Goal: Task Accomplishment & Management: Manage account settings

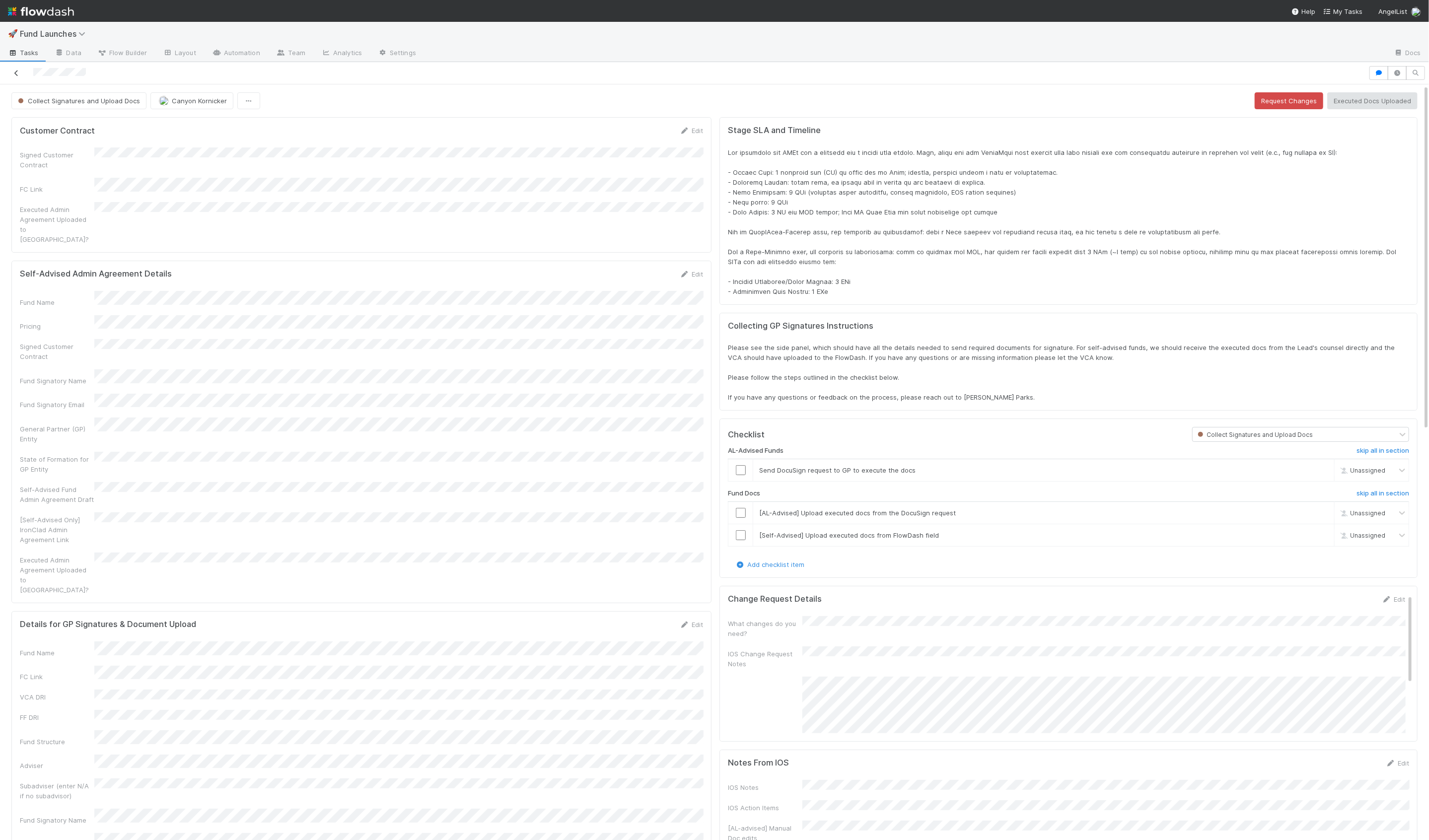
click at [15, 71] on icon at bounding box center [16, 73] width 10 height 7
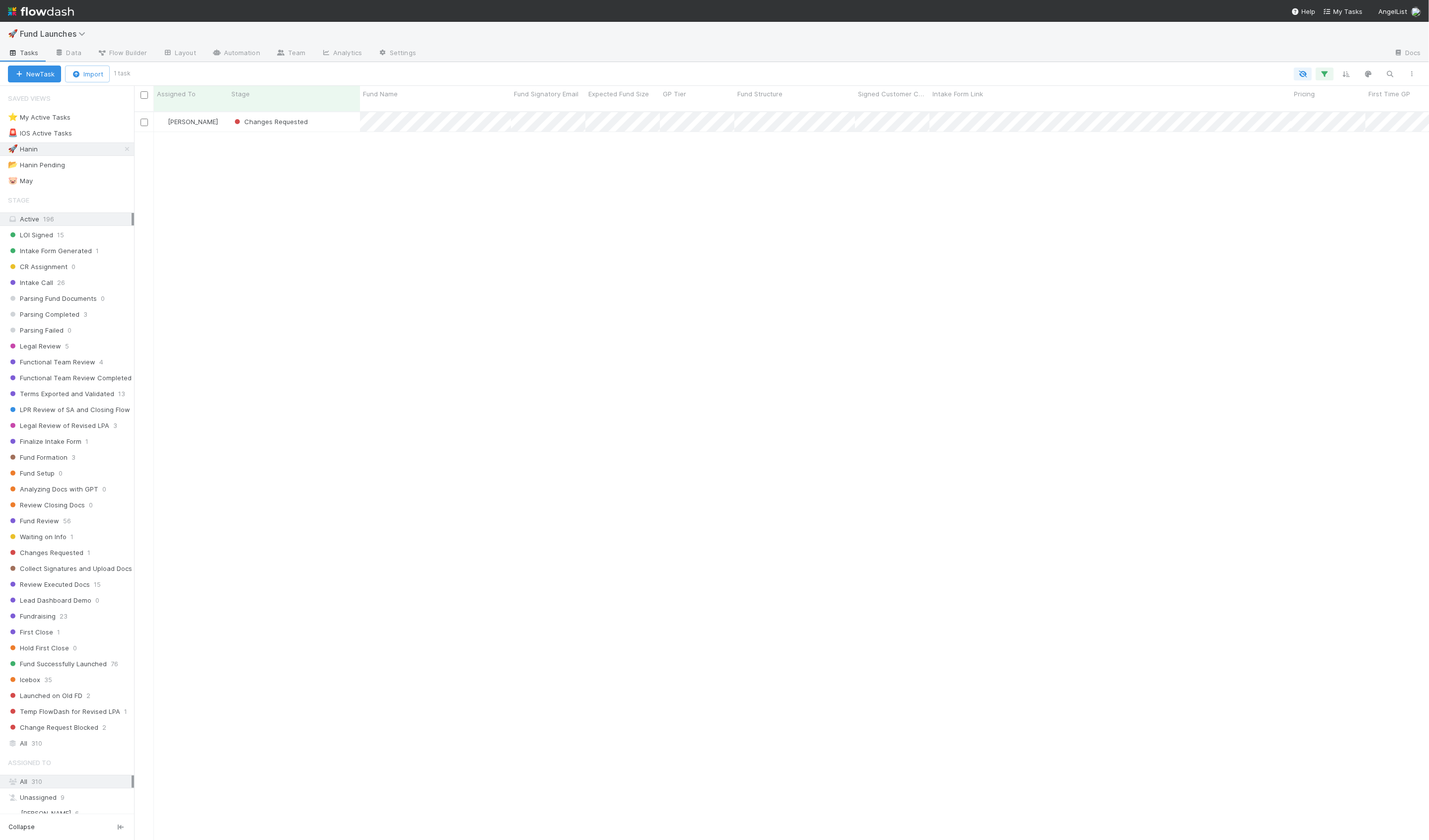
scroll to position [737, 1295]
click at [297, 164] on div "Hanin Almoallim Changes Requested 6/28/24, 11:14:36 AM 8/26/25, 10:30:55 AM 0 4…" at bounding box center [782, 480] width 1295 height 736
click at [339, 115] on div "Changes Requested" at bounding box center [294, 121] width 132 height 20
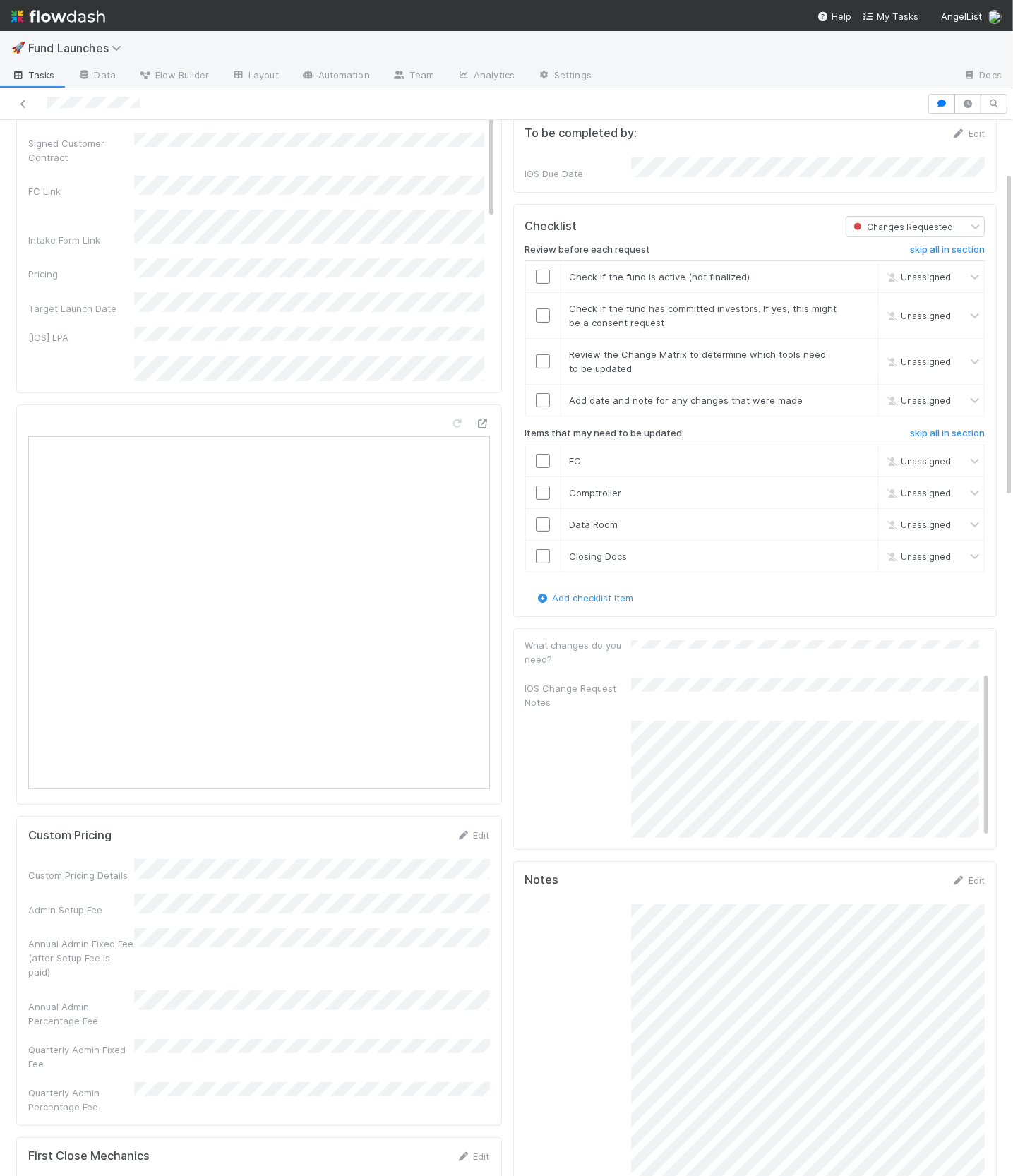
scroll to position [182, 0]
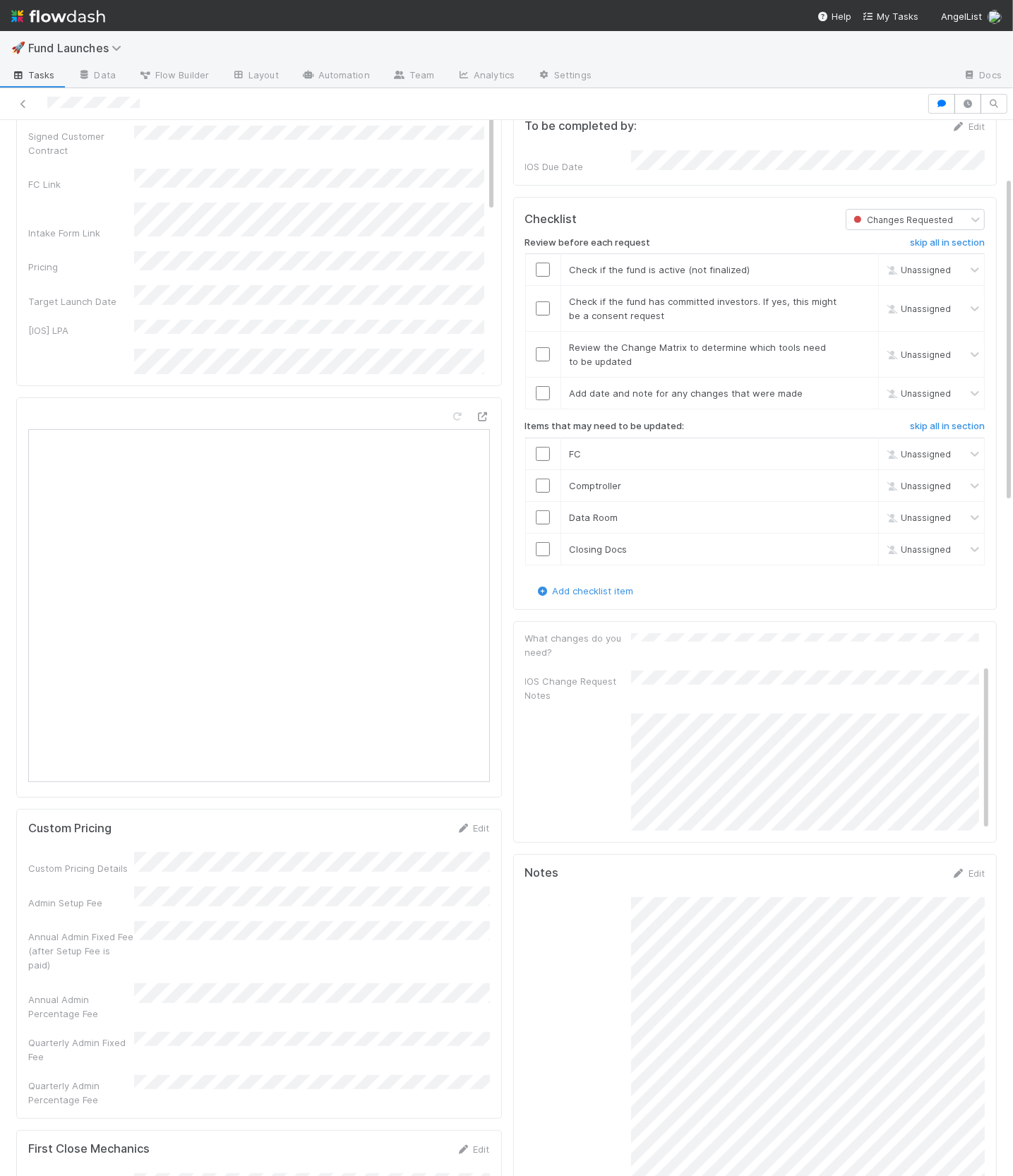
click at [676, 675] on div "IOS Change Request Notes" at bounding box center [752, 686] width 454 height 32
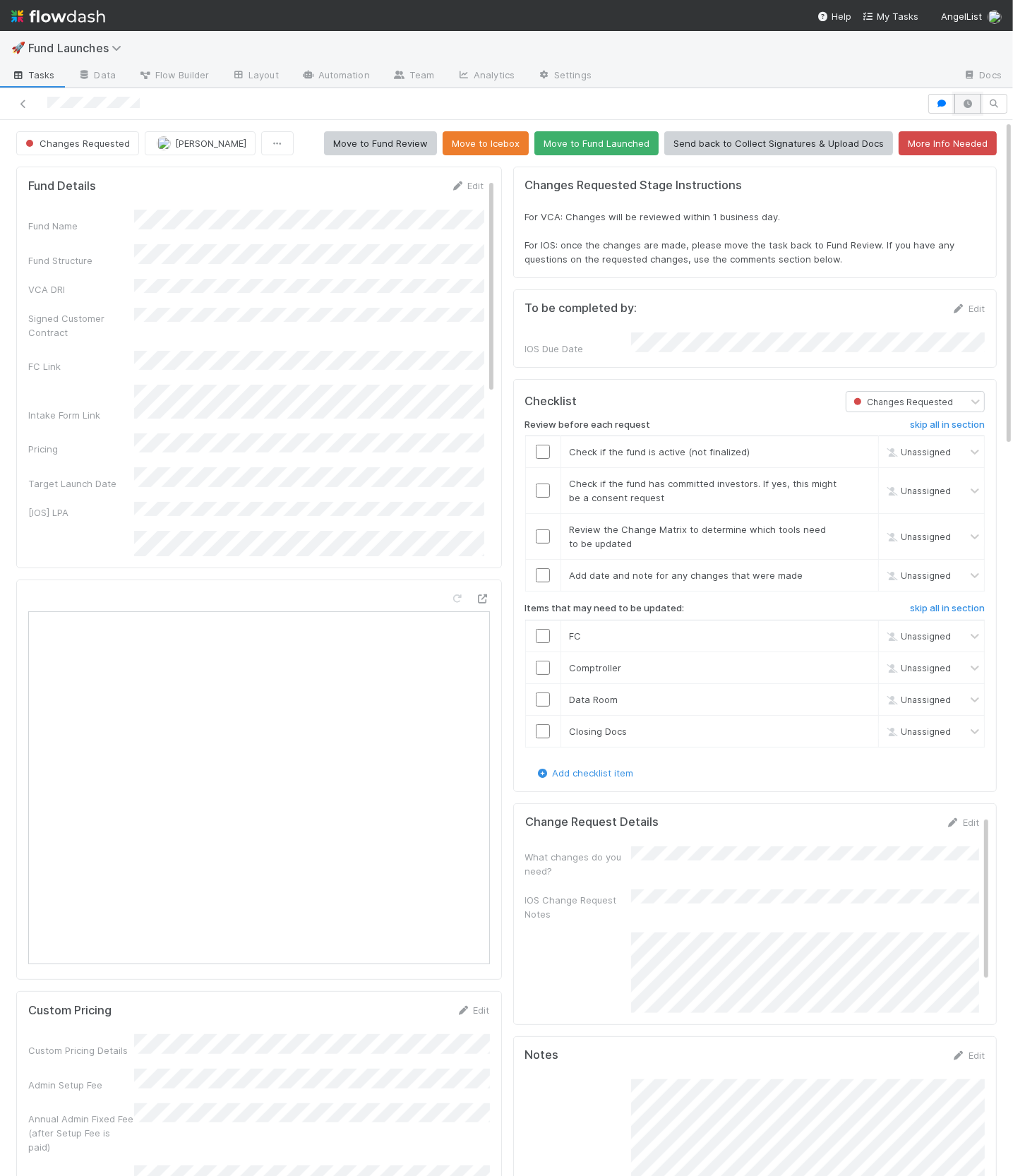
click at [967, 102] on icon "button" at bounding box center [968, 103] width 14 height 9
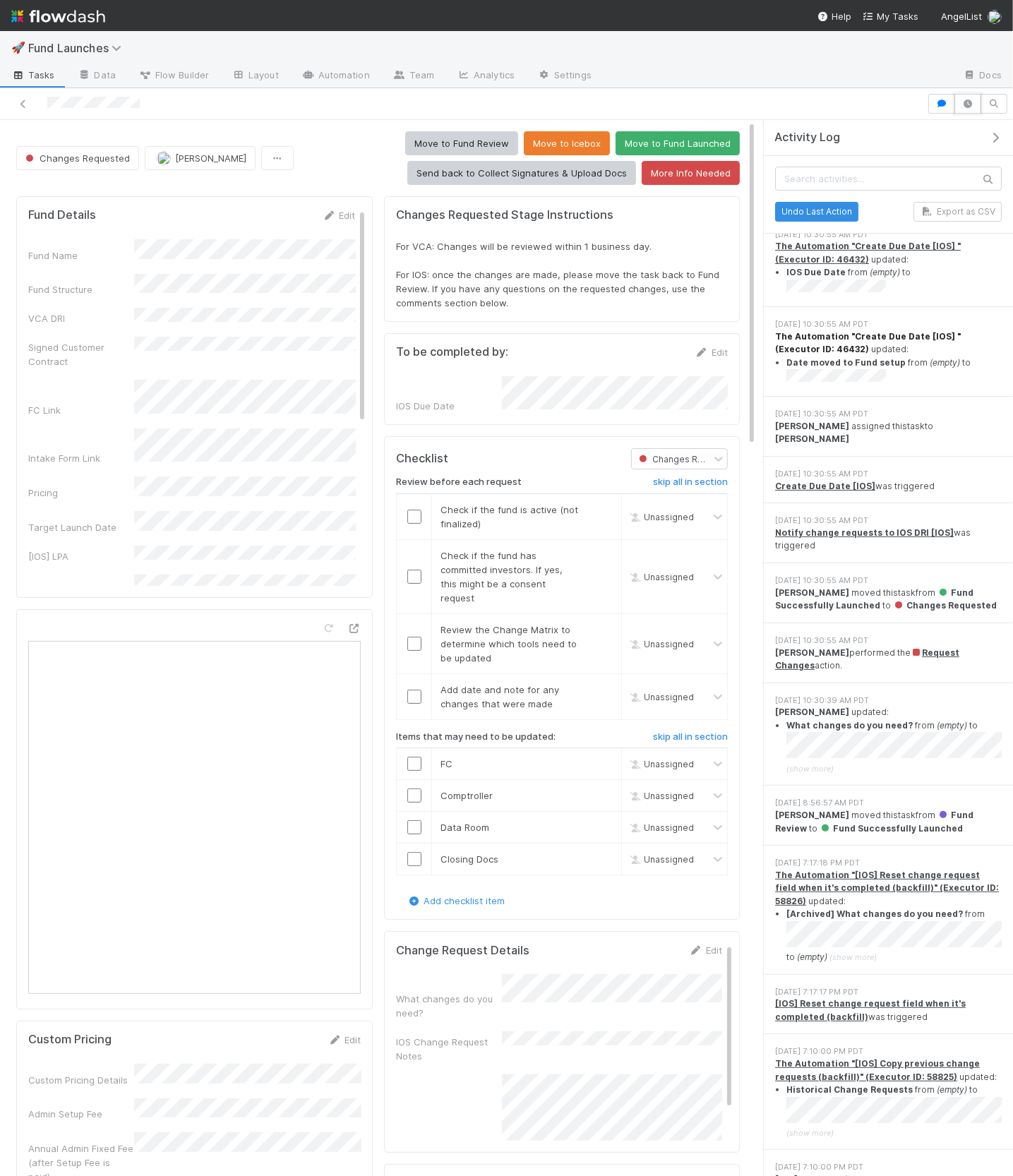
scroll to position [22, 0]
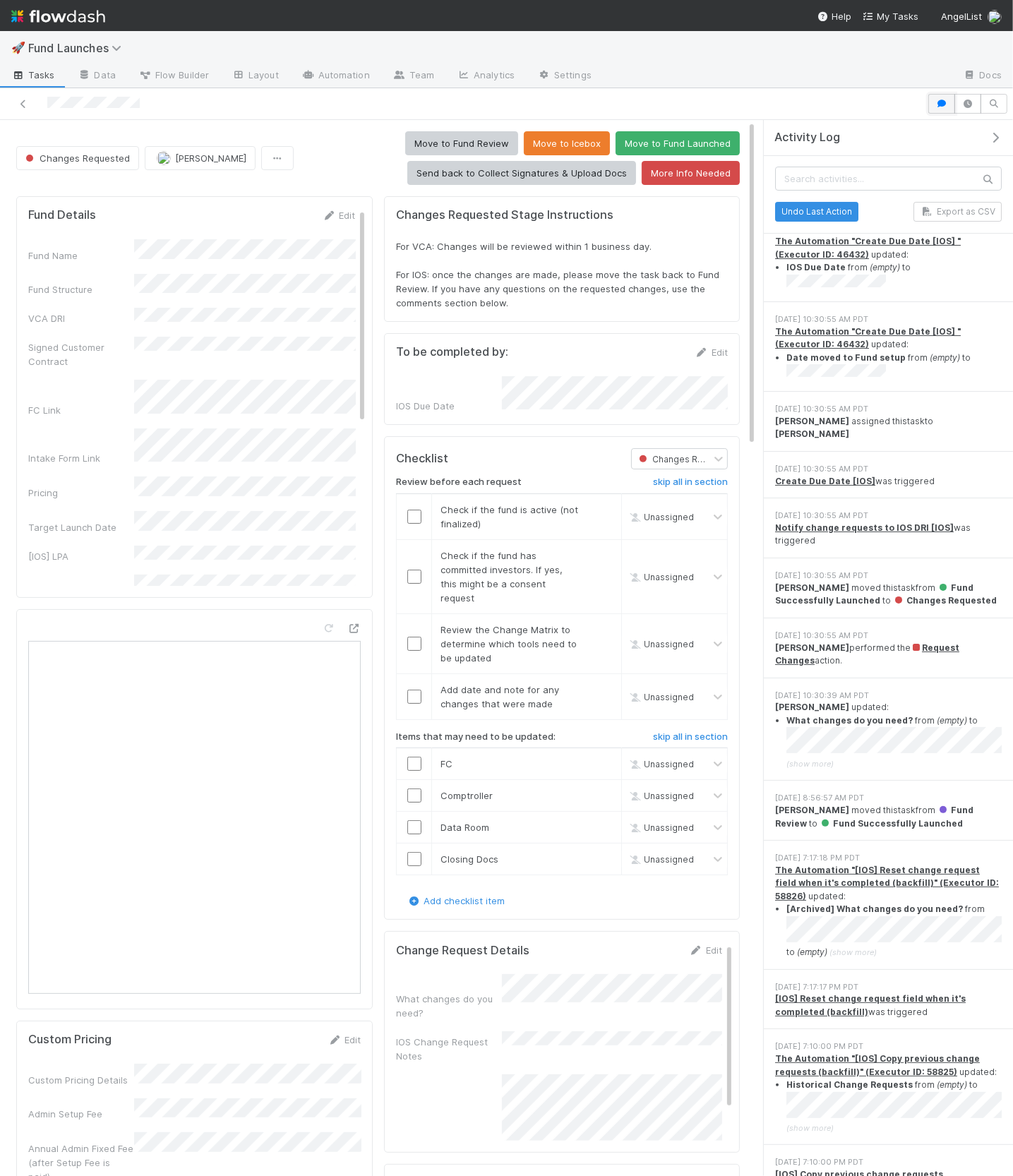
click at [940, 109] on button "button" at bounding box center [942, 103] width 27 height 19
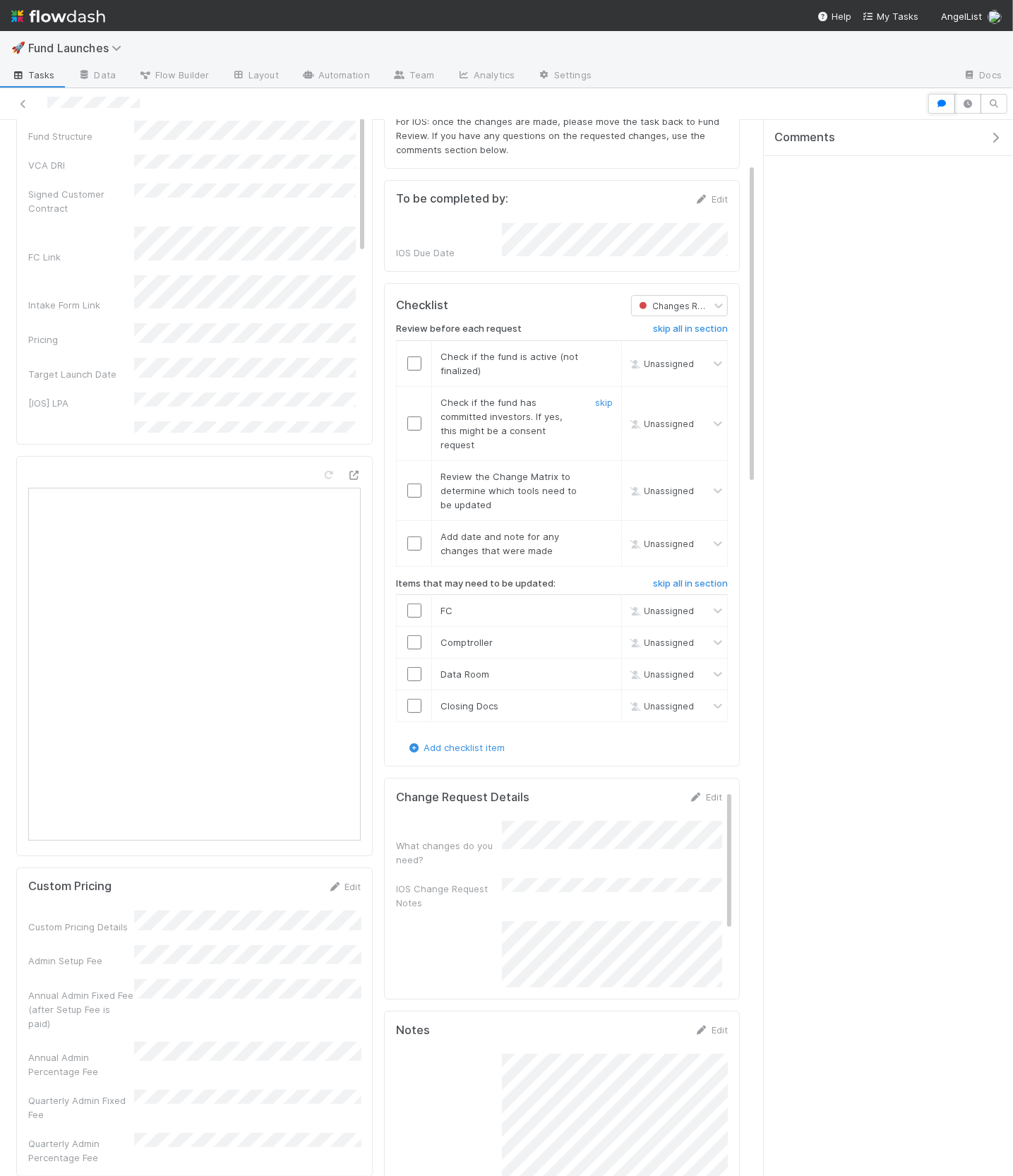
scroll to position [188, 0]
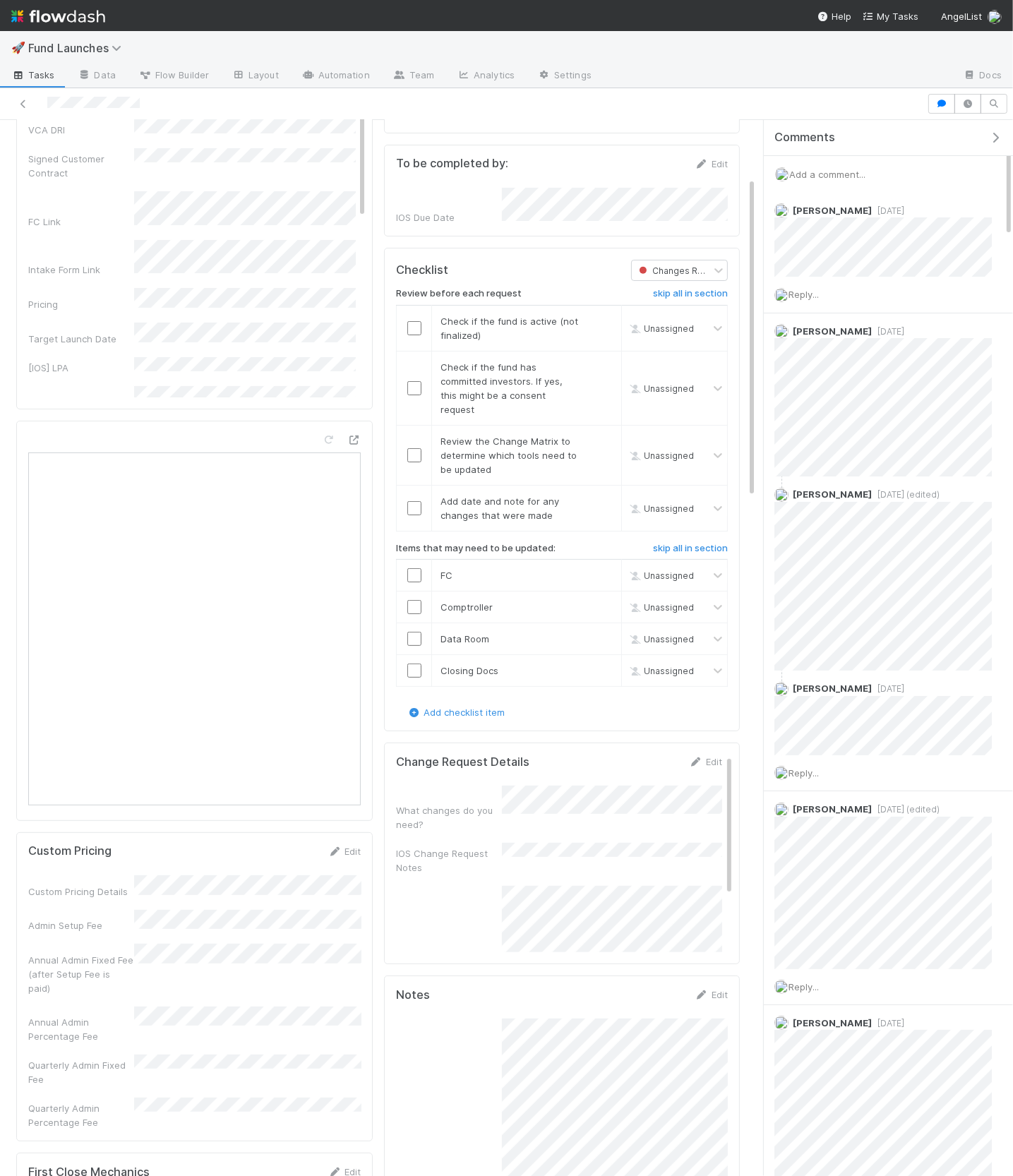
click at [815, 175] on span "Add a comment..." at bounding box center [827, 175] width 76 height 12
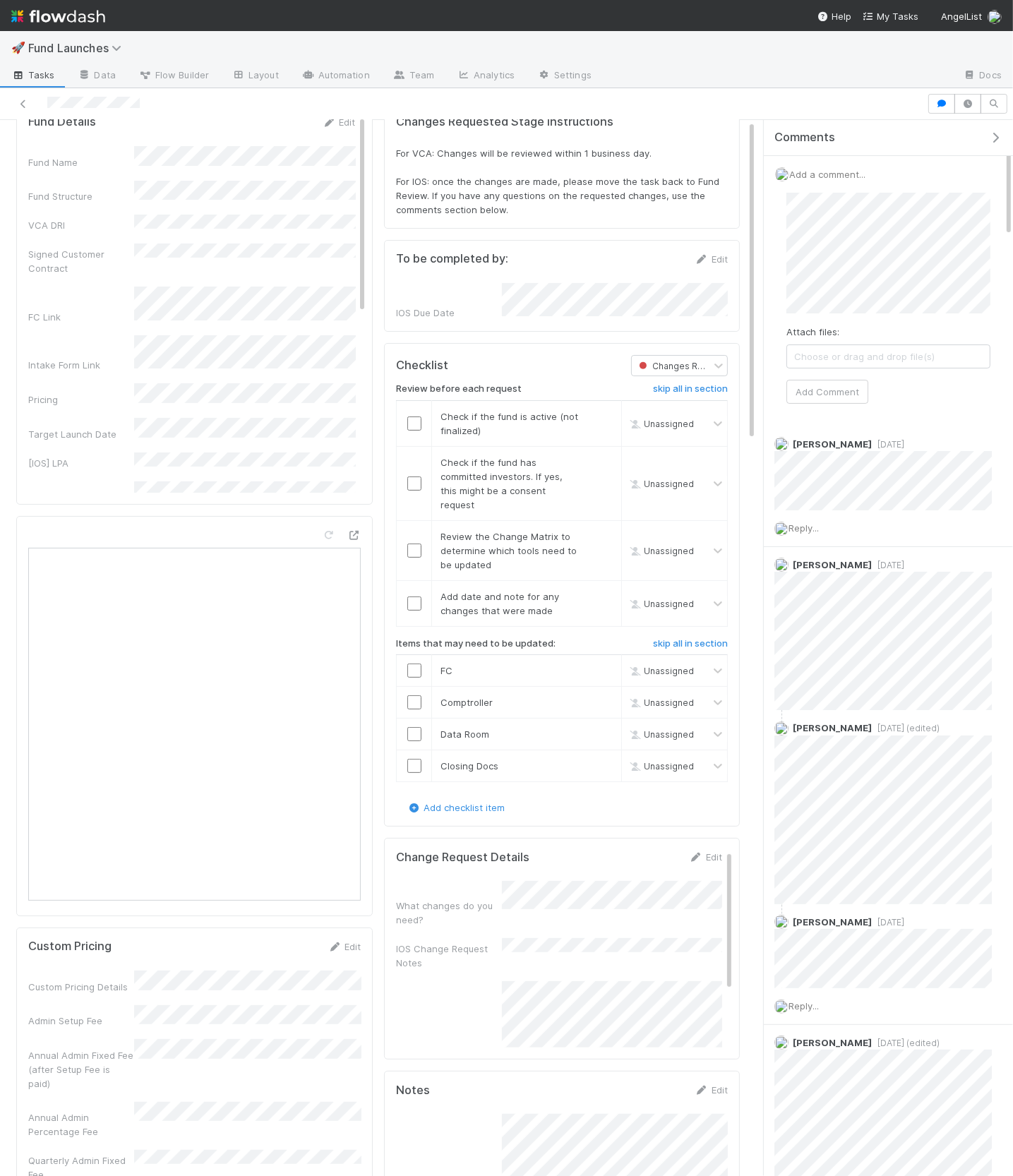
scroll to position [0, 0]
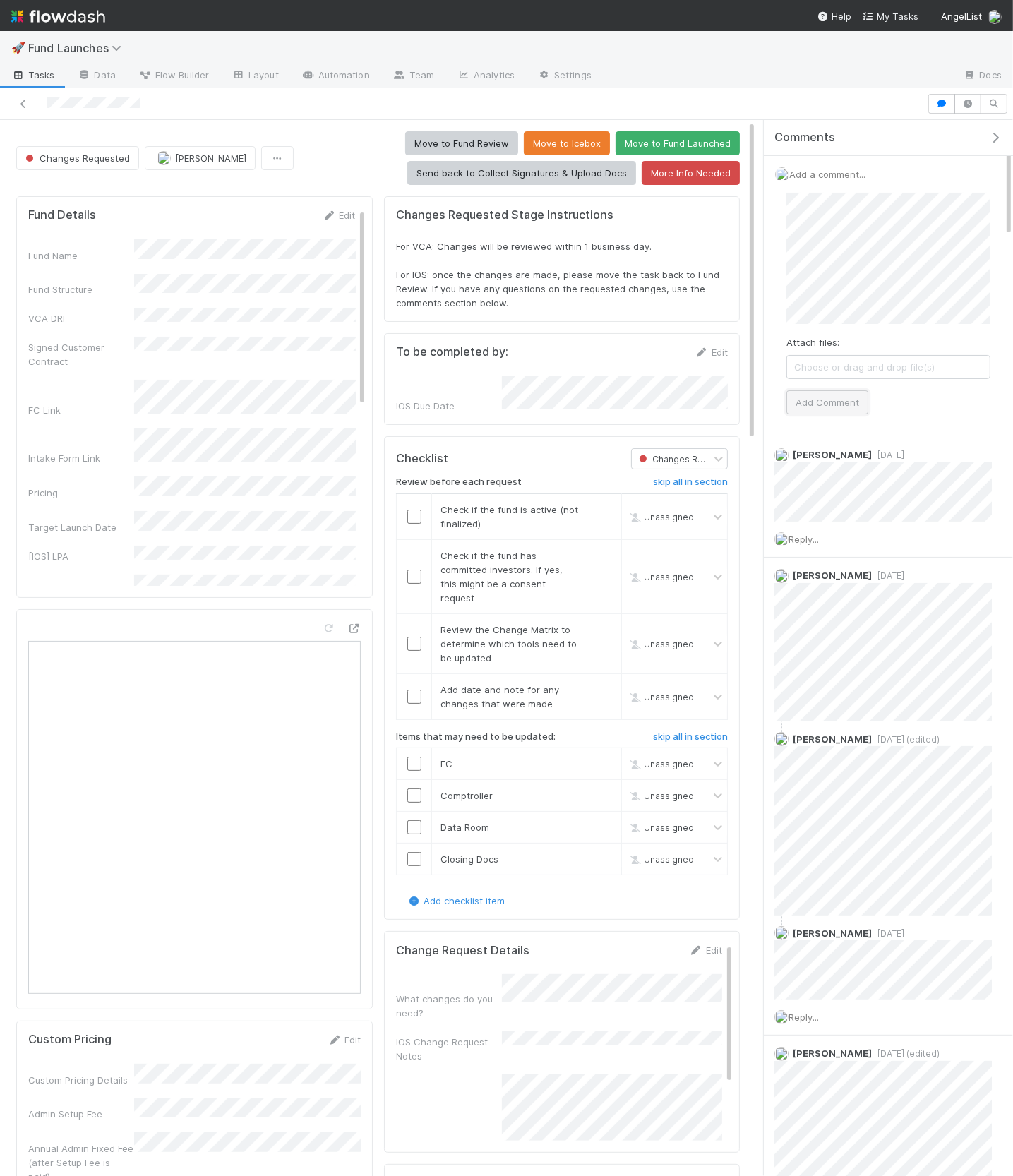
click at [850, 402] on button "Add Comment" at bounding box center [827, 402] width 82 height 24
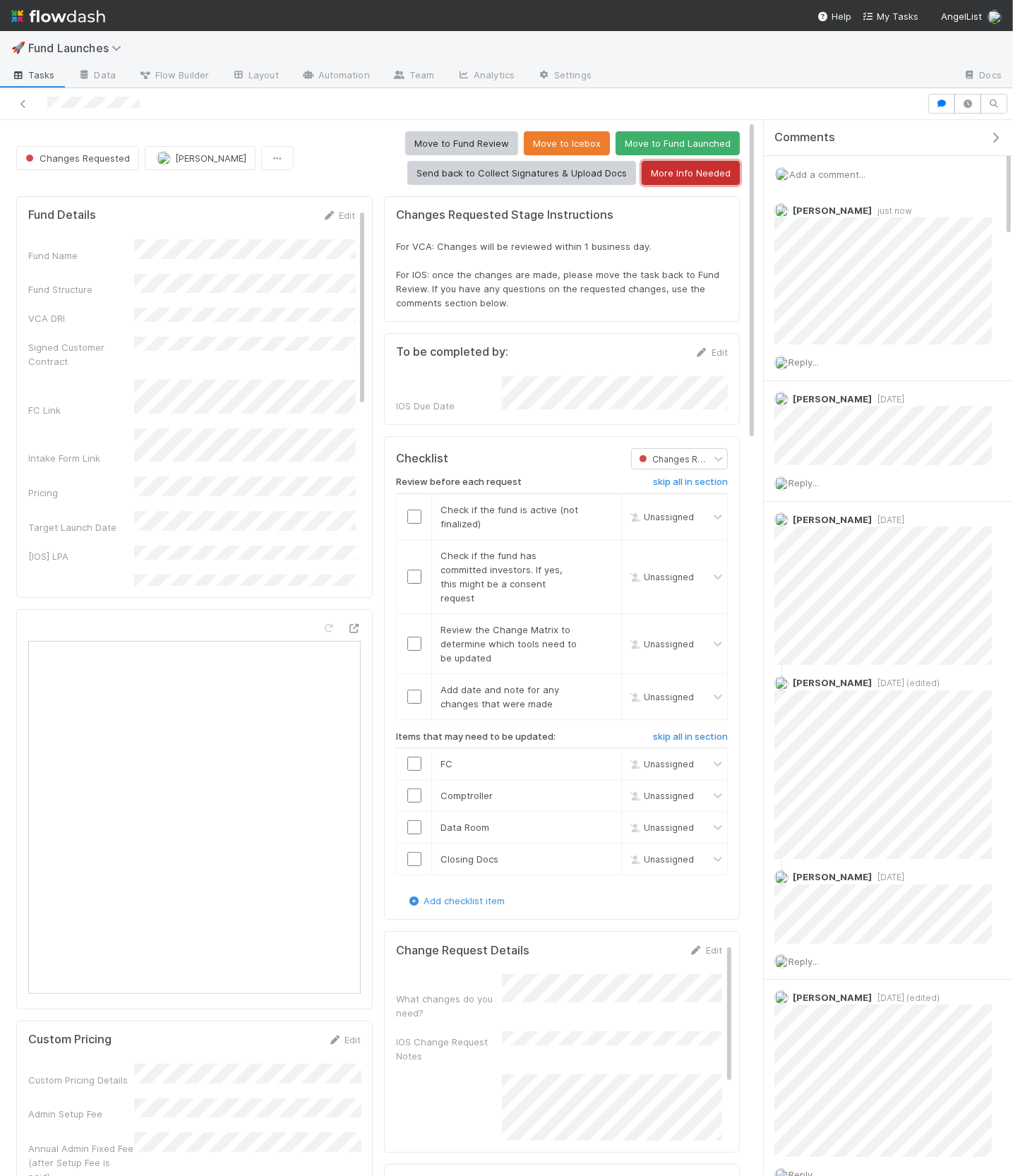
click at [680, 174] on button "More Info Needed" at bounding box center [691, 173] width 98 height 24
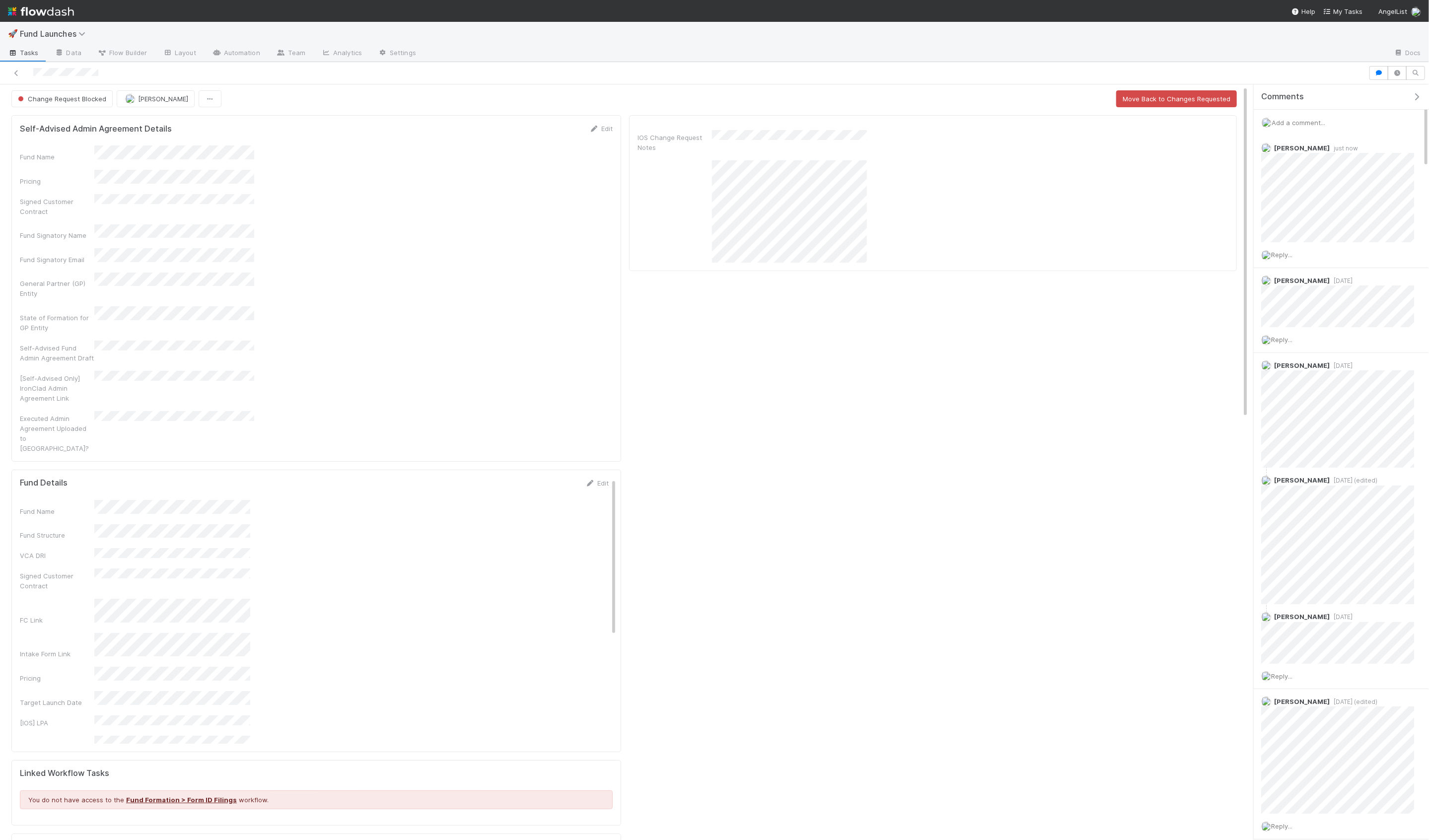
scroll to position [202, 1208]
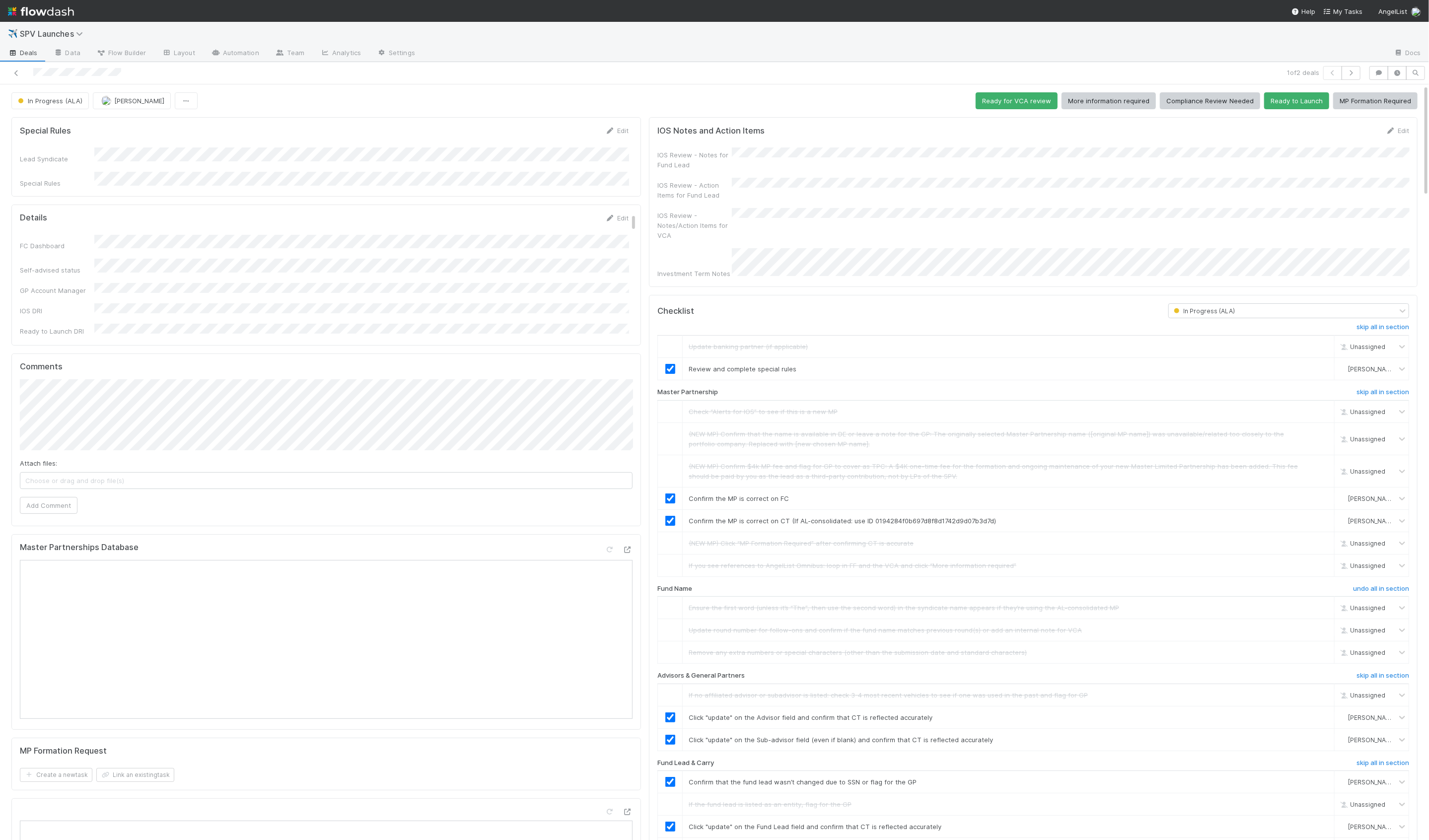
drag, startPoint x: 887, startPoint y: 214, endPoint x: 881, endPoint y: 216, distance: 6.3
click at [887, 214] on div "IOS Review - Notes/Action Items for VCA" at bounding box center [1033, 225] width 752 height 33
click at [1003, 104] on button "Ready for VCA review" at bounding box center [1016, 100] width 82 height 17
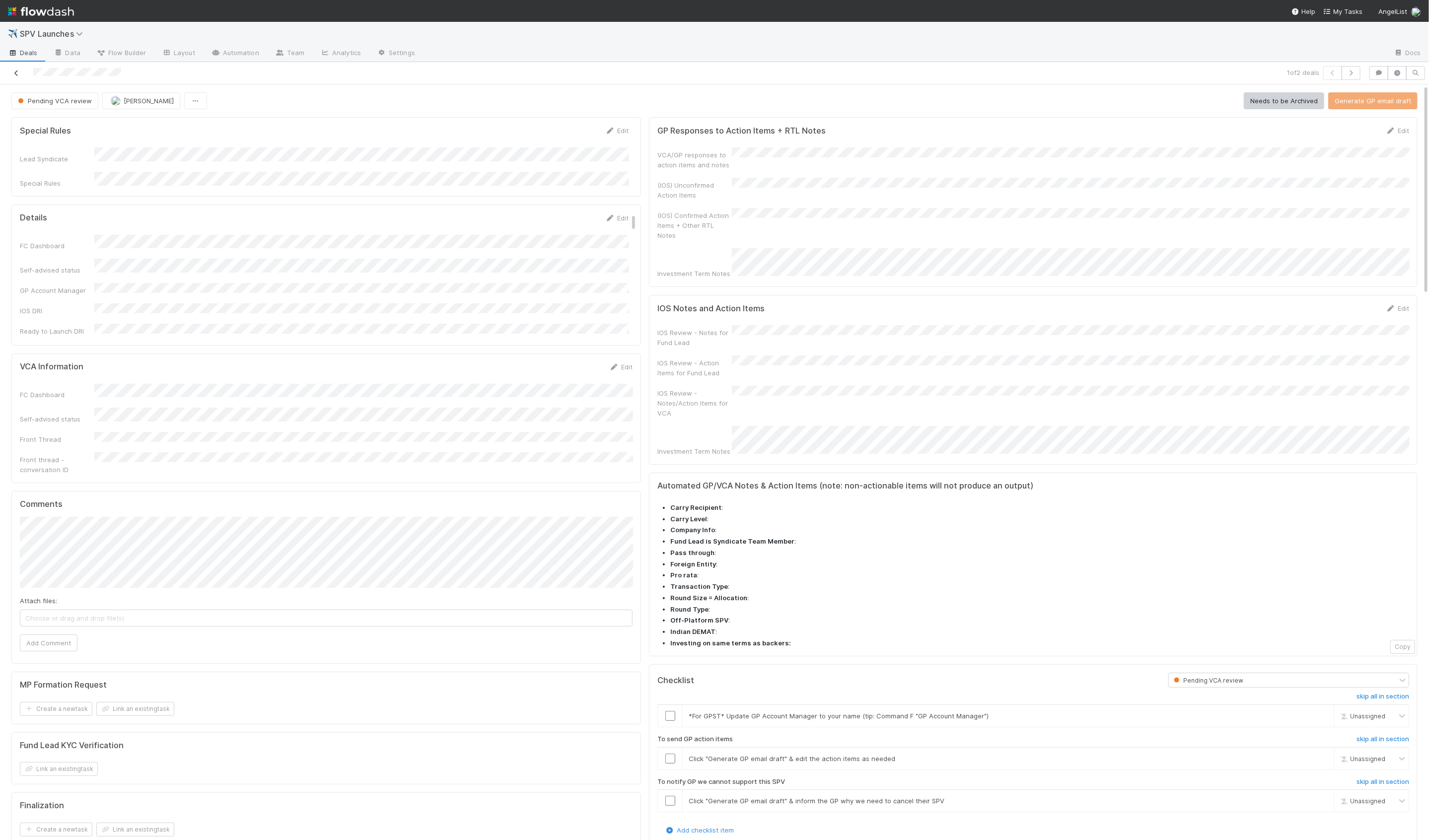
click at [15, 70] on icon at bounding box center [16, 73] width 10 height 7
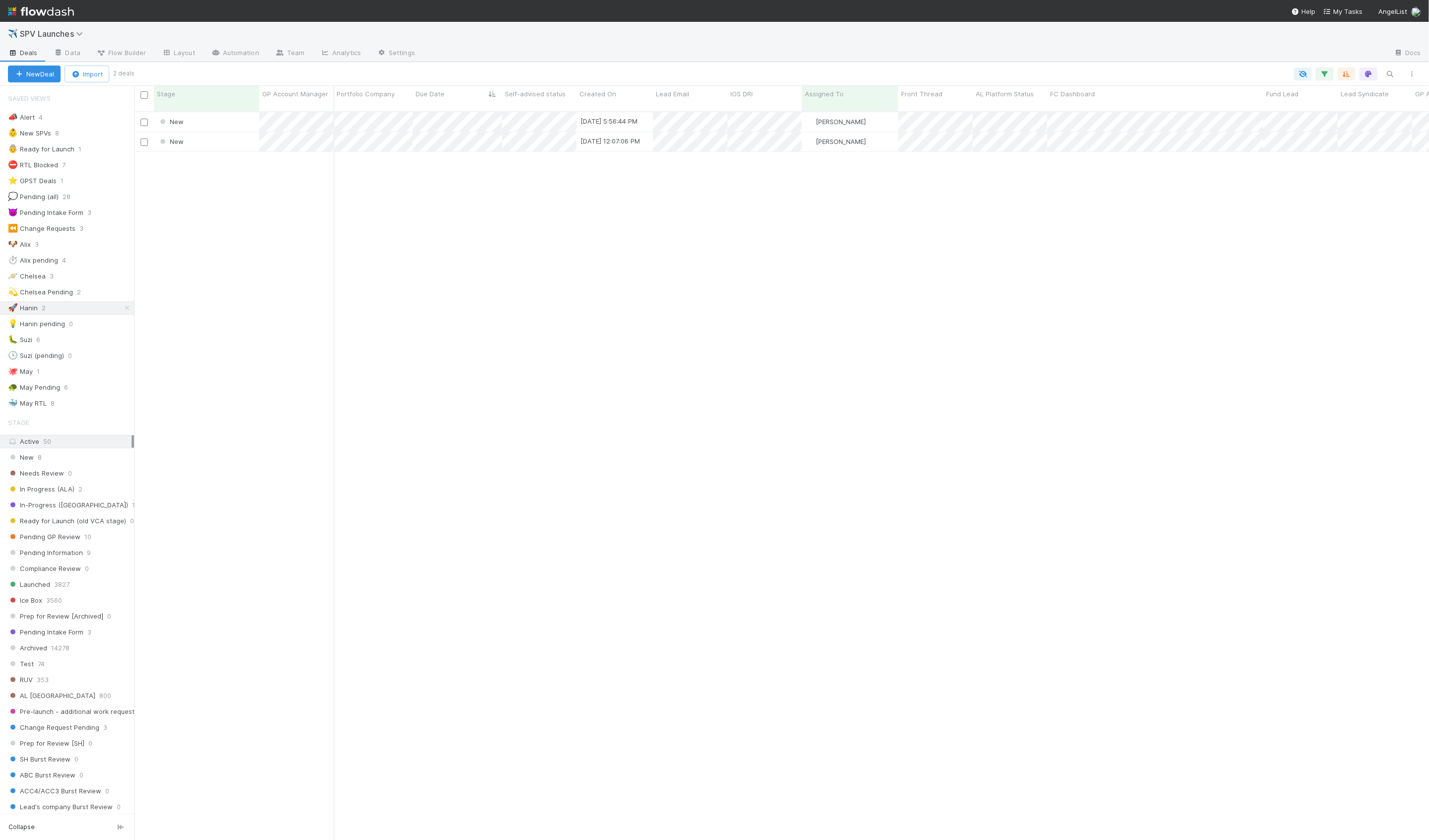
click at [267, 201] on div "New 8/25/25, 5:56:44 PM Hanin Almoallim 0 1 0 0 0 0 0 0 1 0 0 0 New 8/26/25, 12…" at bounding box center [782, 480] width 1295 height 736
click at [285, 319] on div "New 8/25/25, 5:56:44 PM Hanin Almoallim 0 1 0 0 0 0 0 0 1 0 0 0 New 8/26/25, 12…" at bounding box center [782, 480] width 1295 height 736
click at [229, 112] on div "New" at bounding box center [206, 121] width 105 height 20
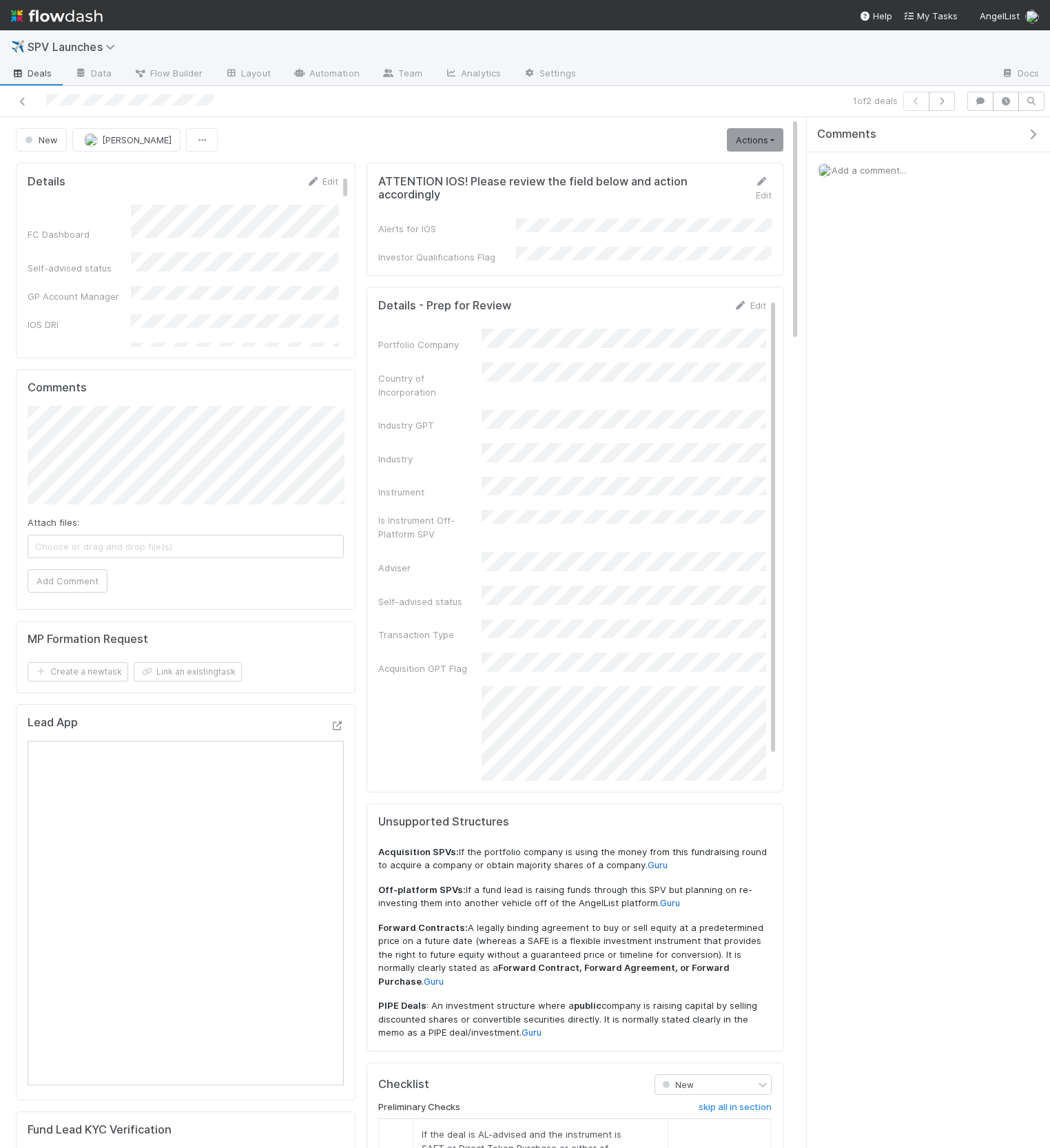
click at [1026, 136] on icon "button" at bounding box center [1033, 135] width 14 height 11
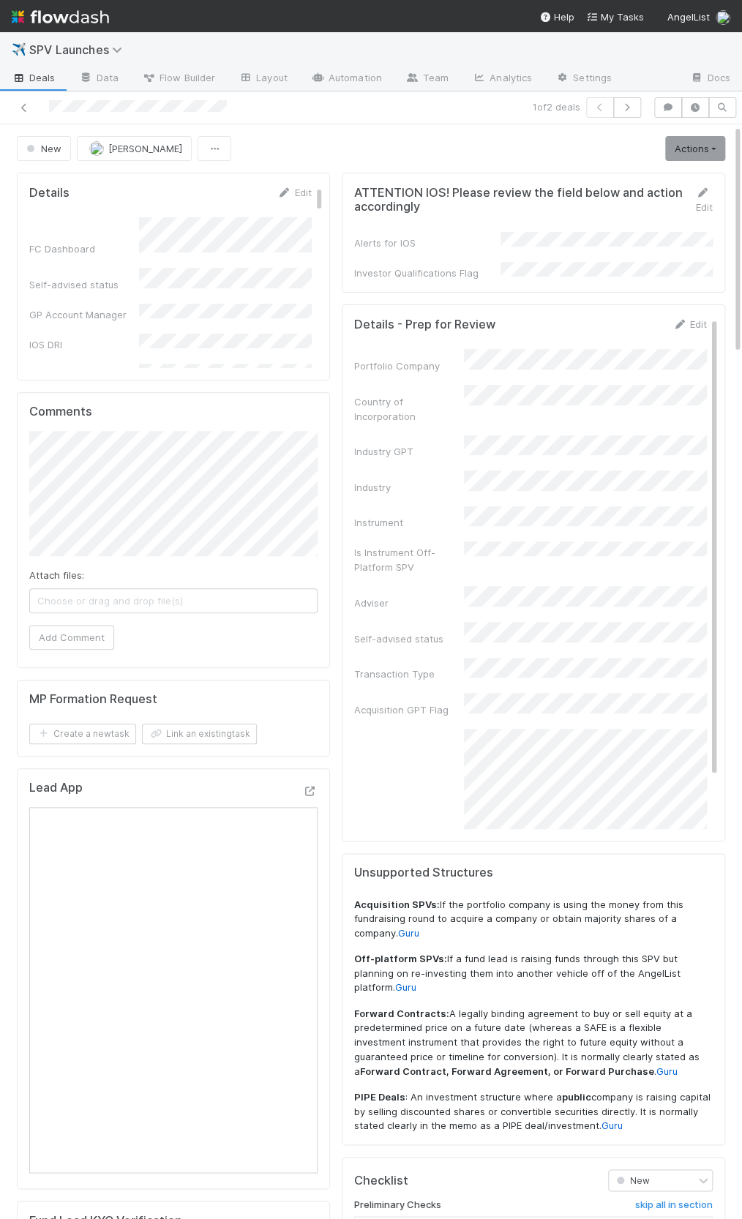
click at [381, 167] on div "ATTENTION IOS! Please review the field below and action accordingly Edit Alerts…" at bounding box center [533, 1241] width 395 height 2149
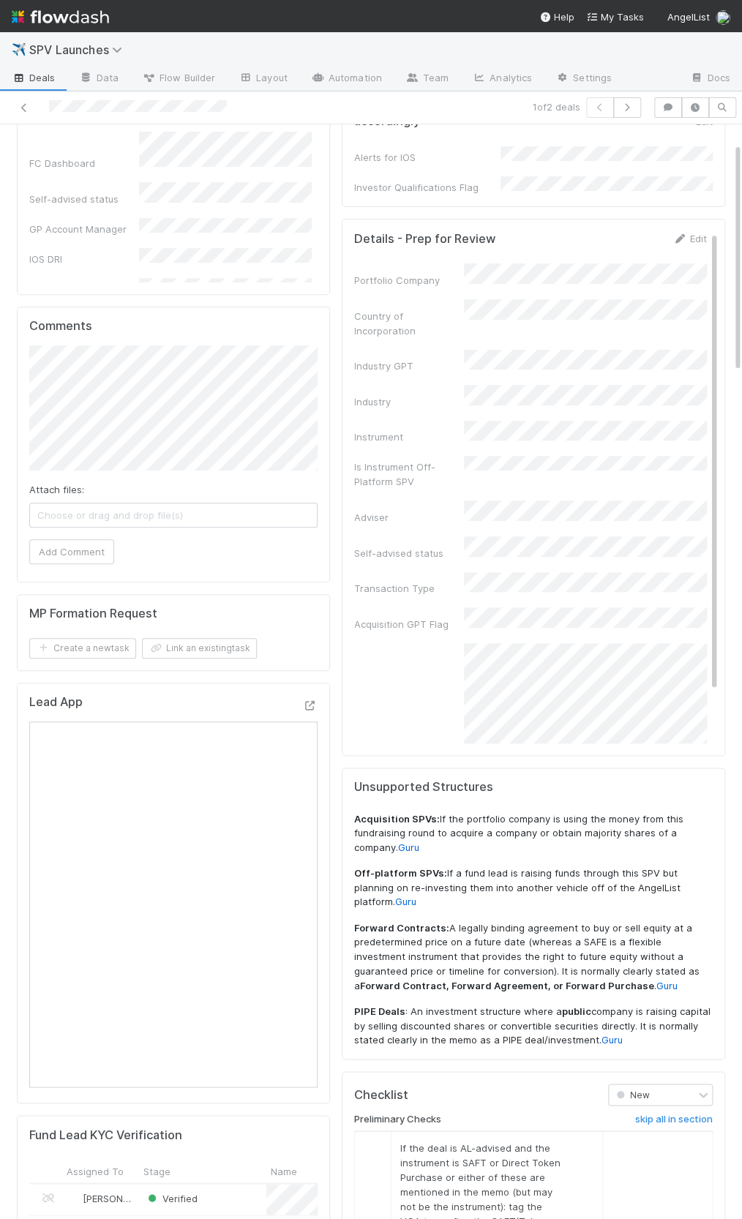
scroll to position [87, 0]
drag, startPoint x: 518, startPoint y: 356, endPoint x: 509, endPoint y: 351, distance: 10.2
click at [518, 356] on div "Portfolio Company Country of Incorporation Industry GPT Industry Instrument Is …" at bounding box center [530, 562] width 353 height 600
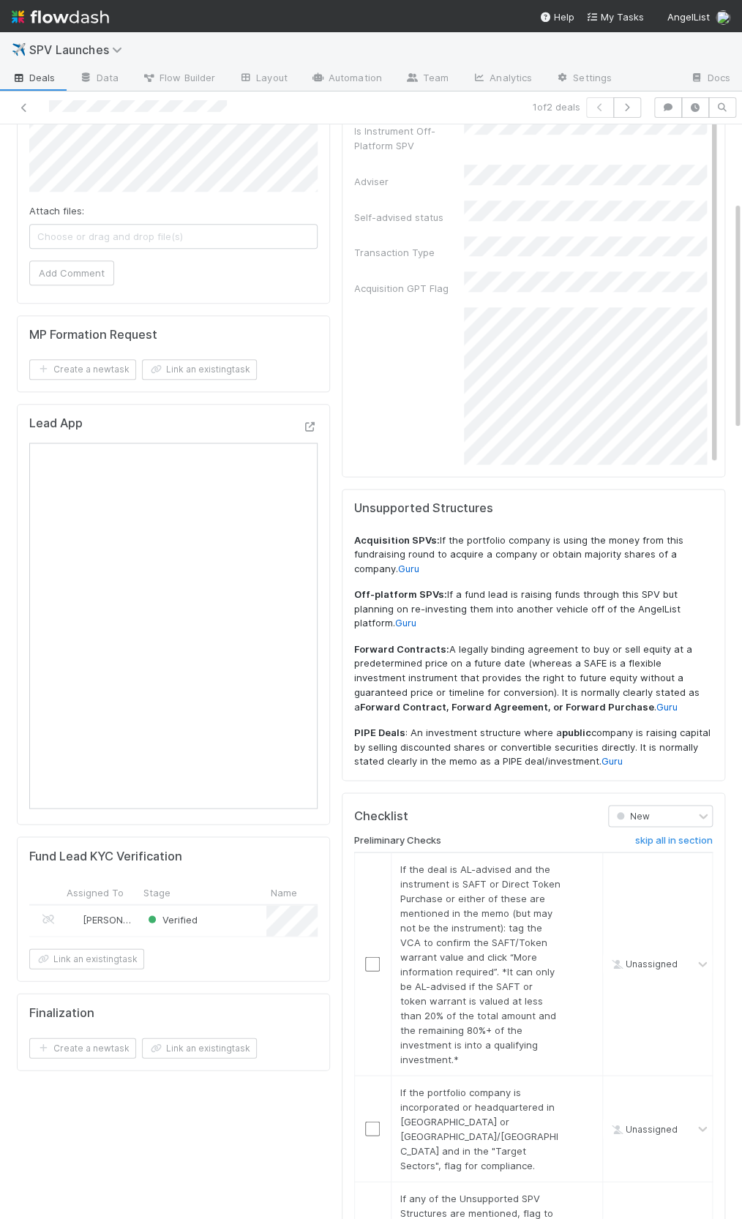
scroll to position [542, 0]
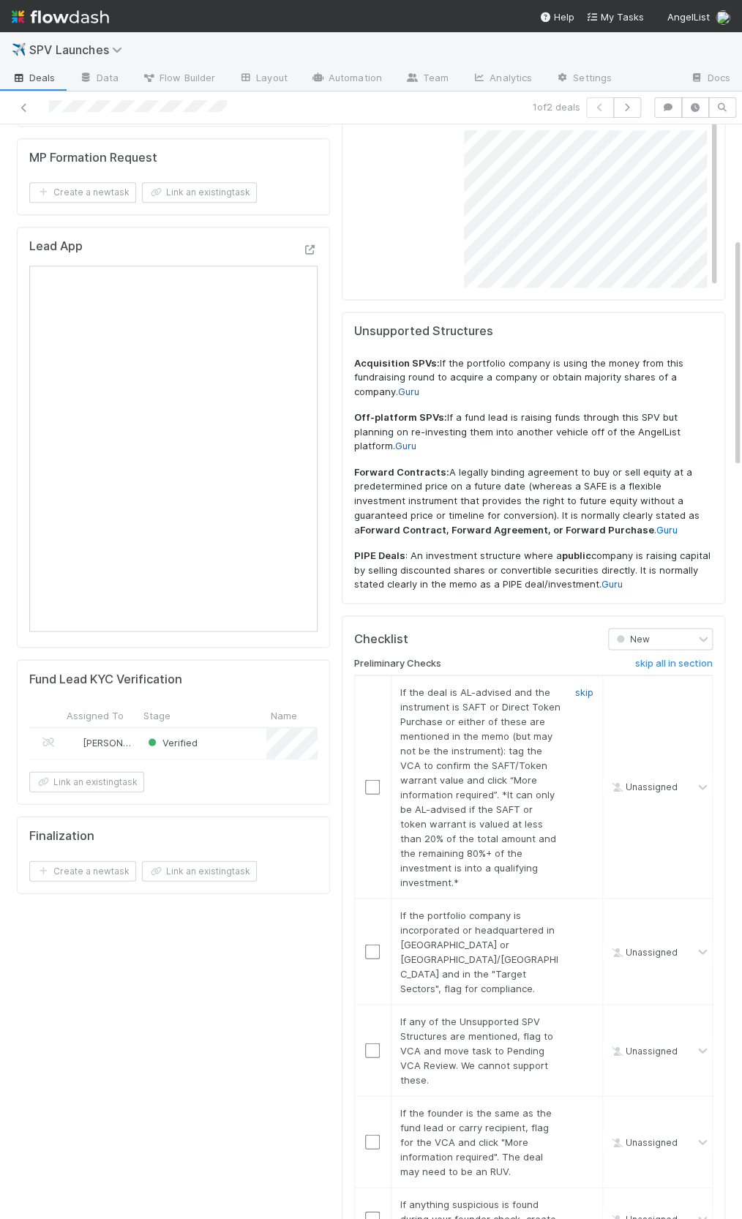
click at [575, 686] on link "skip" at bounding box center [584, 692] width 18 height 12
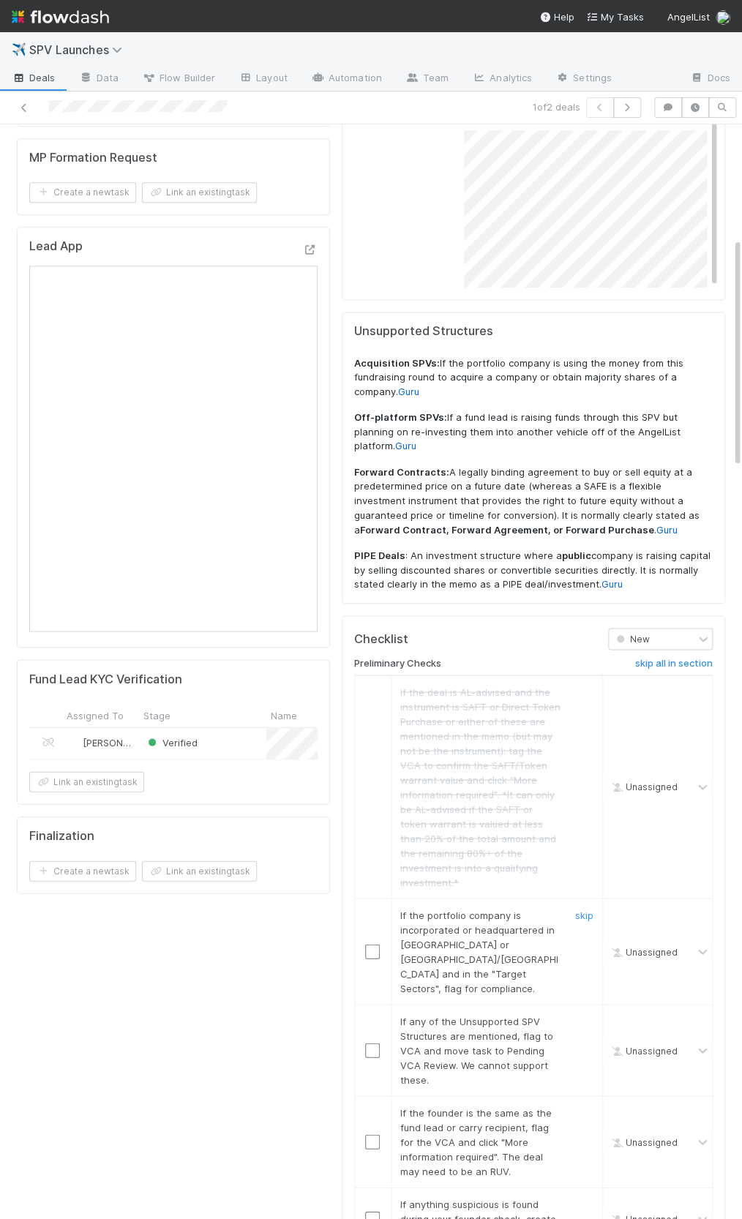
click at [584, 907] on div "skip" at bounding box center [583, 951] width 44 height 88
click at [583, 909] on link "skip" at bounding box center [584, 915] width 18 height 12
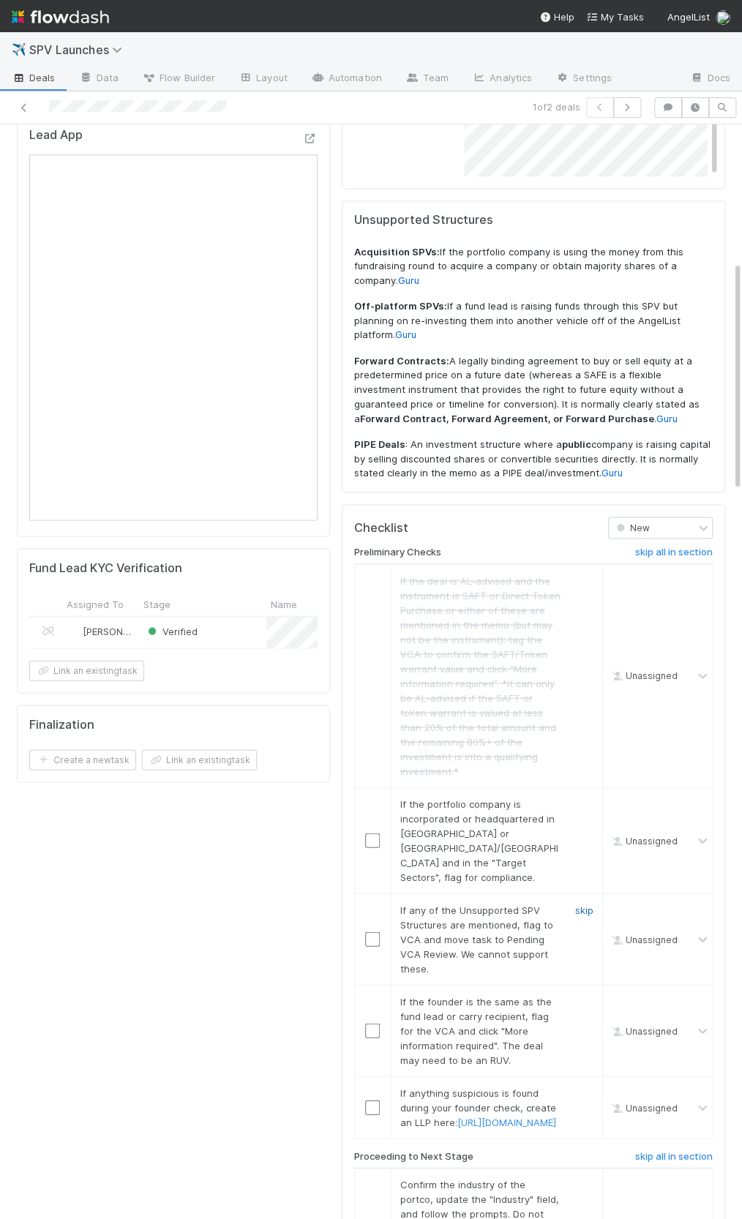
click at [583, 904] on link "skip" at bounding box center [584, 910] width 18 height 12
click at [579, 798] on link "skip" at bounding box center [584, 804] width 18 height 12
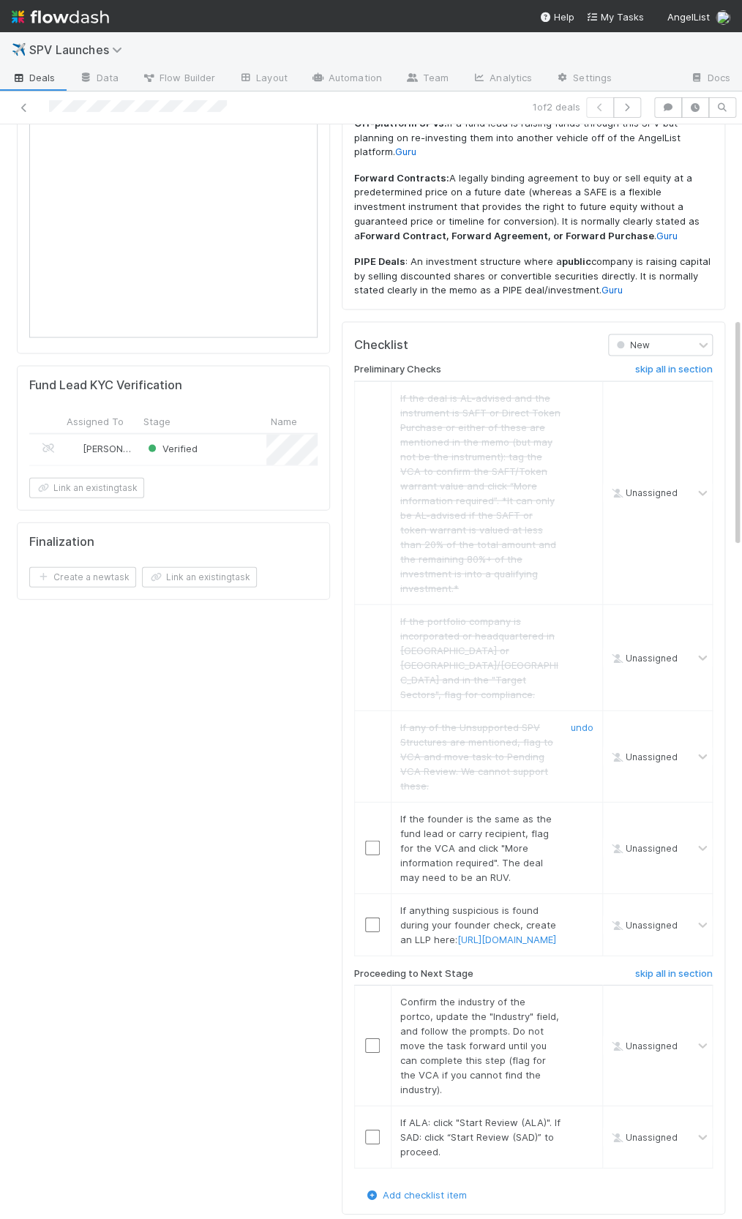
scroll to position [1001, 0]
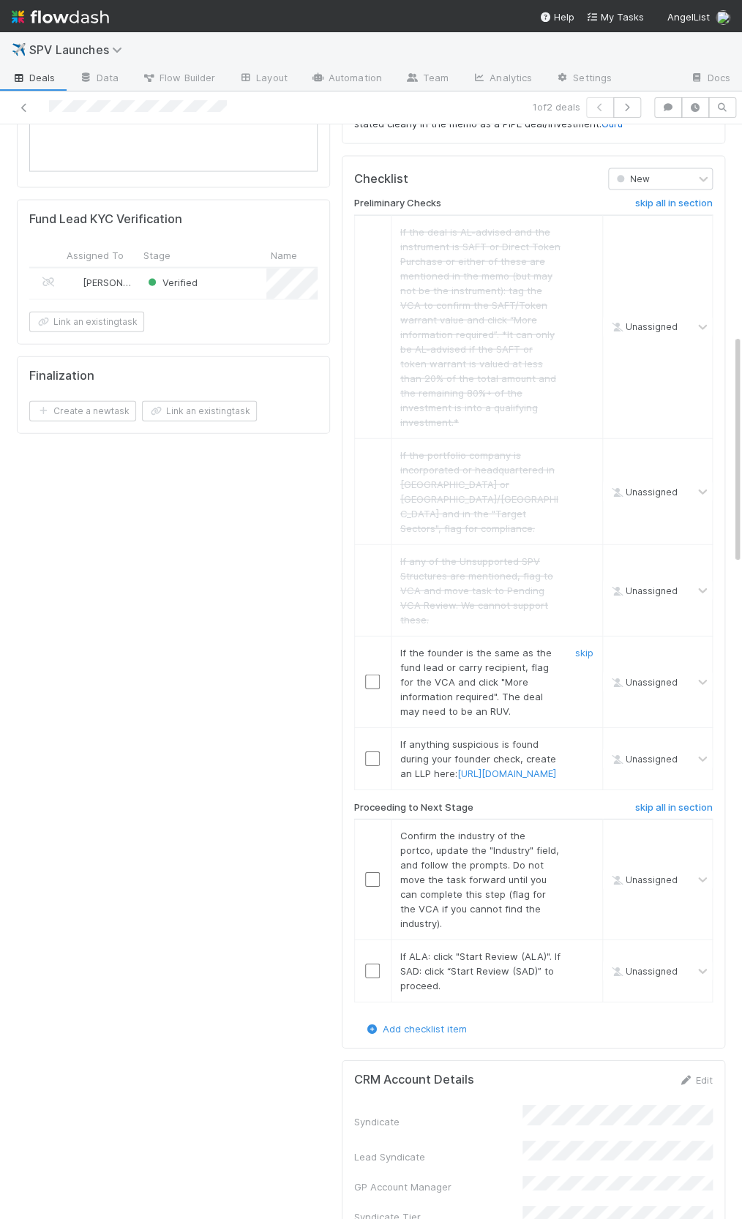
drag, startPoint x: 582, startPoint y: 587, endPoint x: 594, endPoint y: 695, distance: 109.0
click at [582, 647] on link "skip" at bounding box center [584, 653] width 18 height 12
click at [583, 738] on link "skip" at bounding box center [584, 744] width 18 height 12
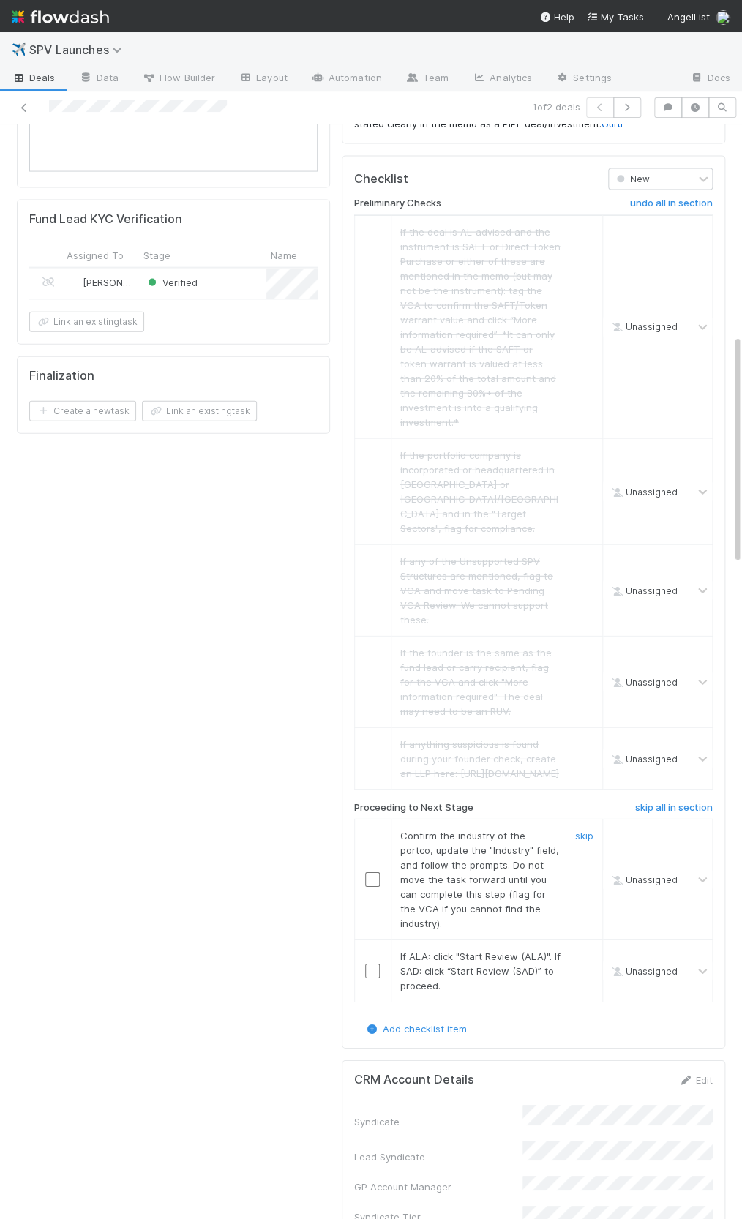
click at [378, 872] on input "checkbox" at bounding box center [372, 879] width 15 height 15
click at [373, 964] on input "checkbox" at bounding box center [372, 971] width 15 height 15
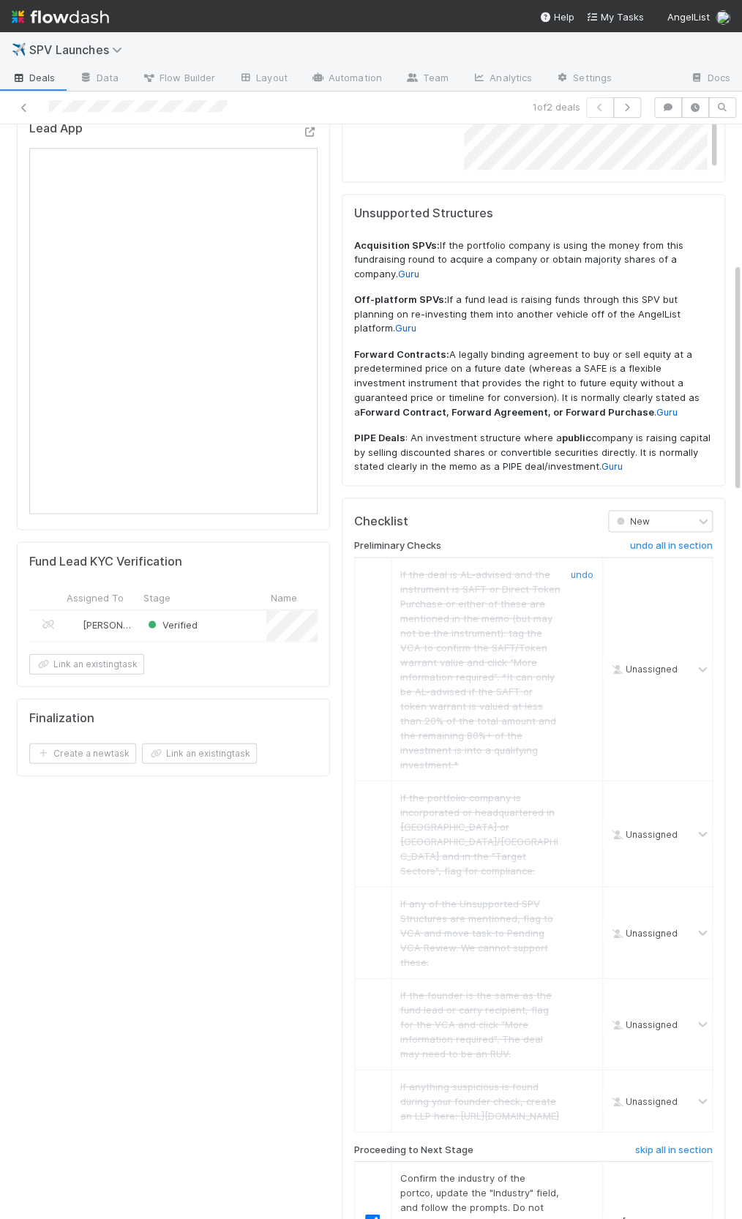
scroll to position [0, 0]
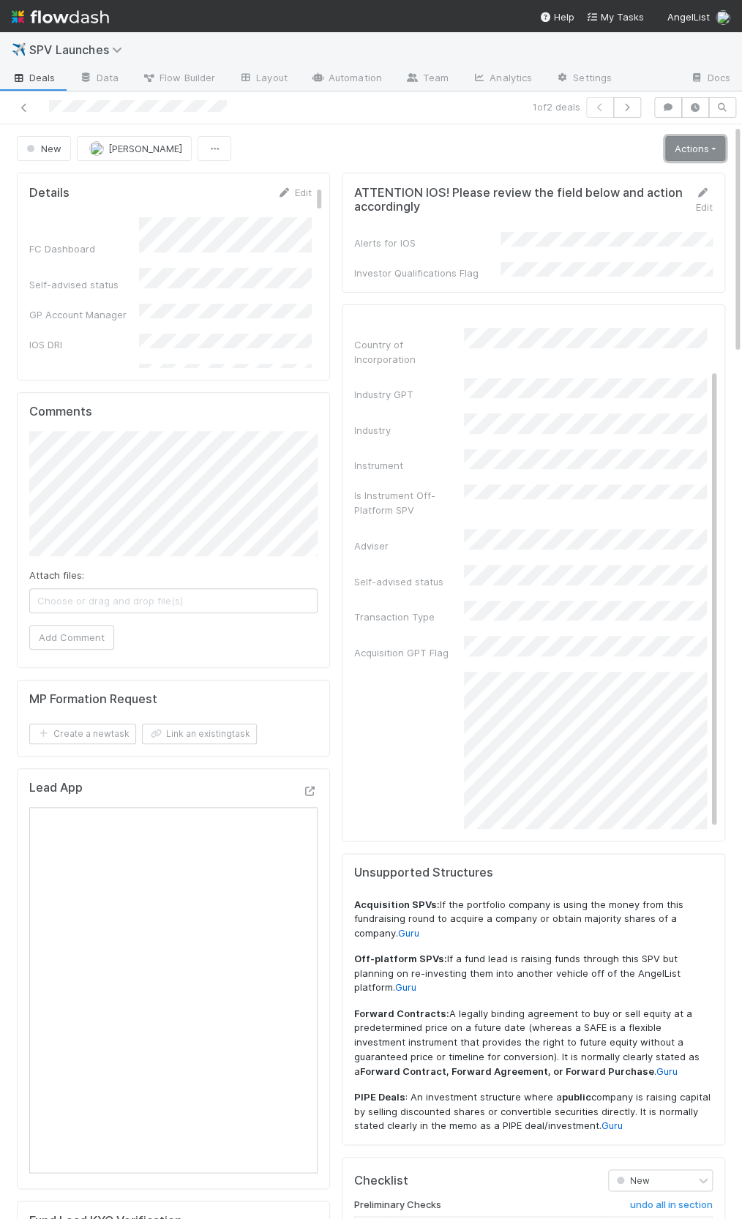
click at [705, 151] on link "Actions" at bounding box center [695, 148] width 60 height 25
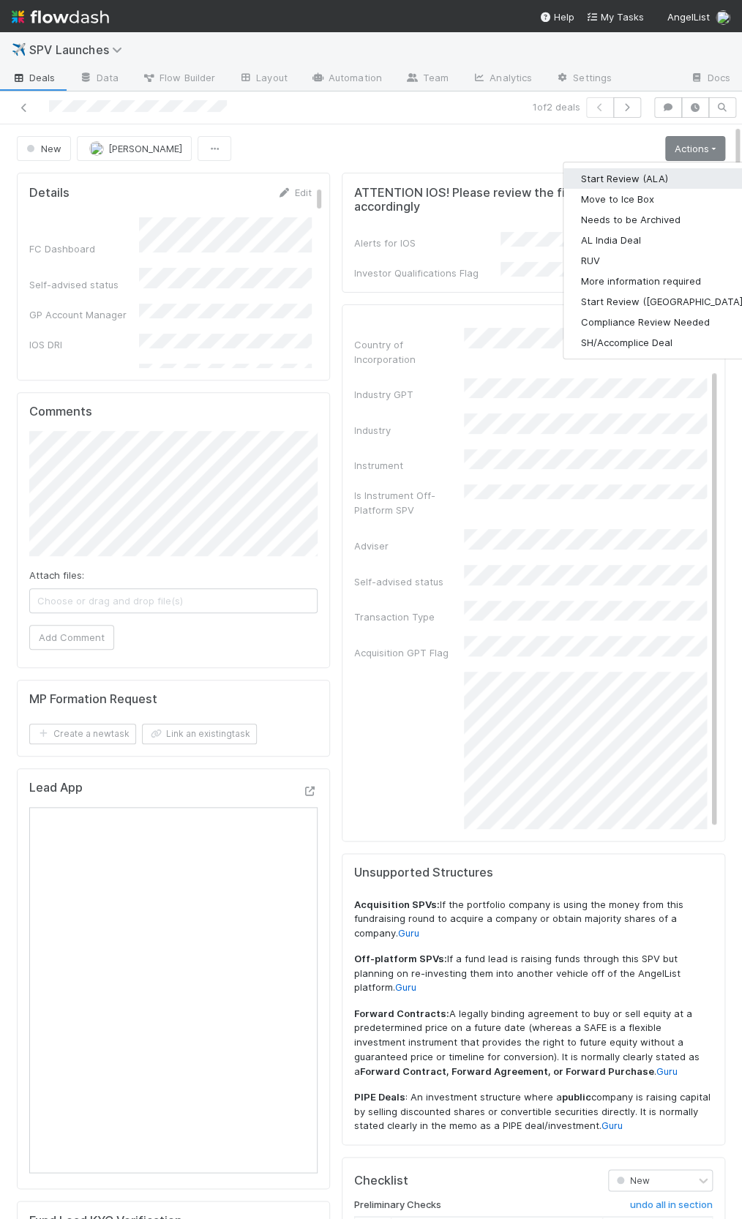
click at [695, 179] on button "Start Review (ALA)" at bounding box center [664, 178] width 200 height 20
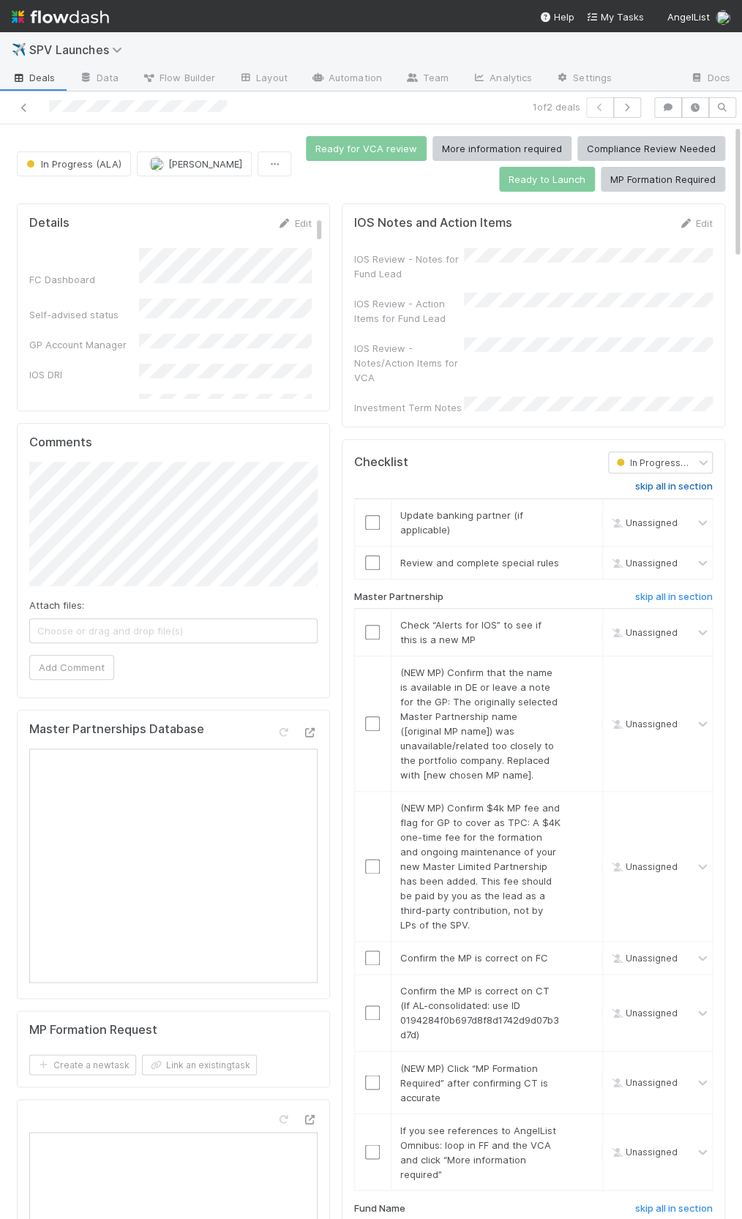
click at [647, 481] on h6 "skip all in section" at bounding box center [674, 487] width 78 height 12
click at [457, 452] on div "Checklist" at bounding box center [470, 463] width 254 height 22
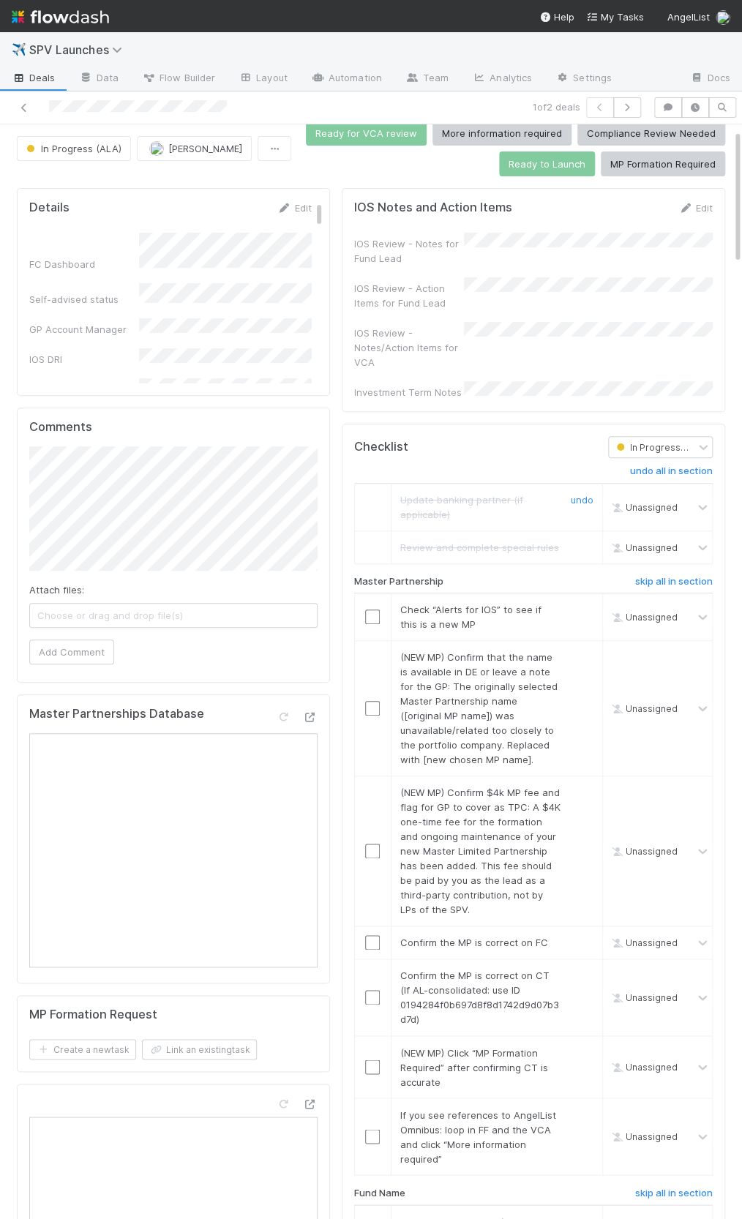
scroll to position [70, 0]
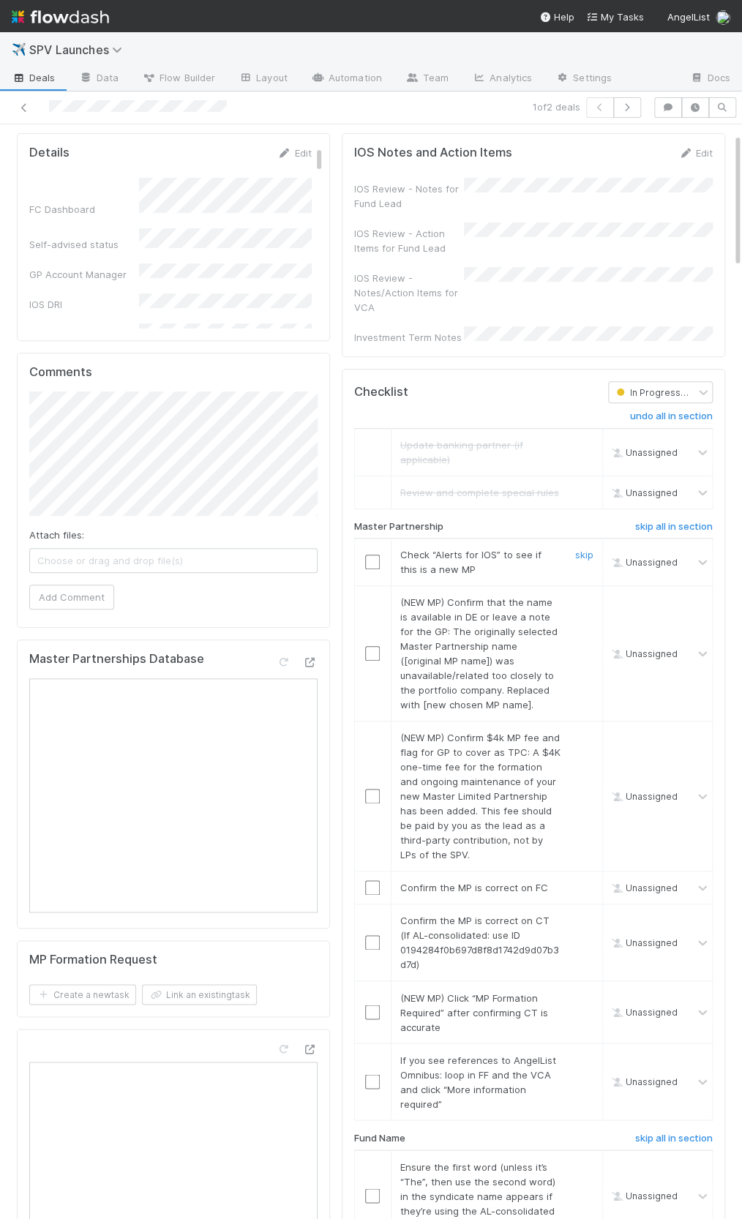
drag, startPoint x: 584, startPoint y: 535, endPoint x: 580, endPoint y: 564, distance: 29.6
click at [584, 549] on link "skip" at bounding box center [584, 555] width 18 height 12
click at [579, 596] on link "skip" at bounding box center [584, 602] width 18 height 12
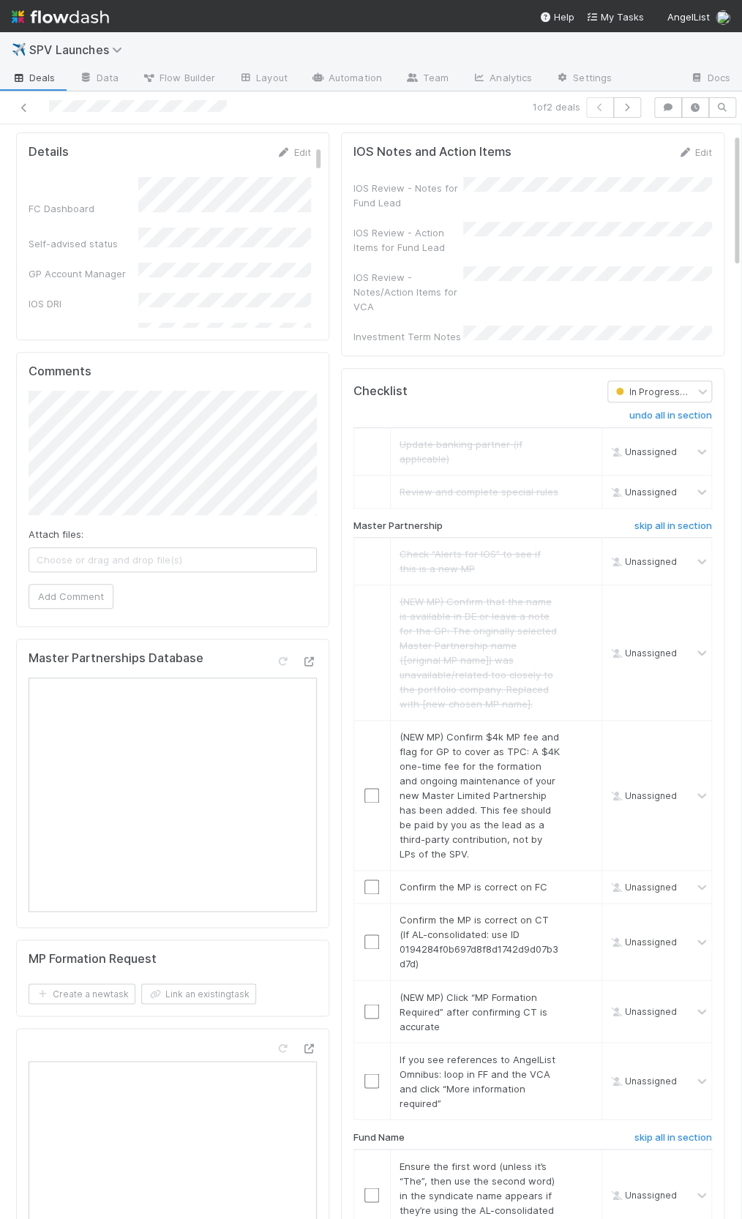
scroll to position [0, 0]
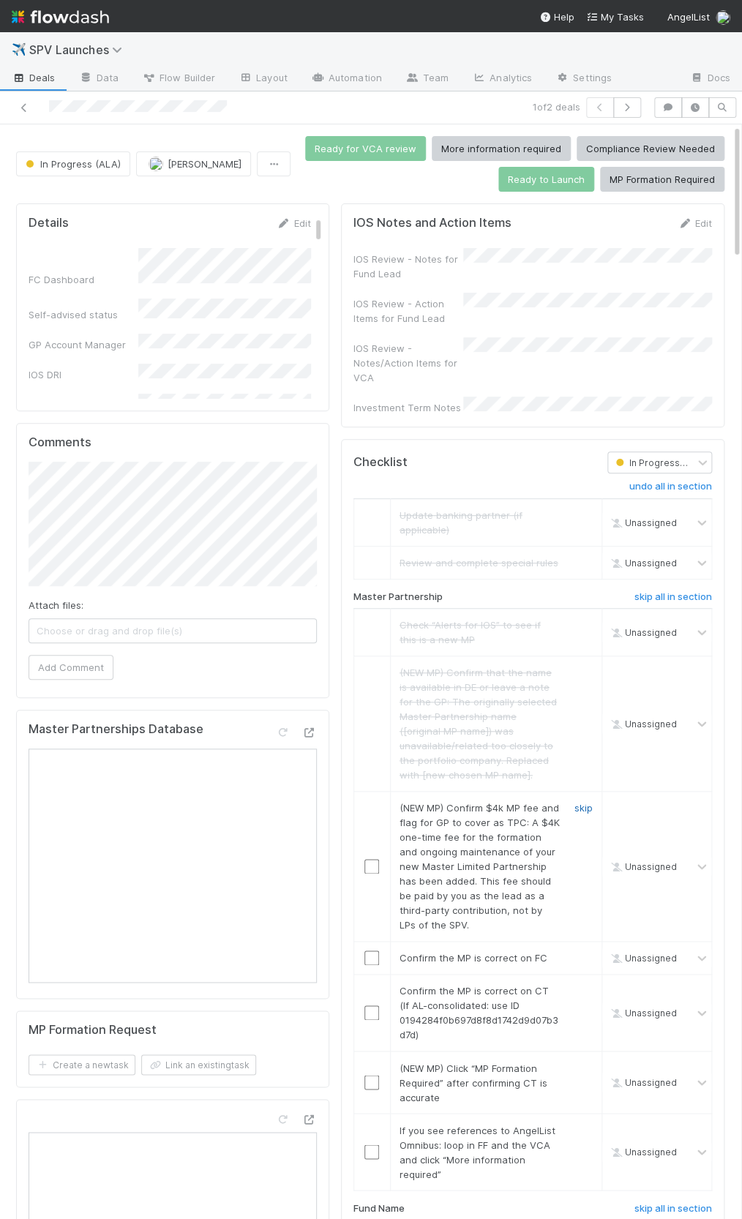
click at [577, 802] on link "skip" at bounding box center [583, 808] width 18 height 12
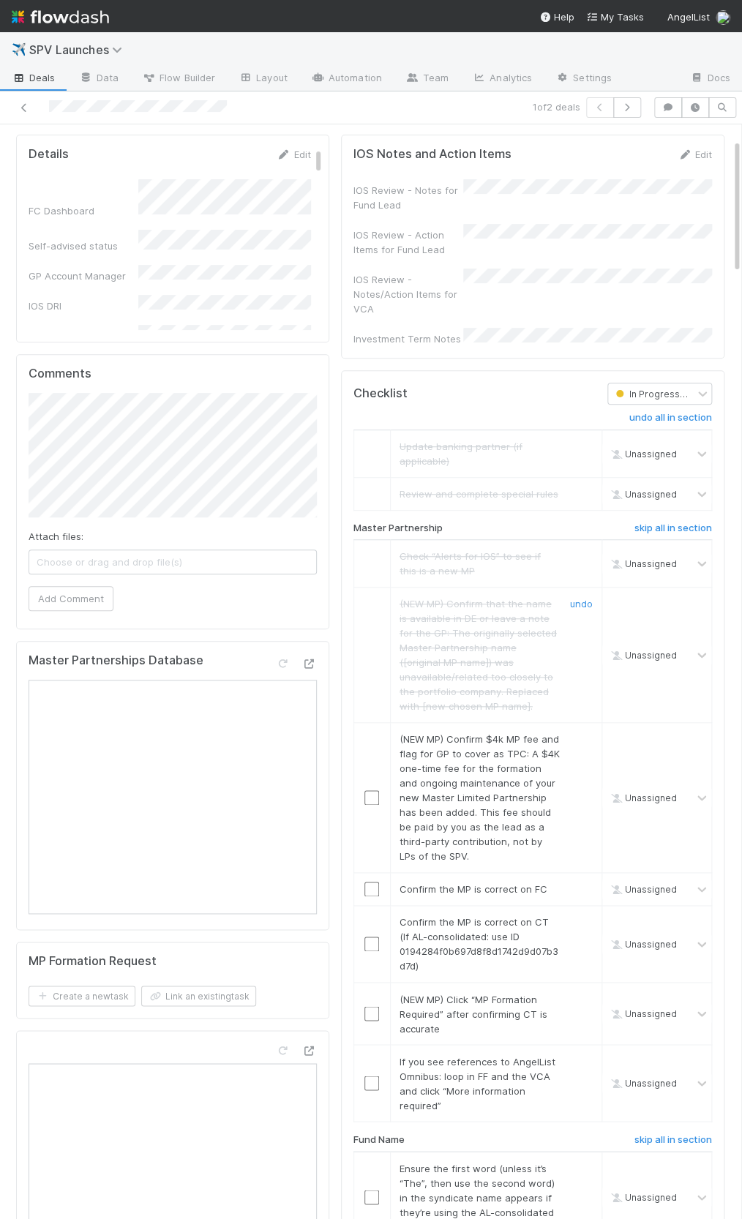
scroll to position [116, 0]
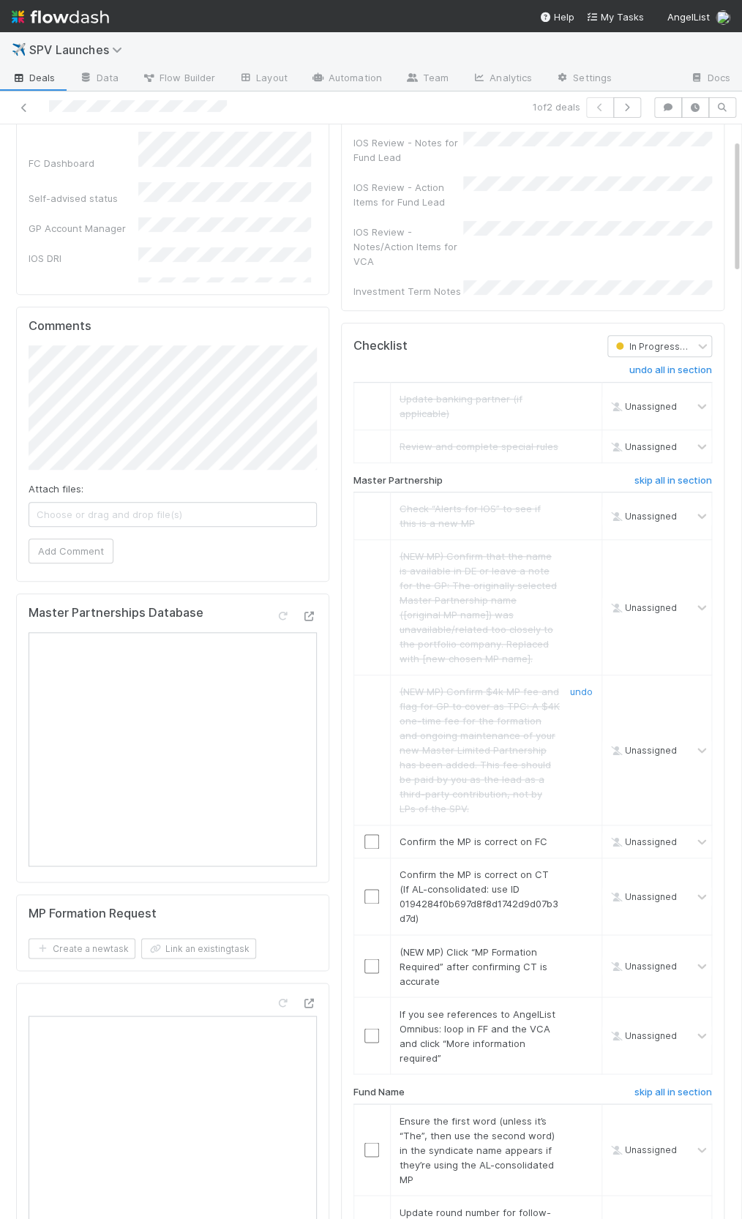
click at [585, 686] on link "undo" at bounding box center [581, 692] width 23 height 12
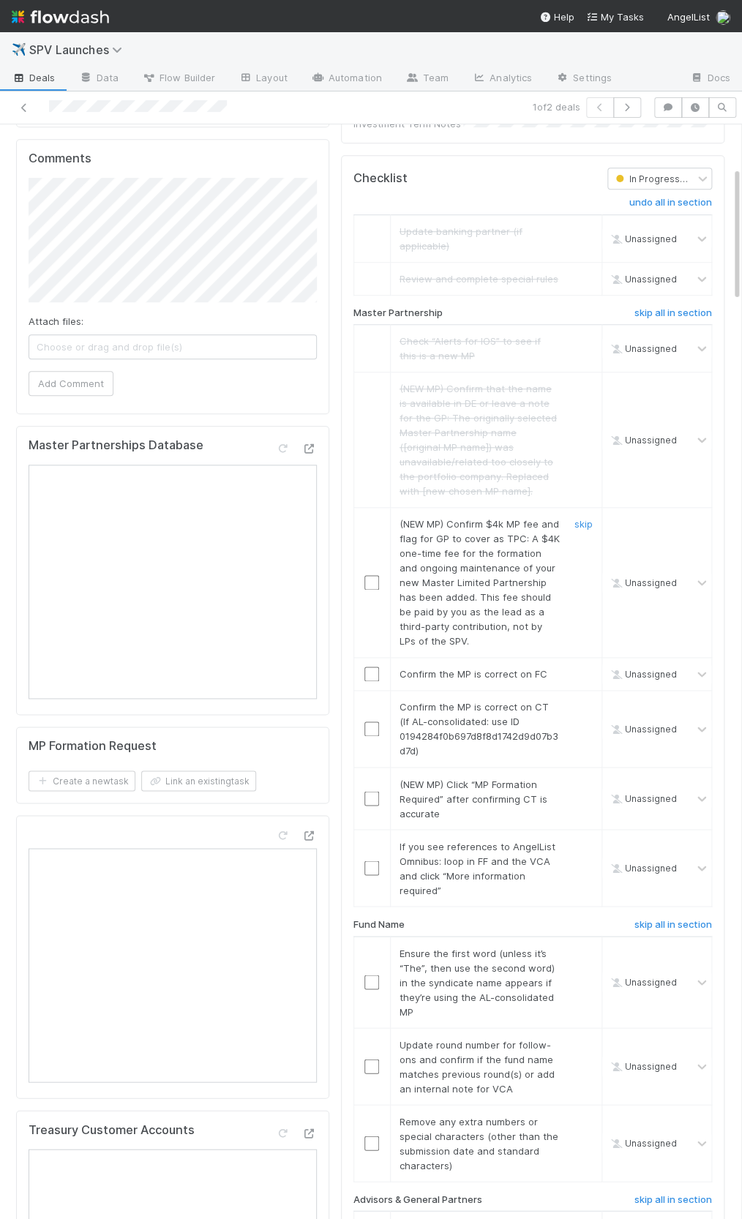
scroll to position [345, 0]
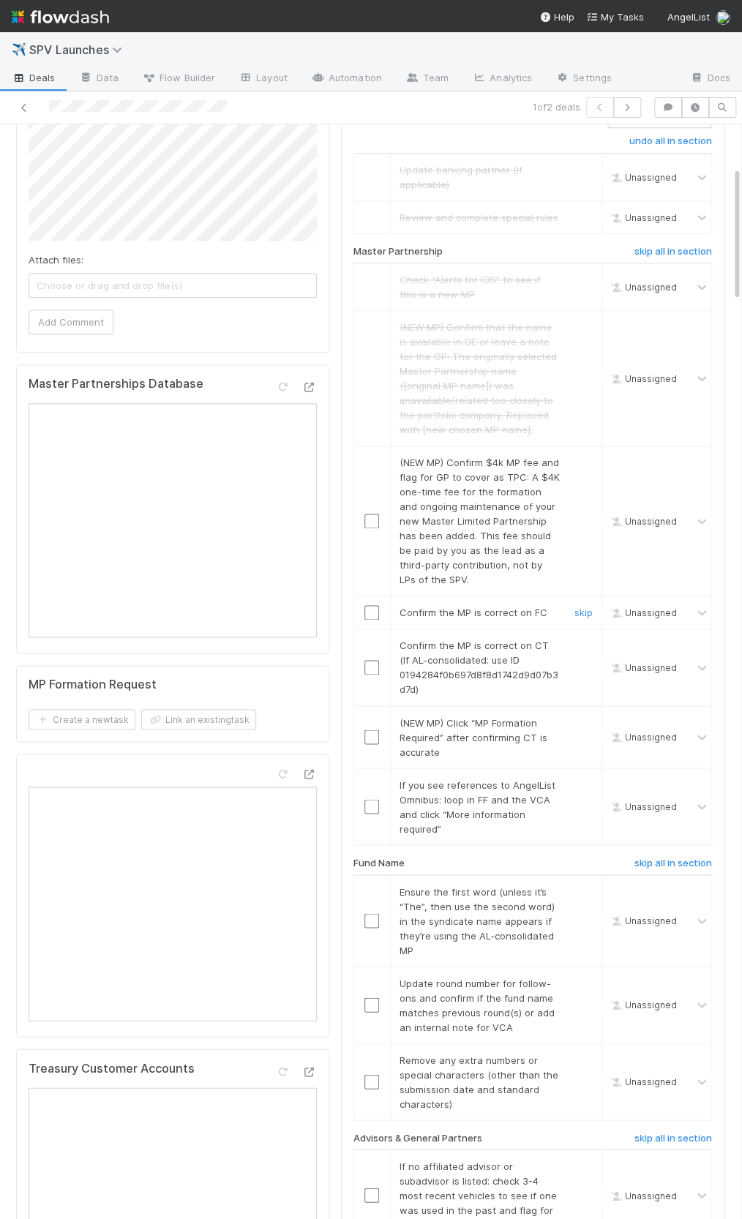
click at [372, 605] on input "checkbox" at bounding box center [371, 612] width 15 height 15
click at [371, 660] on input "checkbox" at bounding box center [371, 667] width 15 height 15
click at [591, 457] on link "skip" at bounding box center [583, 463] width 18 height 12
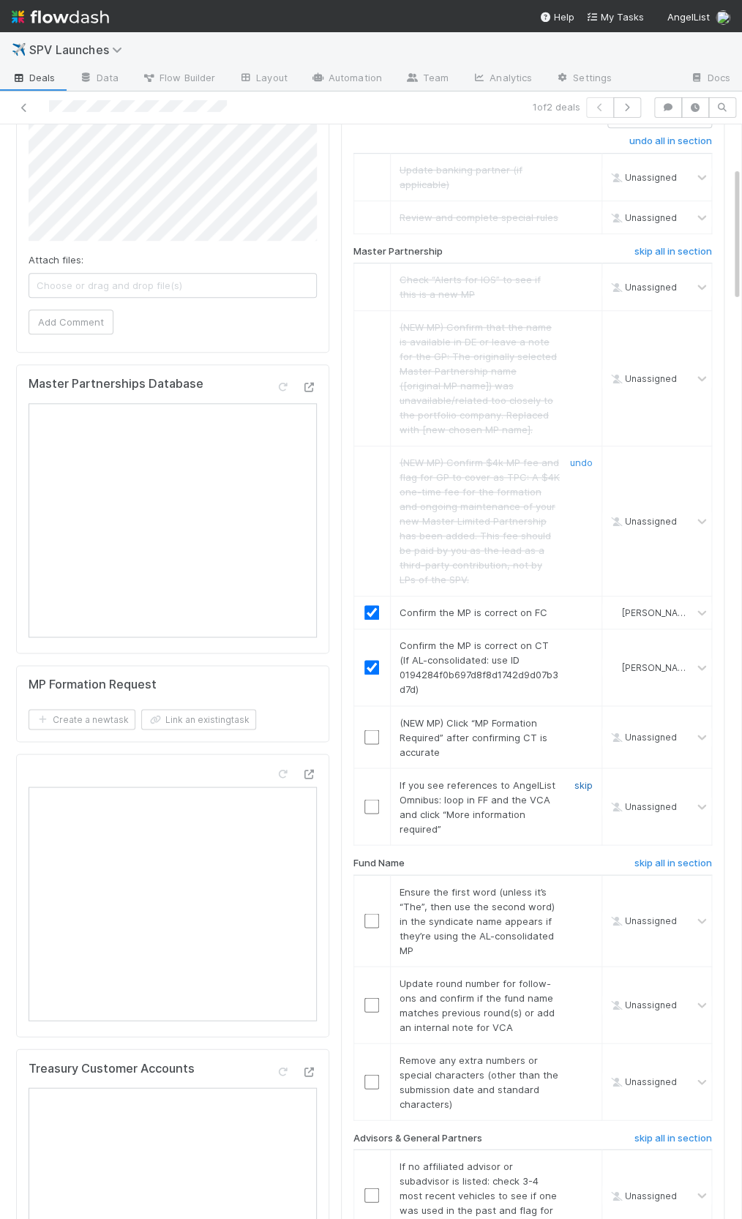
click at [580, 779] on link "skip" at bounding box center [583, 785] width 18 height 12
click at [583, 716] on link "skip" at bounding box center [583, 722] width 18 height 12
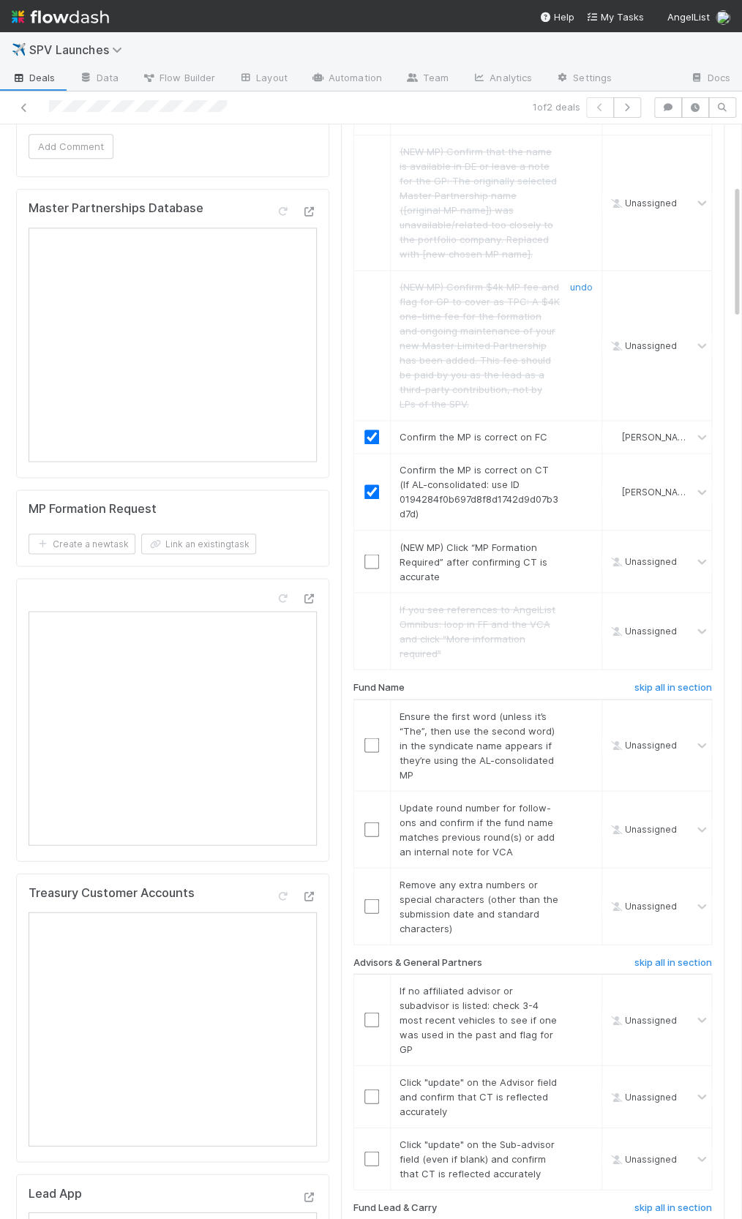
scroll to position [541, 0]
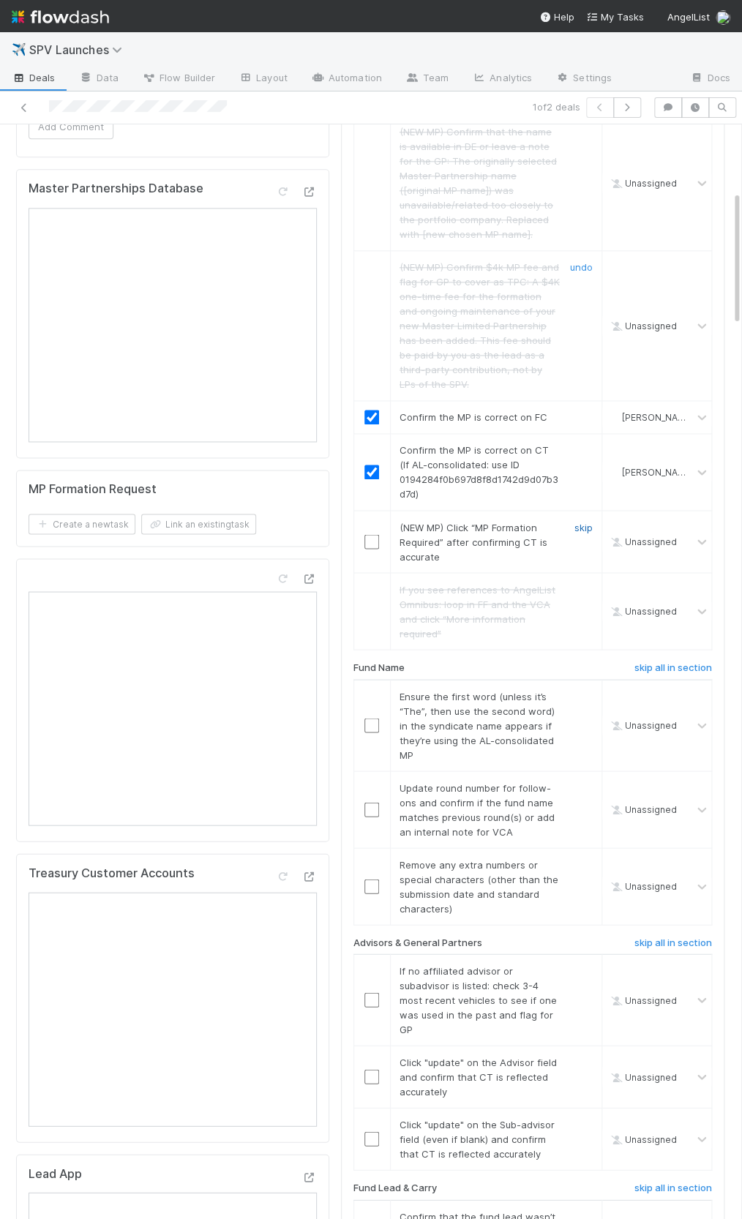
click at [581, 521] on link "skip" at bounding box center [583, 527] width 18 height 12
click at [364, 718] on input "checkbox" at bounding box center [371, 725] width 15 height 15
click at [580, 782] on link "skip" at bounding box center [583, 788] width 18 height 12
click at [580, 858] on link "skip" at bounding box center [583, 864] width 18 height 12
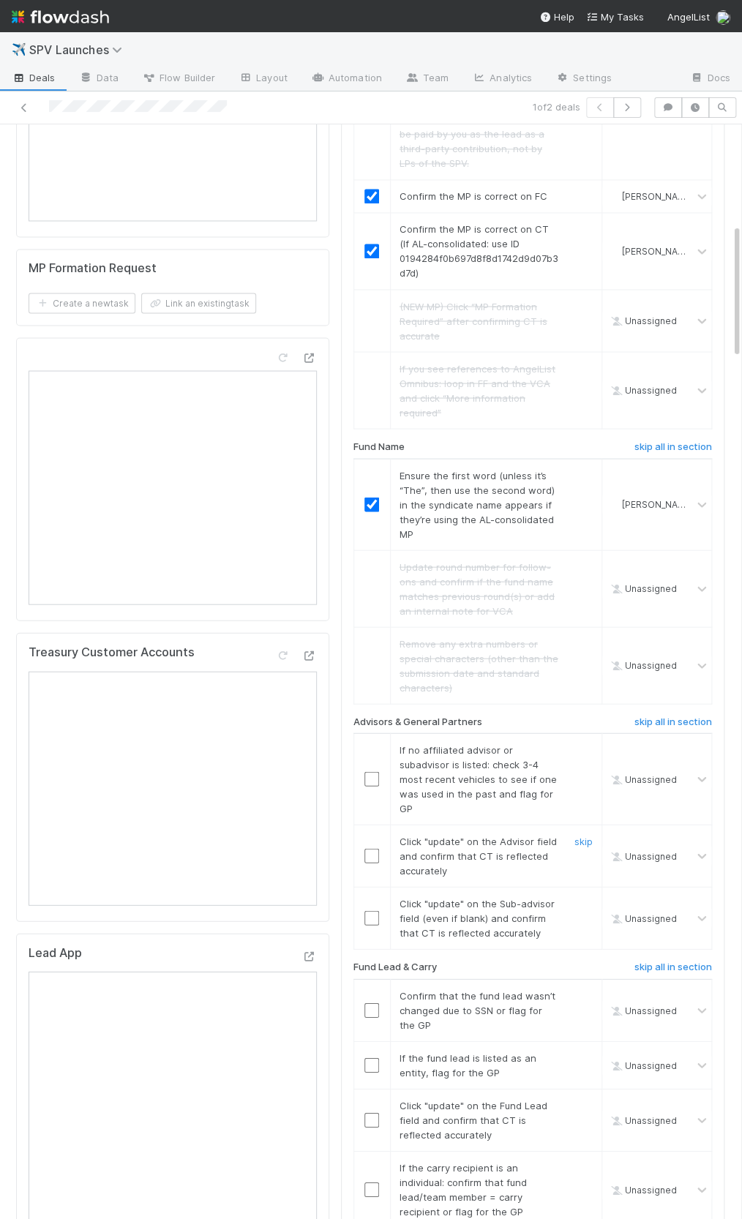
scroll to position [809, 0]
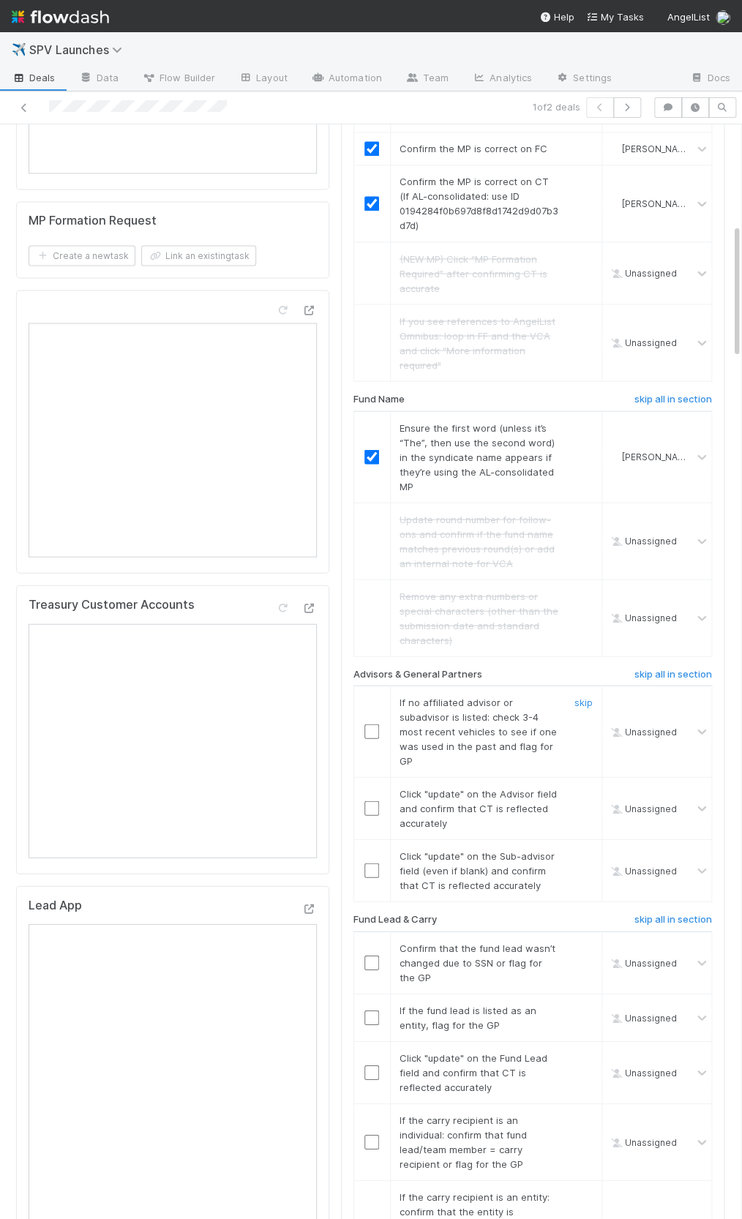
drag, startPoint x: 583, startPoint y: 678, endPoint x: 583, endPoint y: 691, distance: 12.4
click at [583, 696] on link "skip" at bounding box center [583, 702] width 18 height 12
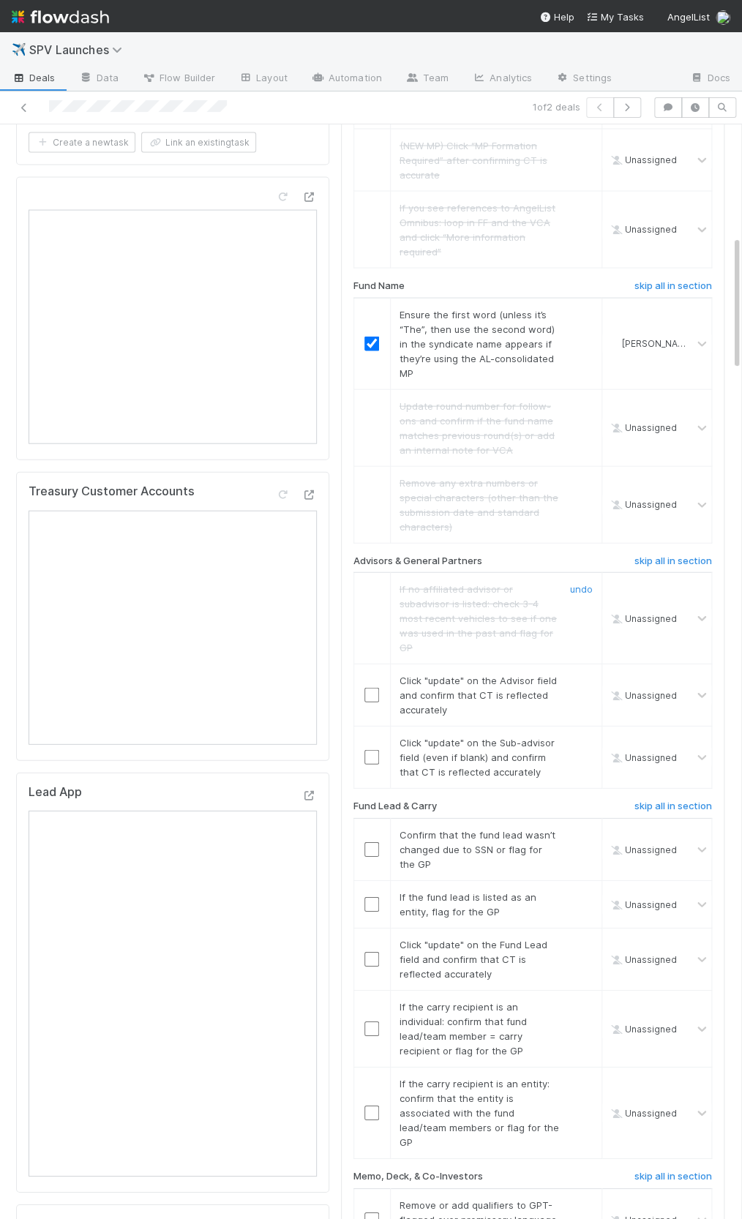
scroll to position [1055, 0]
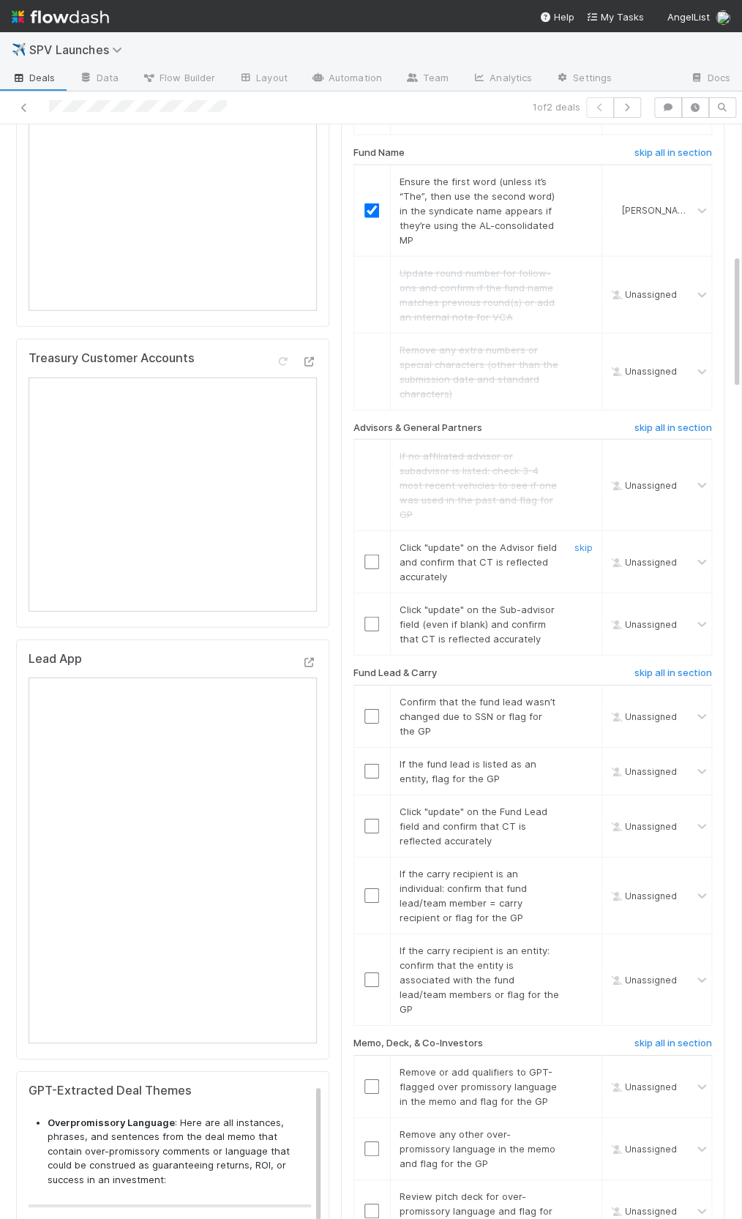
click at [370, 555] on input "checkbox" at bounding box center [371, 562] width 15 height 15
click at [367, 617] on input "checkbox" at bounding box center [371, 624] width 15 height 15
click at [370, 819] on input "checkbox" at bounding box center [371, 826] width 15 height 15
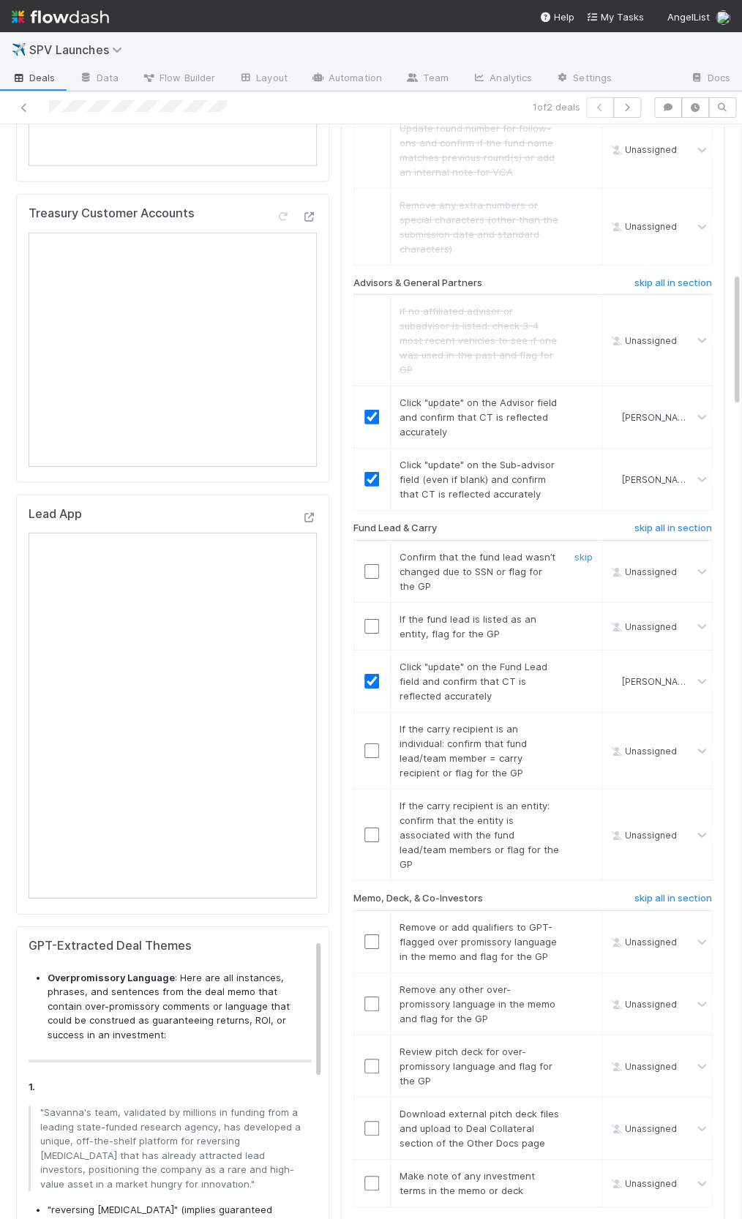
drag, startPoint x: 375, startPoint y: 553, endPoint x: 433, endPoint y: 574, distance: 61.3
click at [375, 564] on input "checkbox" at bounding box center [371, 571] width 15 height 15
click at [579, 613] on link "skip" at bounding box center [583, 619] width 18 height 12
click at [377, 744] on input "checkbox" at bounding box center [371, 751] width 15 height 15
click at [572, 798] on div "skip" at bounding box center [582, 834] width 44 height 73
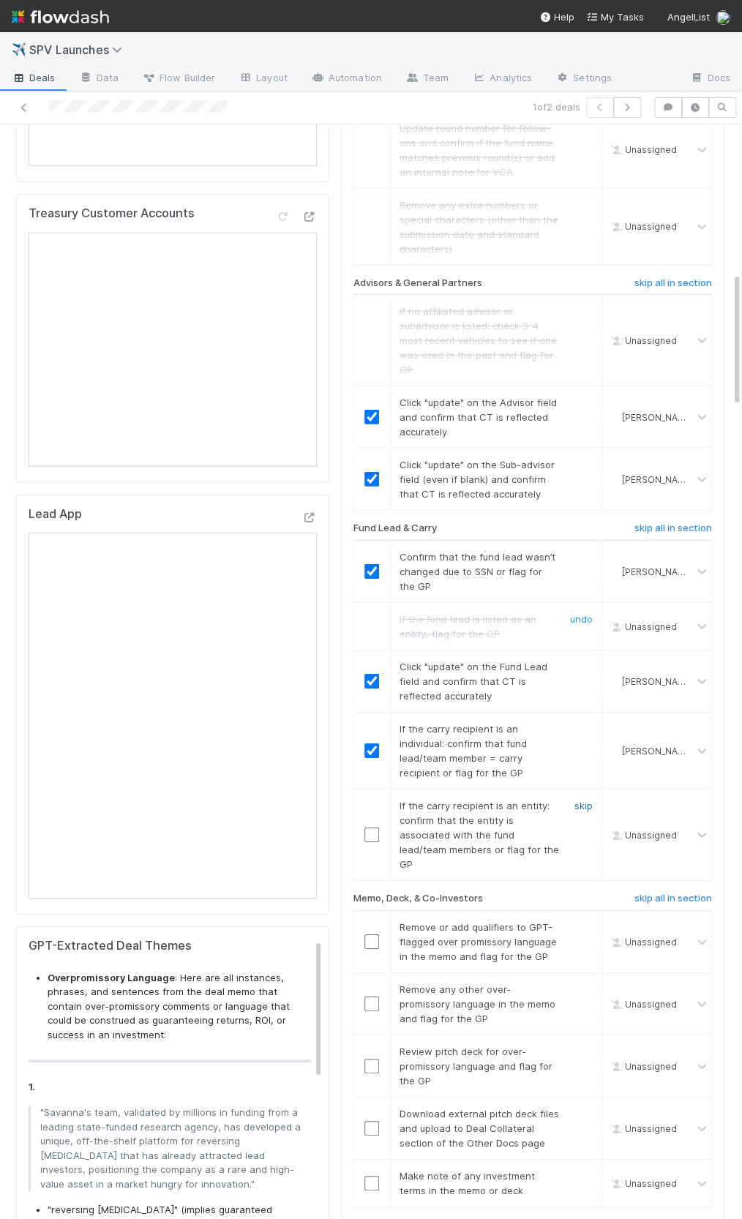
click at [578, 800] on link "skip" at bounding box center [583, 806] width 18 height 12
click at [582, 800] on link "skip" at bounding box center [583, 806] width 18 height 12
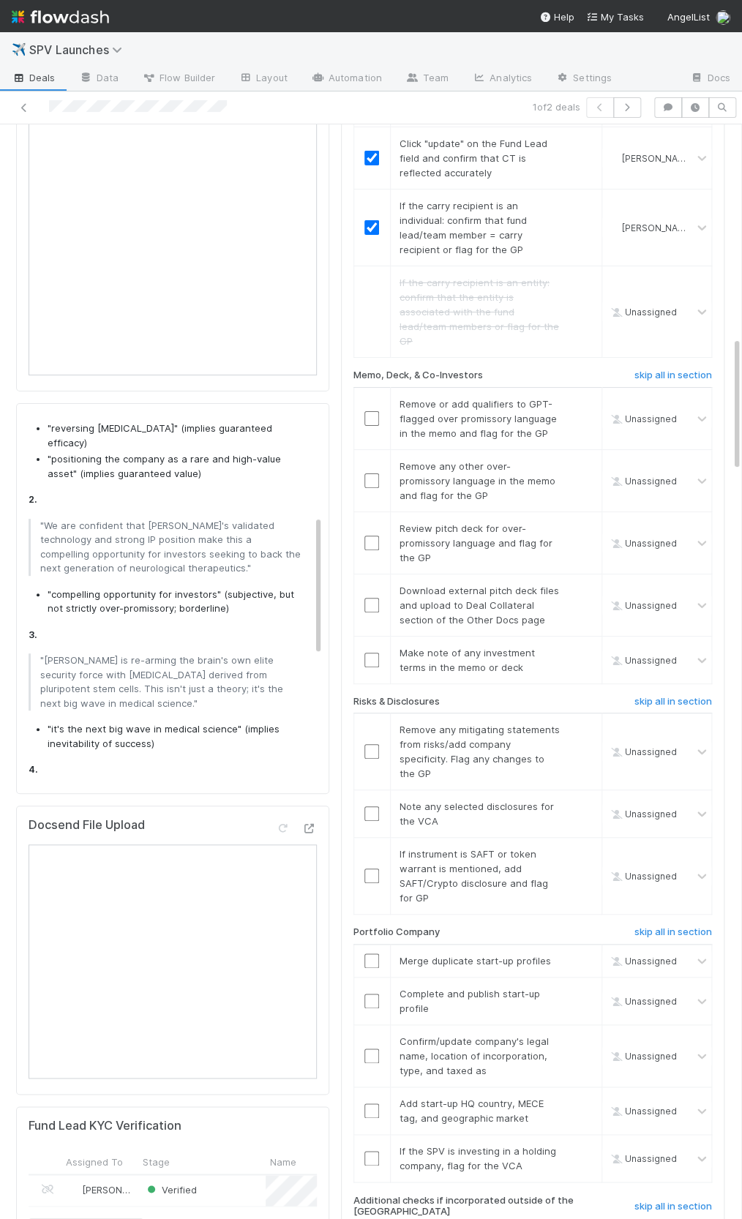
scroll to position [283, 0]
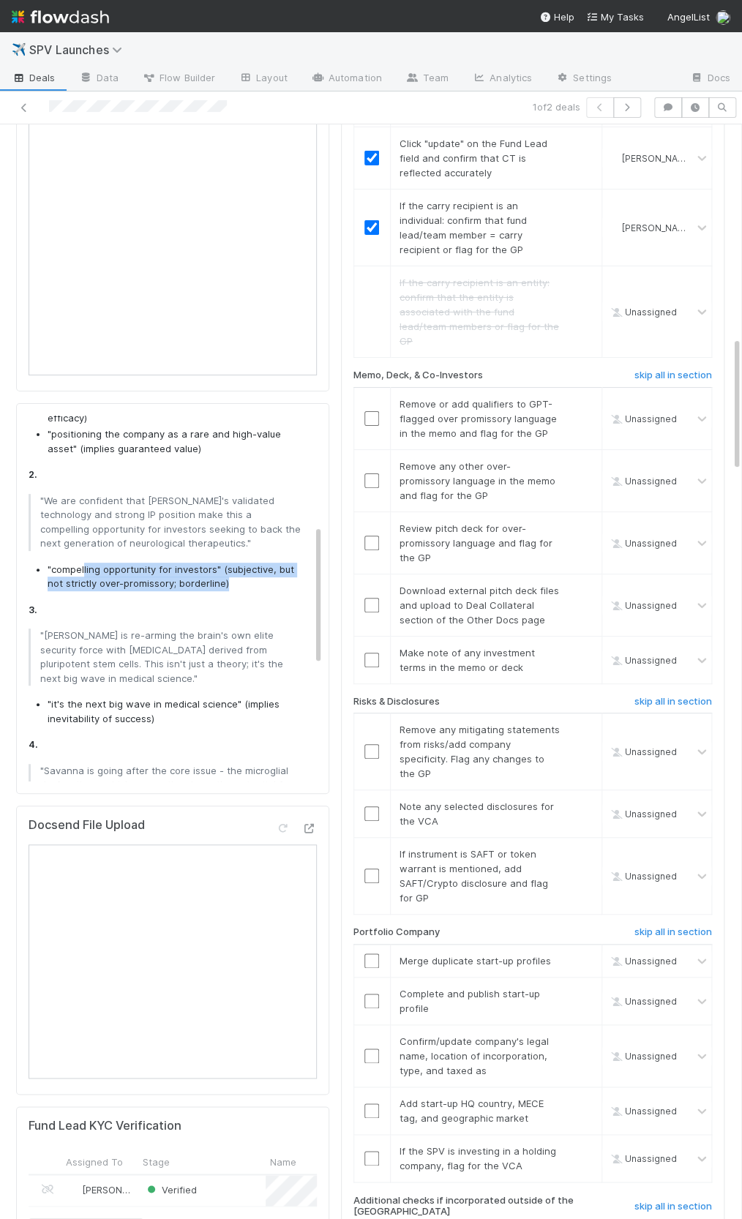
drag, startPoint x: 89, startPoint y: 568, endPoint x: 238, endPoint y: 586, distance: 149.7
click at [238, 586] on li ""compelling opportunity for investors" (subjective, but not strictly over-promi…" at bounding box center [179, 577] width 263 height 29
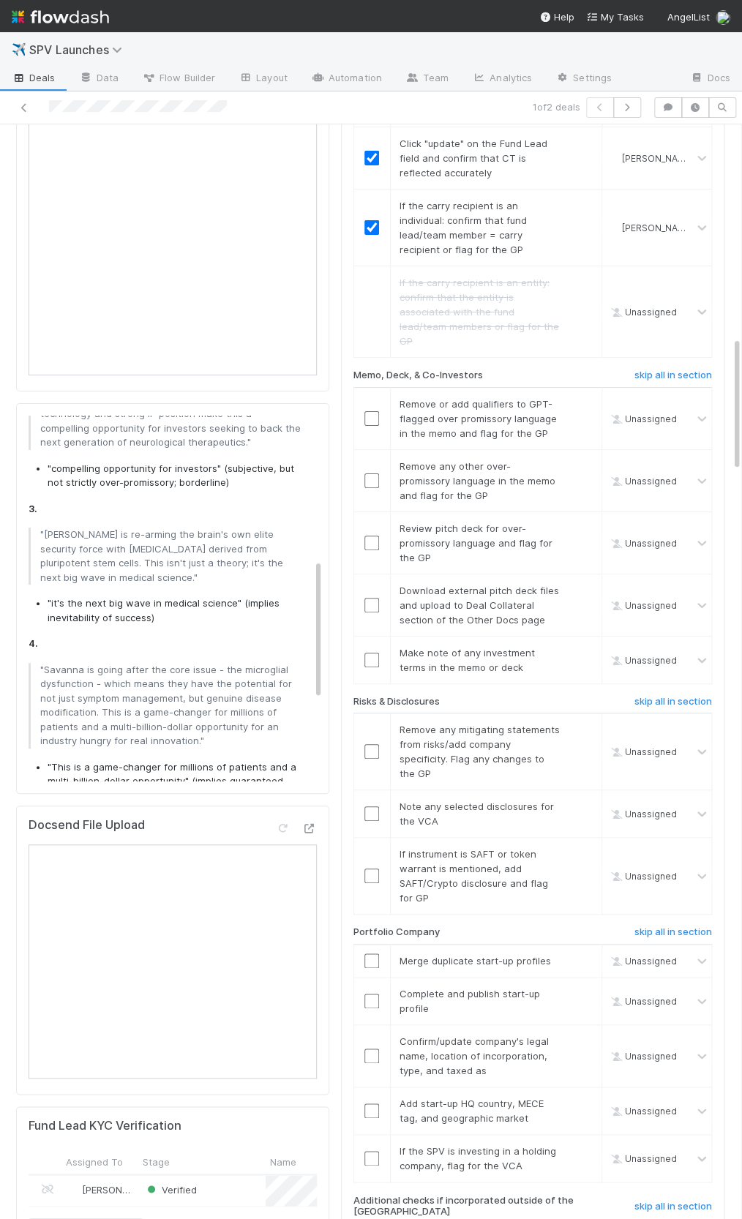
scroll to position [395, 0]
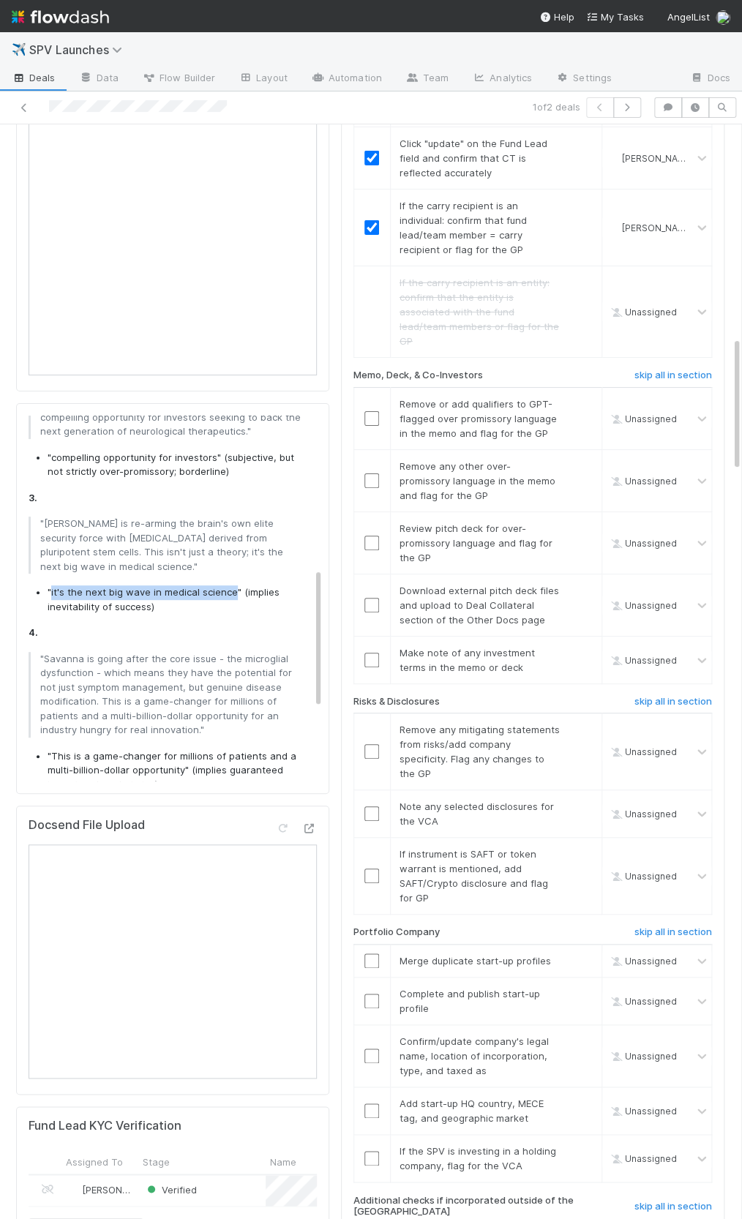
drag, startPoint x: 49, startPoint y: 588, endPoint x: 231, endPoint y: 586, distance: 181.5
click at [231, 586] on li ""it's the next big wave in medical science" (implies inevitability of success)" at bounding box center [179, 599] width 263 height 29
copy li "it's the next big wave in medical science"
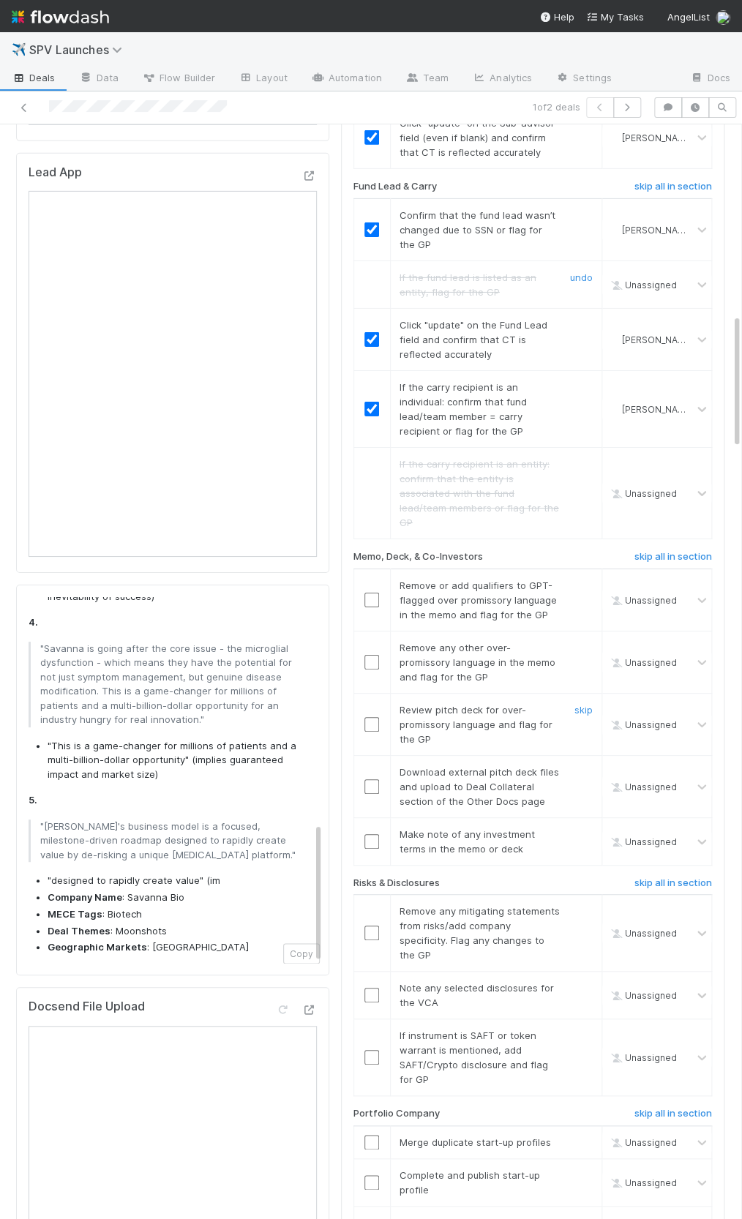
scroll to position [0, 0]
click at [371, 593] on input "checkbox" at bounding box center [372, 600] width 15 height 15
click at [375, 655] on input "checkbox" at bounding box center [372, 662] width 15 height 15
click at [583, 766] on link "skip" at bounding box center [584, 772] width 18 height 12
click at [586, 766] on link "skip" at bounding box center [584, 772] width 18 height 12
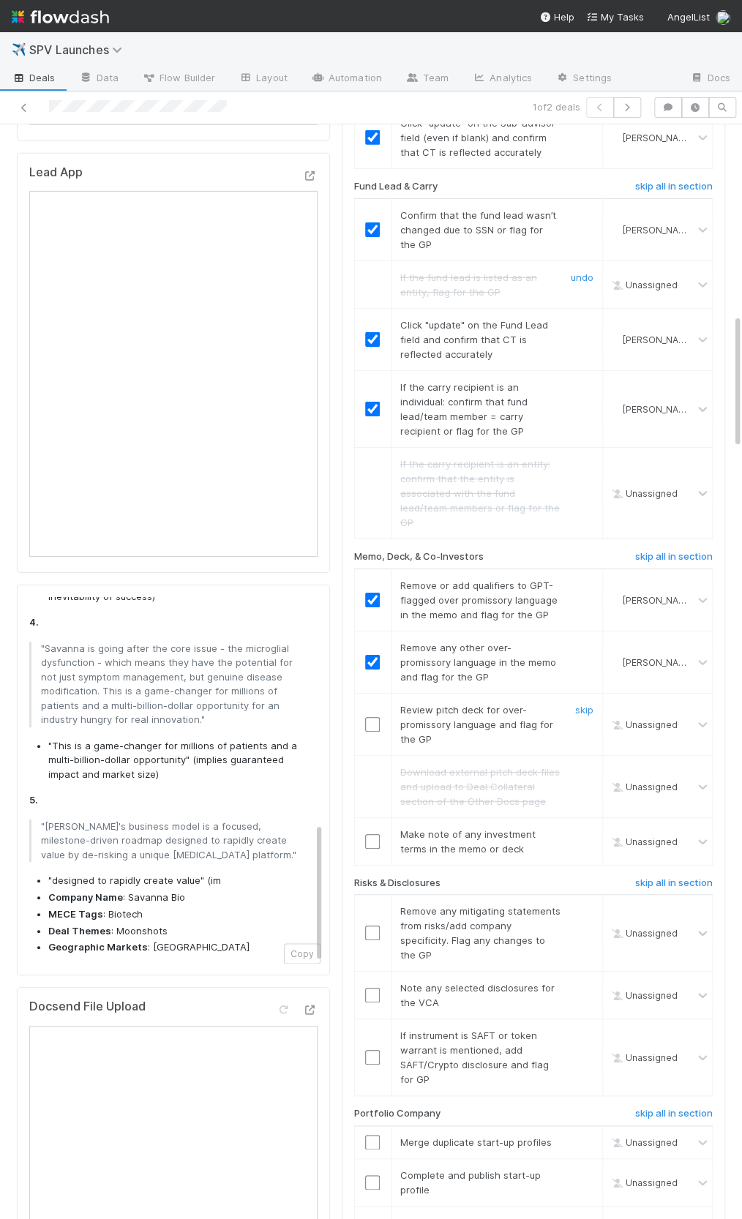
click at [373, 717] on input "checkbox" at bounding box center [372, 724] width 15 height 15
click at [577, 828] on link "skip" at bounding box center [584, 834] width 18 height 12
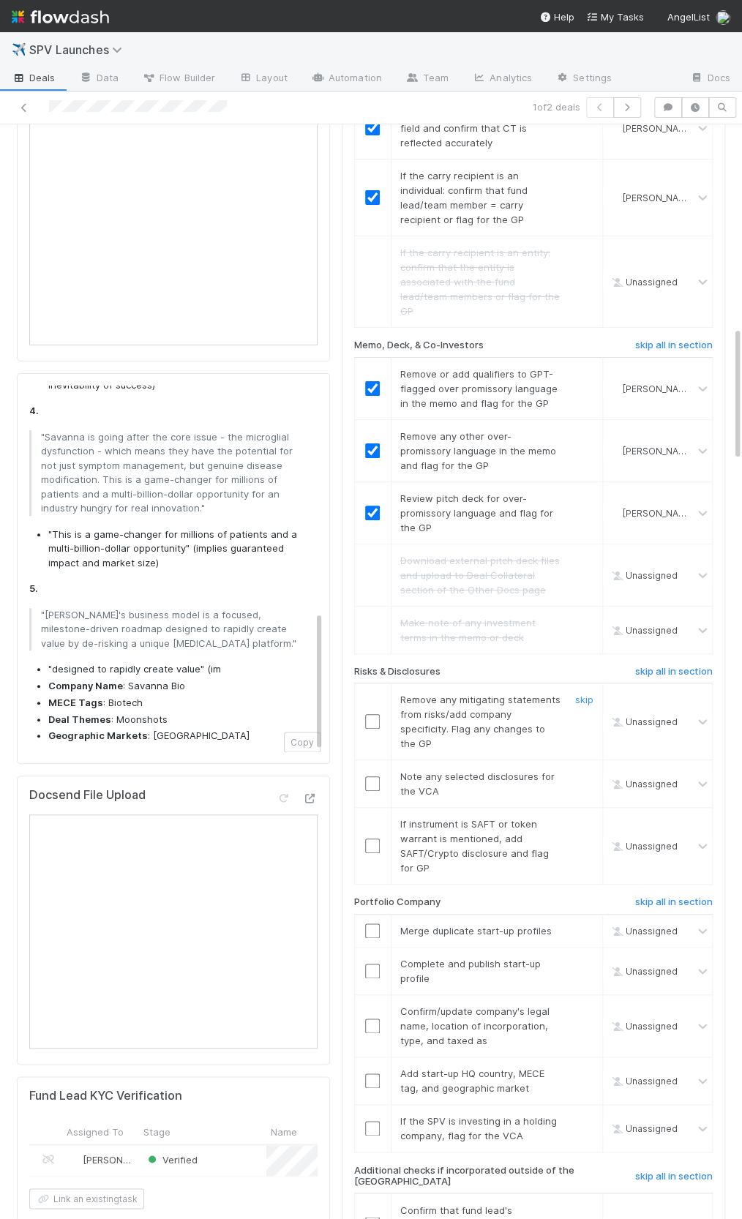
scroll to position [1767, 0]
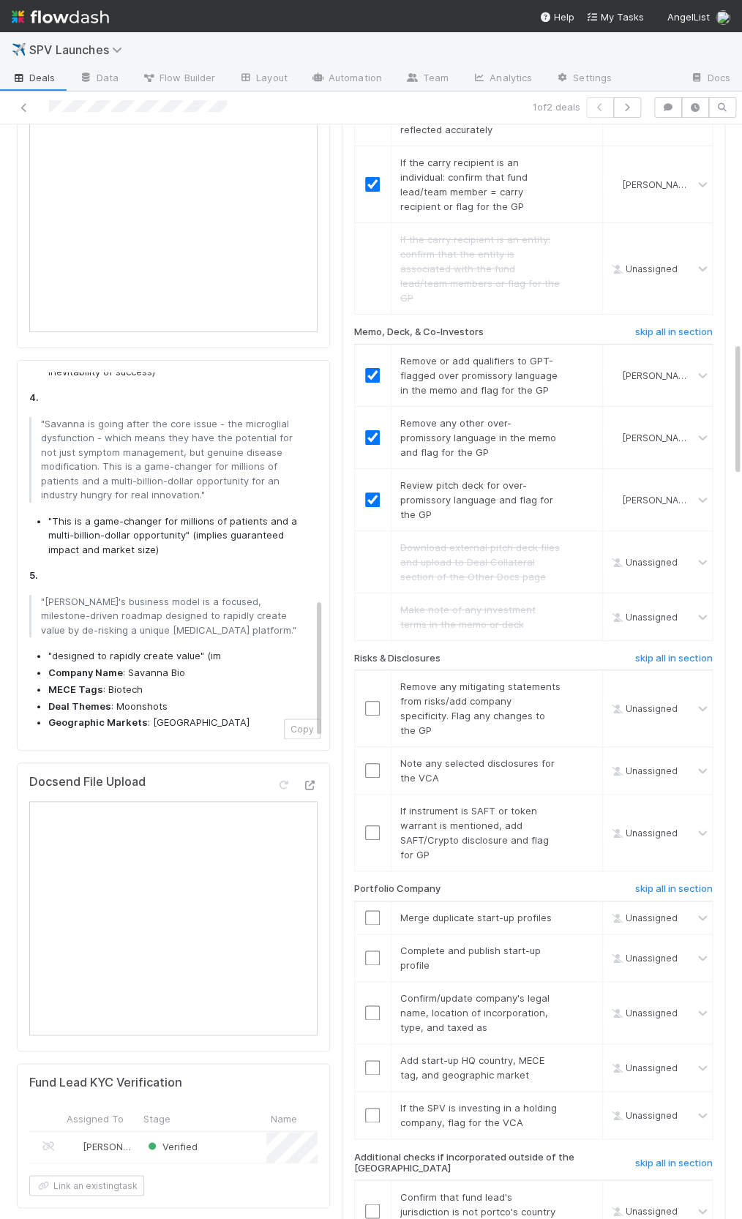
drag, startPoint x: 145, startPoint y: 555, endPoint x: 60, endPoint y: 589, distance: 91.6
click at [143, 555] on div "Overpromissory Language : Here are all instances, phrases, and sentences from t…" at bounding box center [170, 274] width 282 height 913
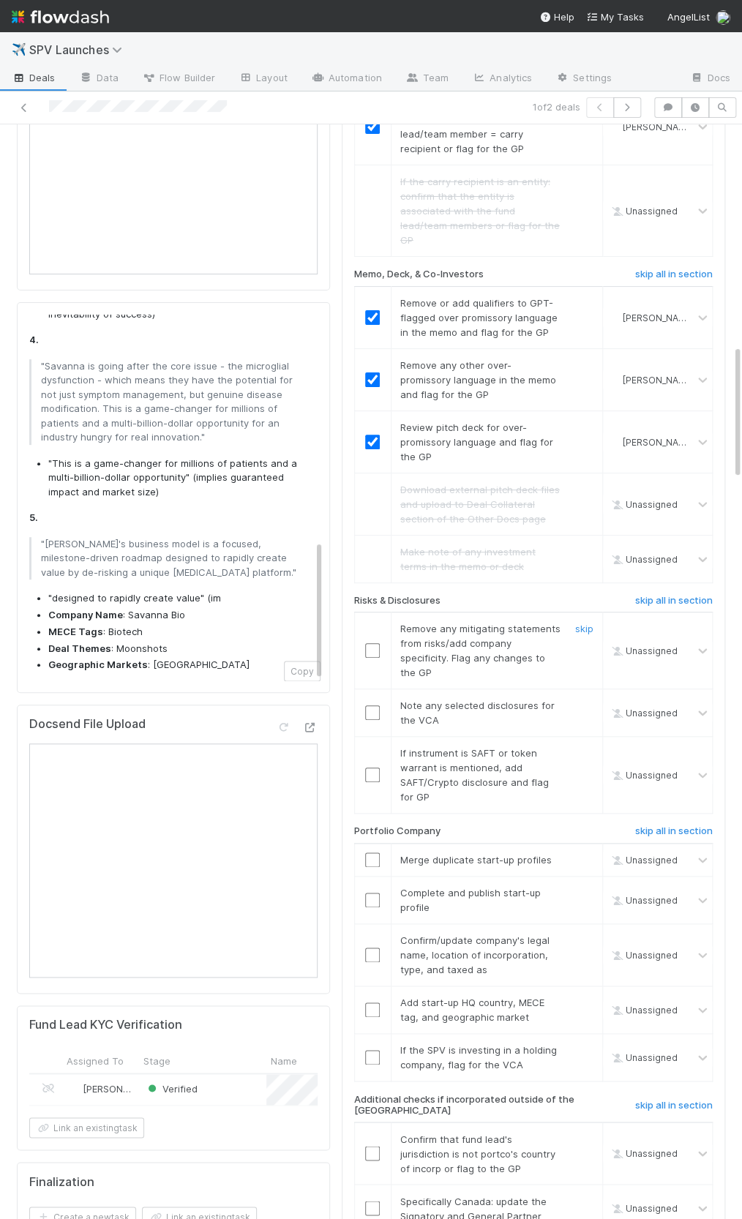
scroll to position [1841, 0]
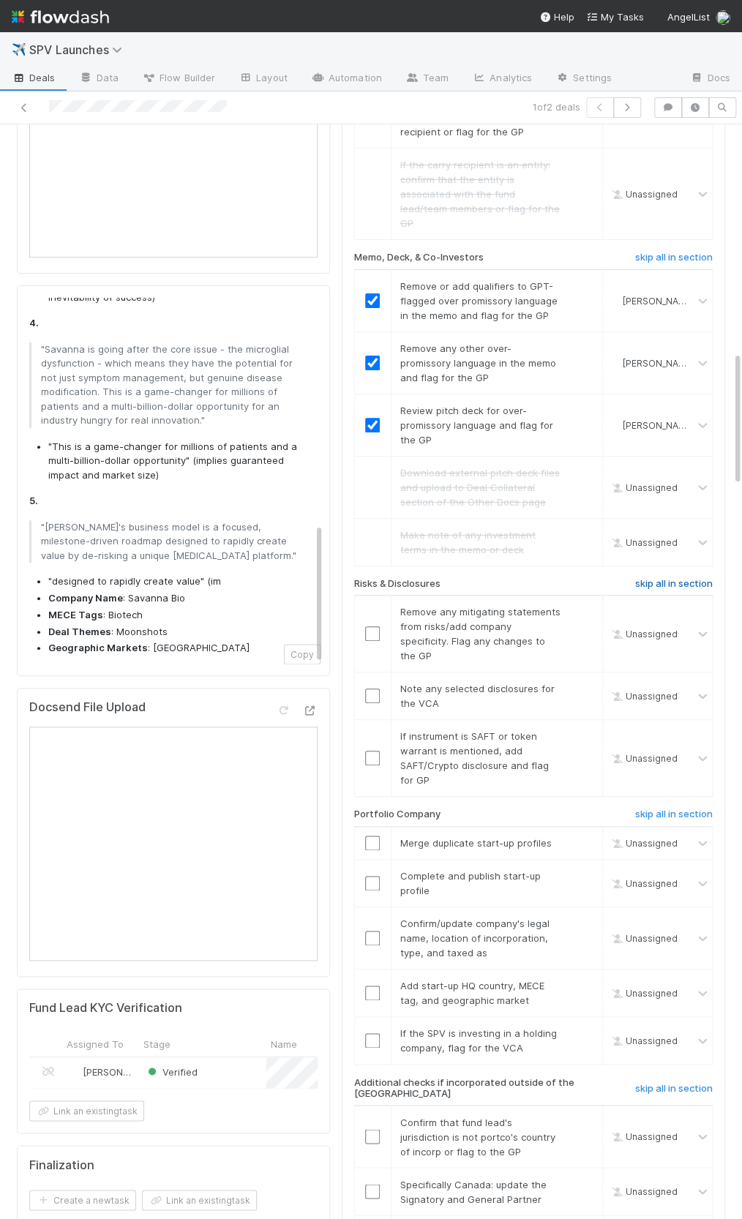
click at [659, 578] on h6 "skip all in section" at bounding box center [674, 584] width 78 height 12
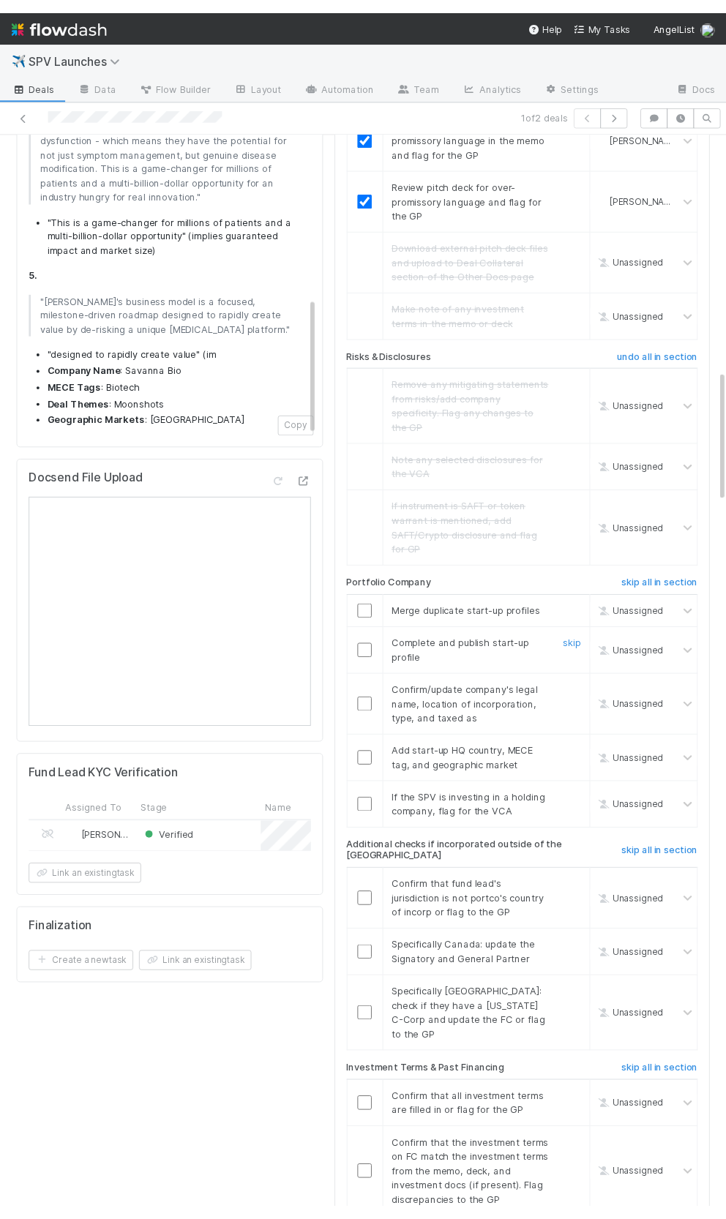
scroll to position [2104, 0]
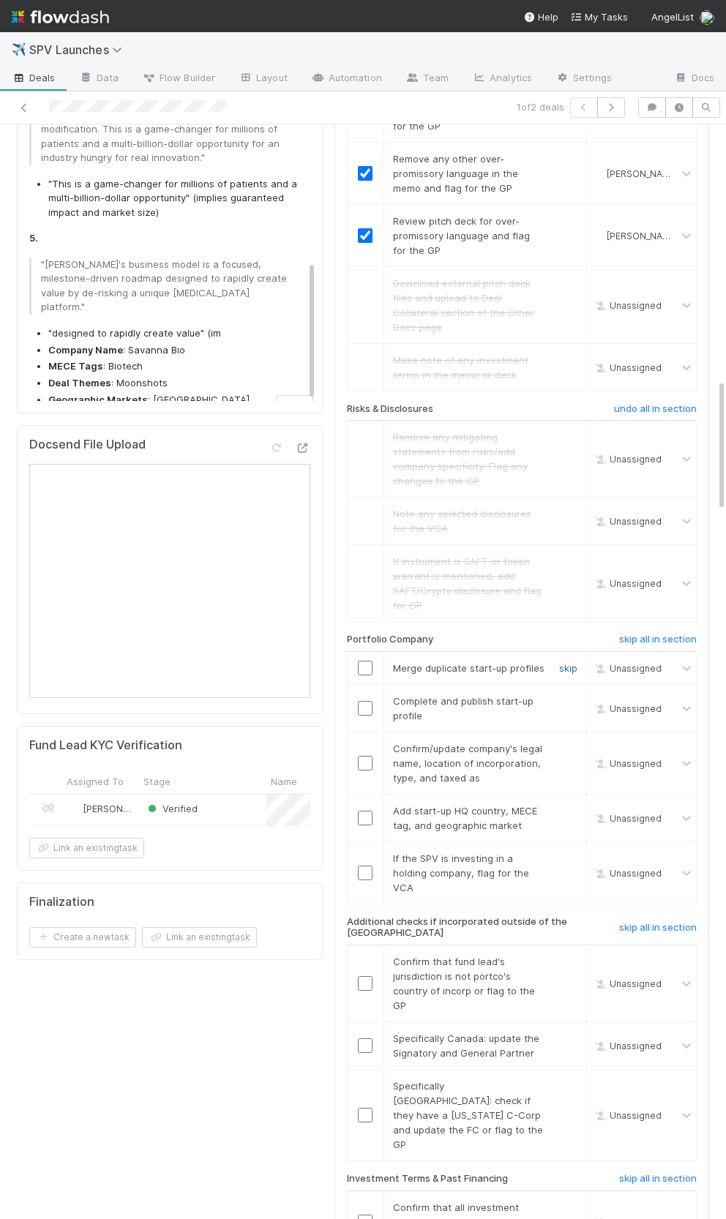
click at [577, 662] on link "skip" at bounding box center [568, 668] width 18 height 12
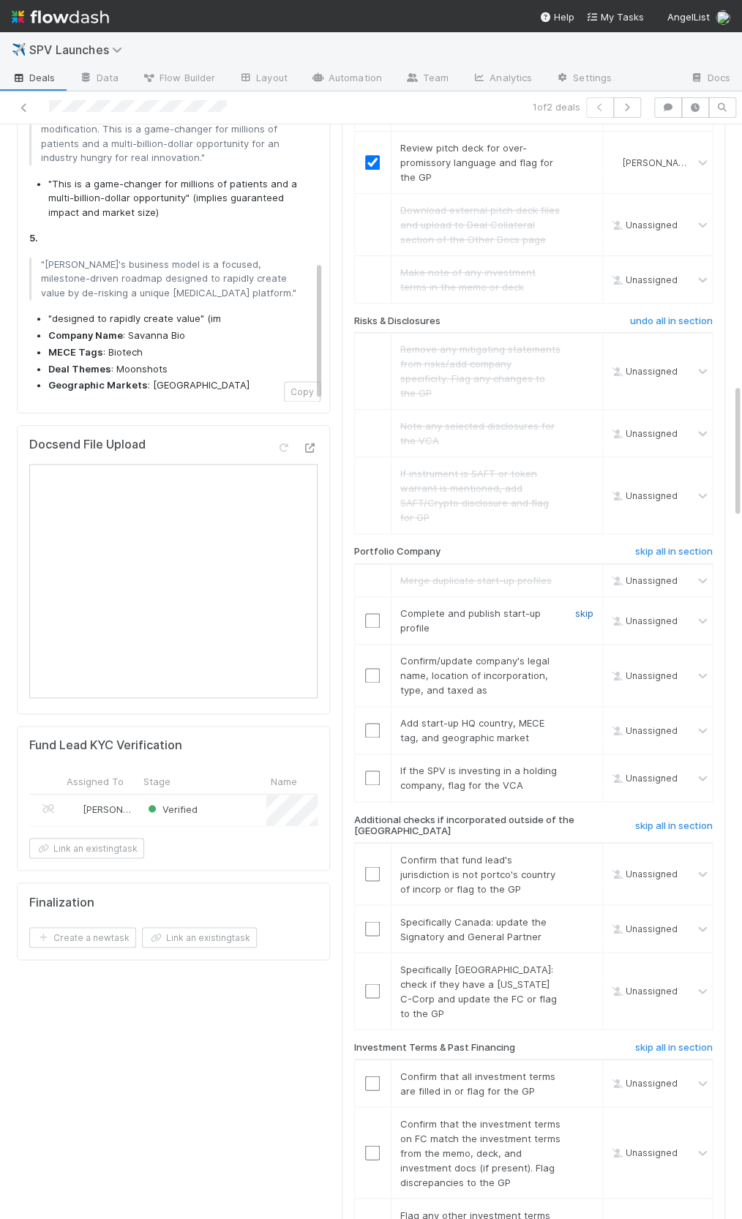
click at [577, 607] on link "skip" at bounding box center [584, 613] width 18 height 12
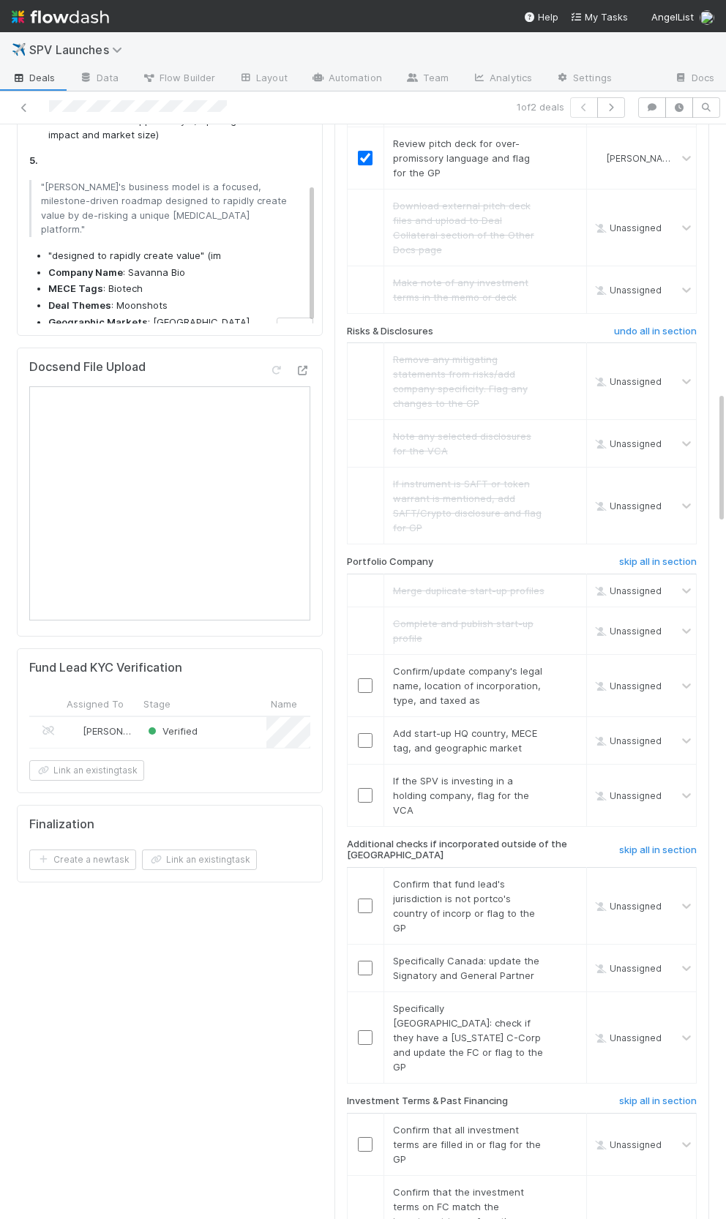
scroll to position [2247, 0]
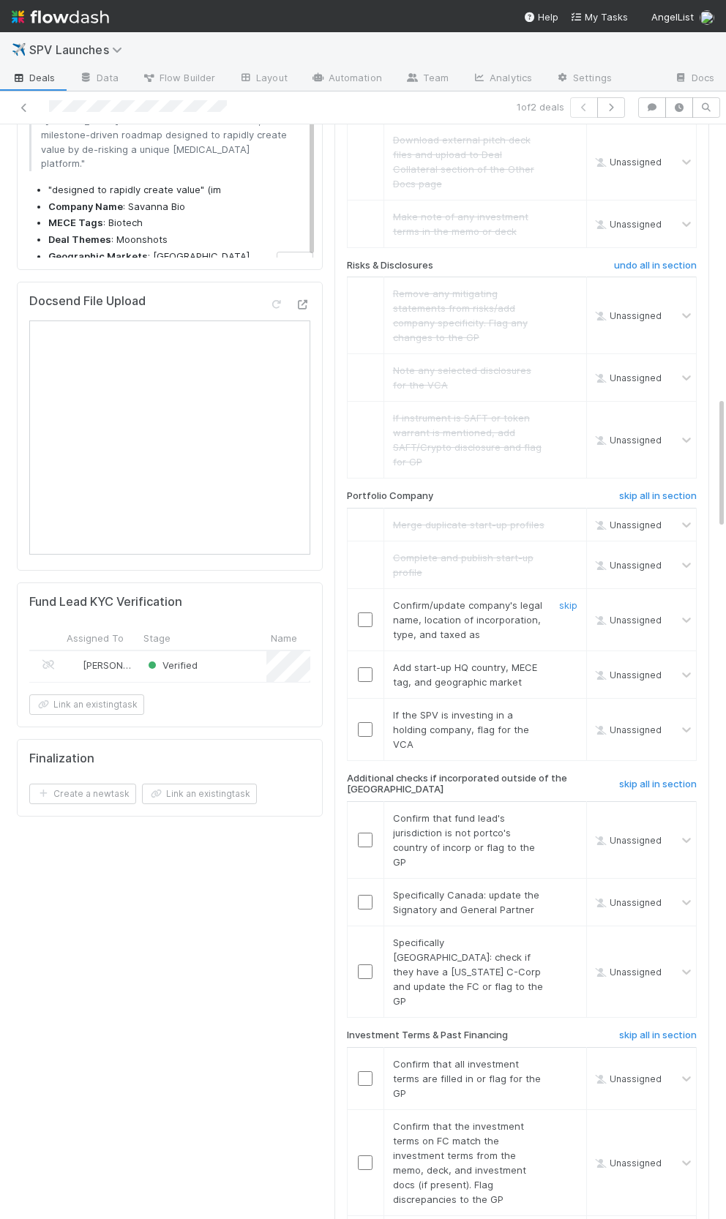
click at [369, 613] on input "checkbox" at bounding box center [365, 620] width 15 height 15
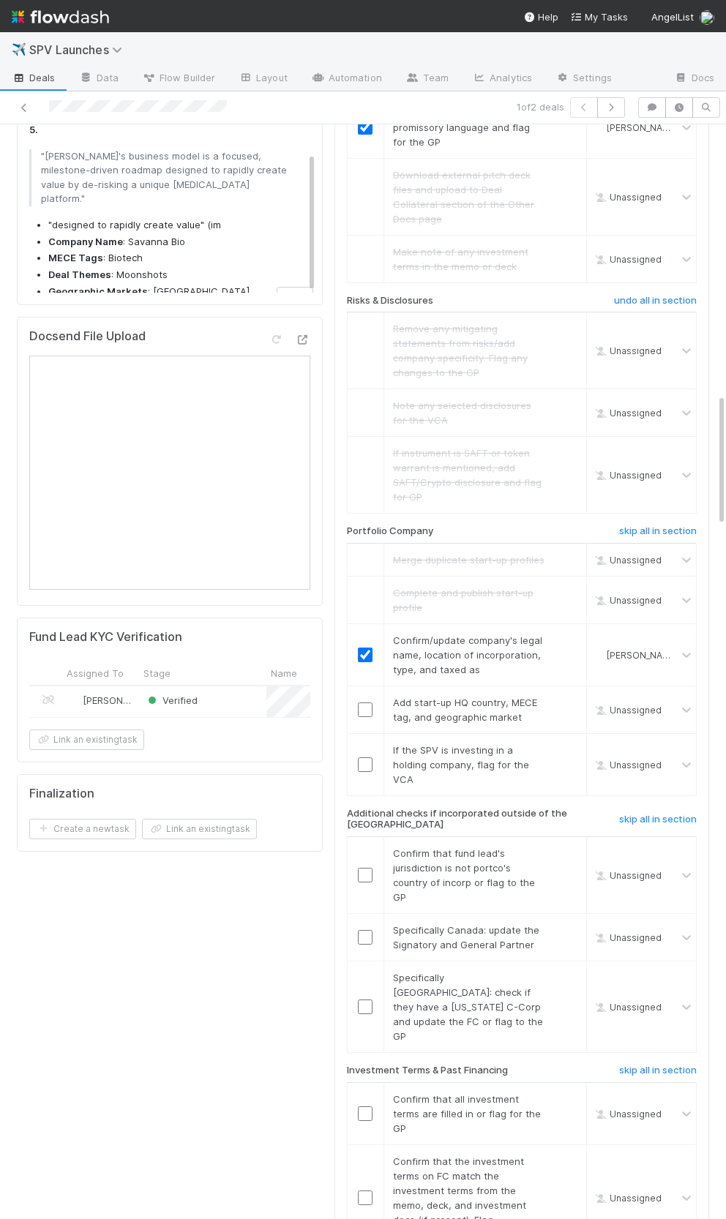
scroll to position [2225, 0]
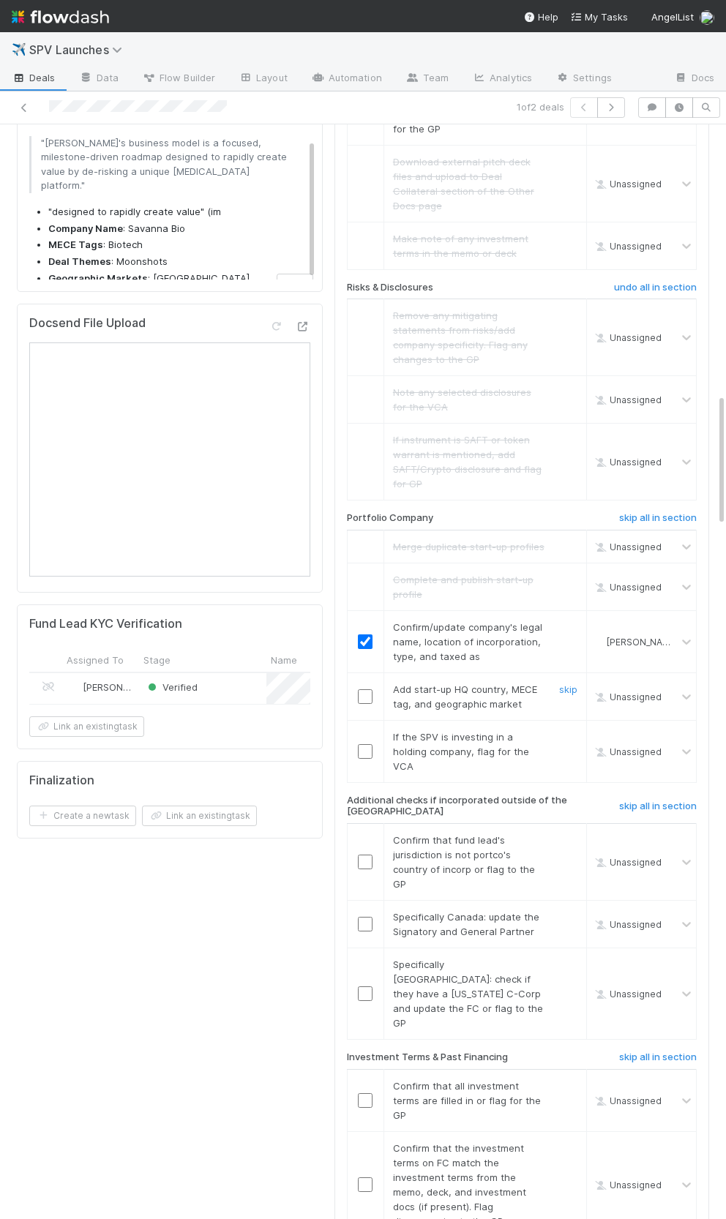
click at [356, 673] on td at bounding box center [365, 697] width 37 height 48
click at [362, 689] on input "checkbox" at bounding box center [365, 696] width 15 height 15
click at [571, 731] on link "skip" at bounding box center [568, 737] width 18 height 12
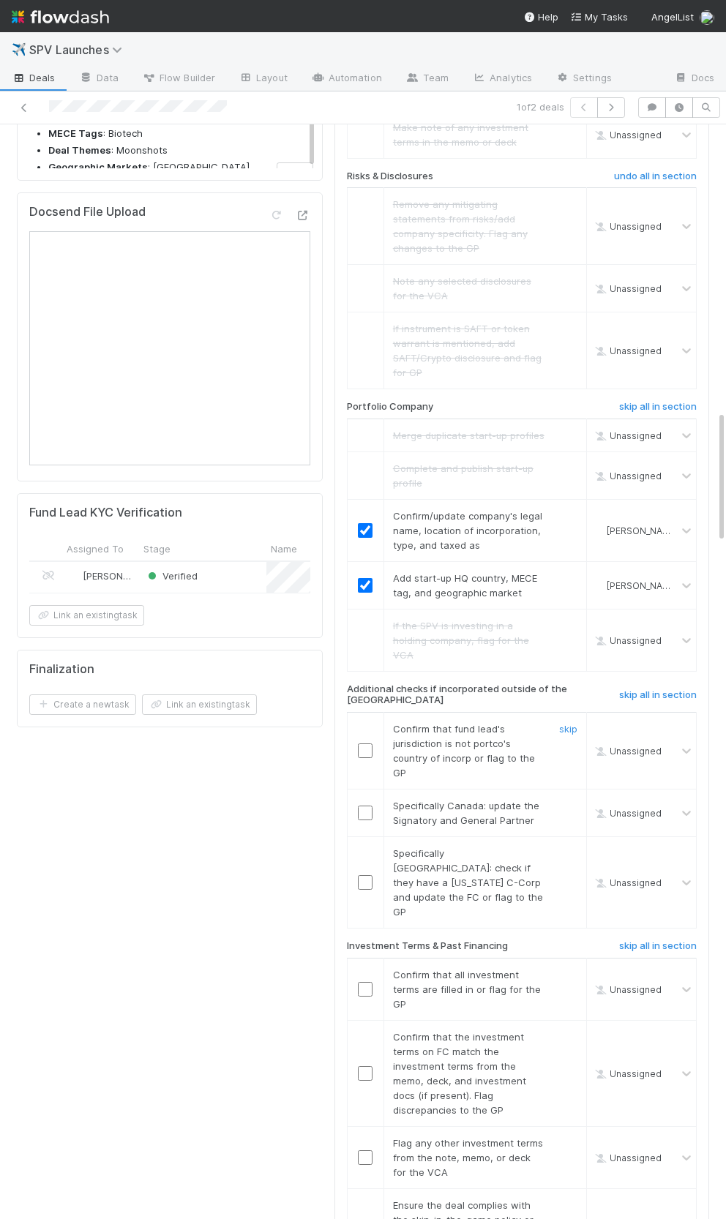
scroll to position [2365, 0]
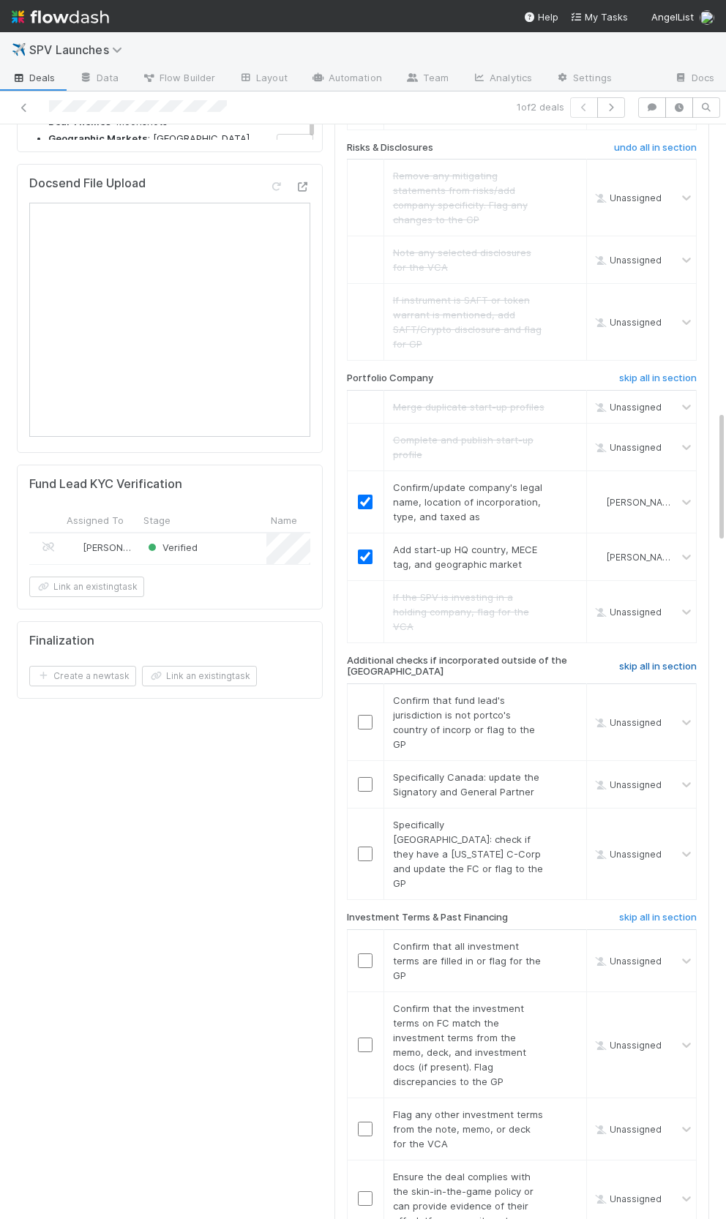
click at [650, 661] on h6 "skip all in section" at bounding box center [658, 667] width 78 height 12
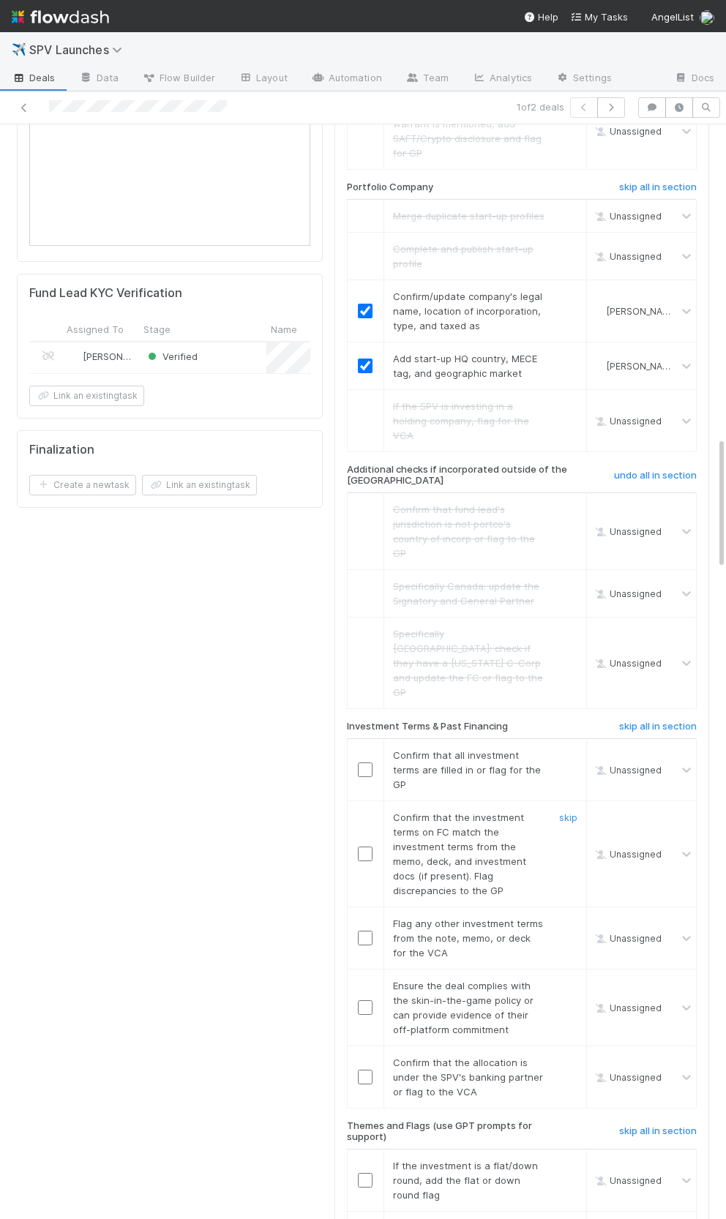
scroll to position [2635, 0]
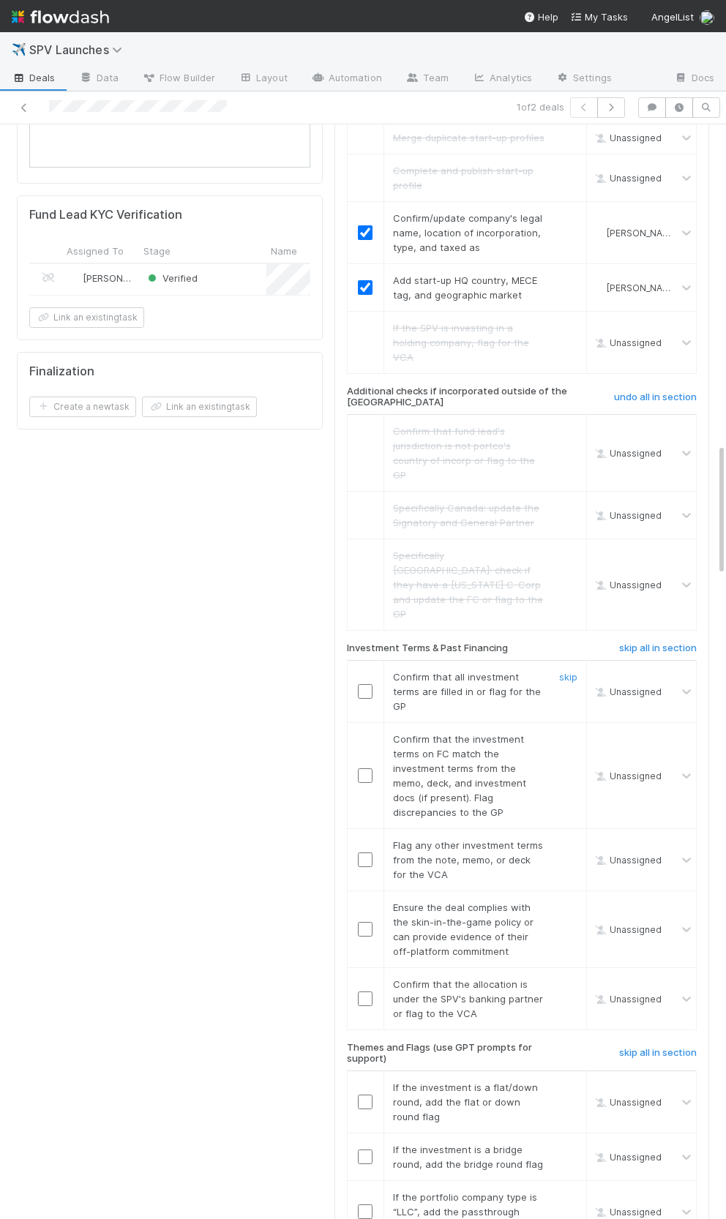
drag, startPoint x: 366, startPoint y: 587, endPoint x: 363, endPoint y: 677, distance: 90.1
click at [366, 684] on input "checkbox" at bounding box center [365, 691] width 15 height 15
click at [368, 768] on input "checkbox" at bounding box center [365, 775] width 15 height 15
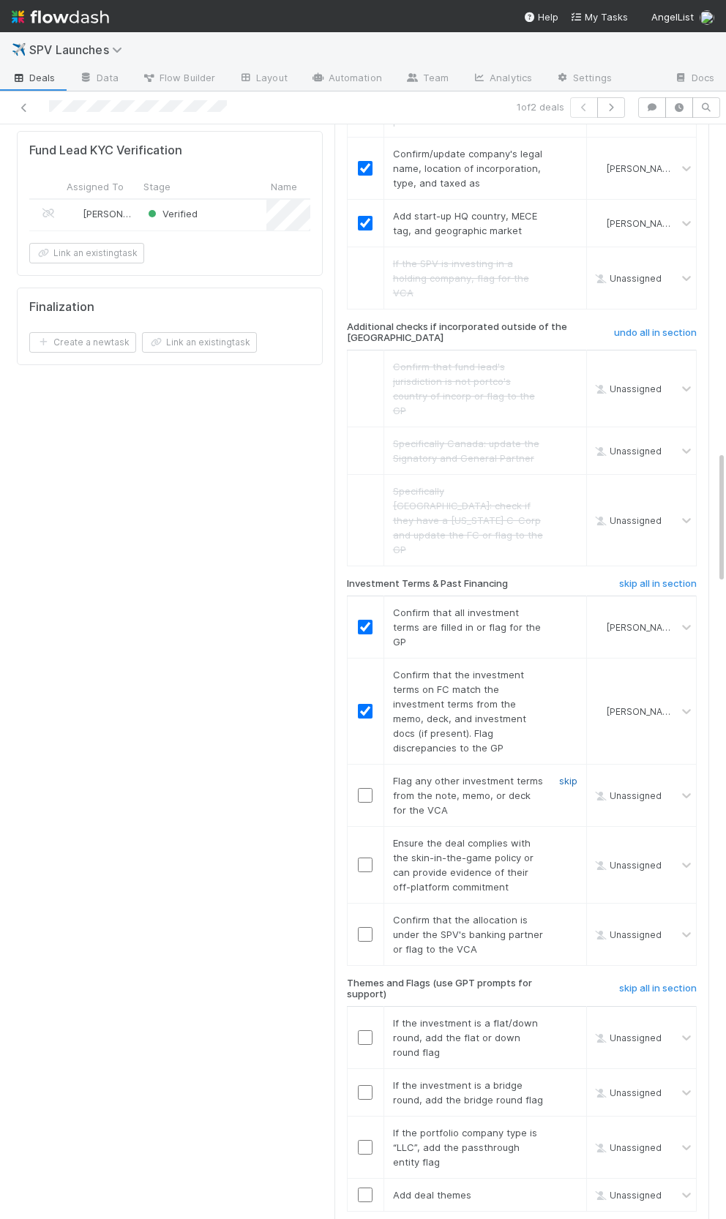
click at [572, 775] on link "skip" at bounding box center [568, 781] width 18 height 12
click at [364, 858] on input "checkbox" at bounding box center [365, 865] width 15 height 15
click at [366, 927] on input "checkbox" at bounding box center [365, 934] width 15 height 15
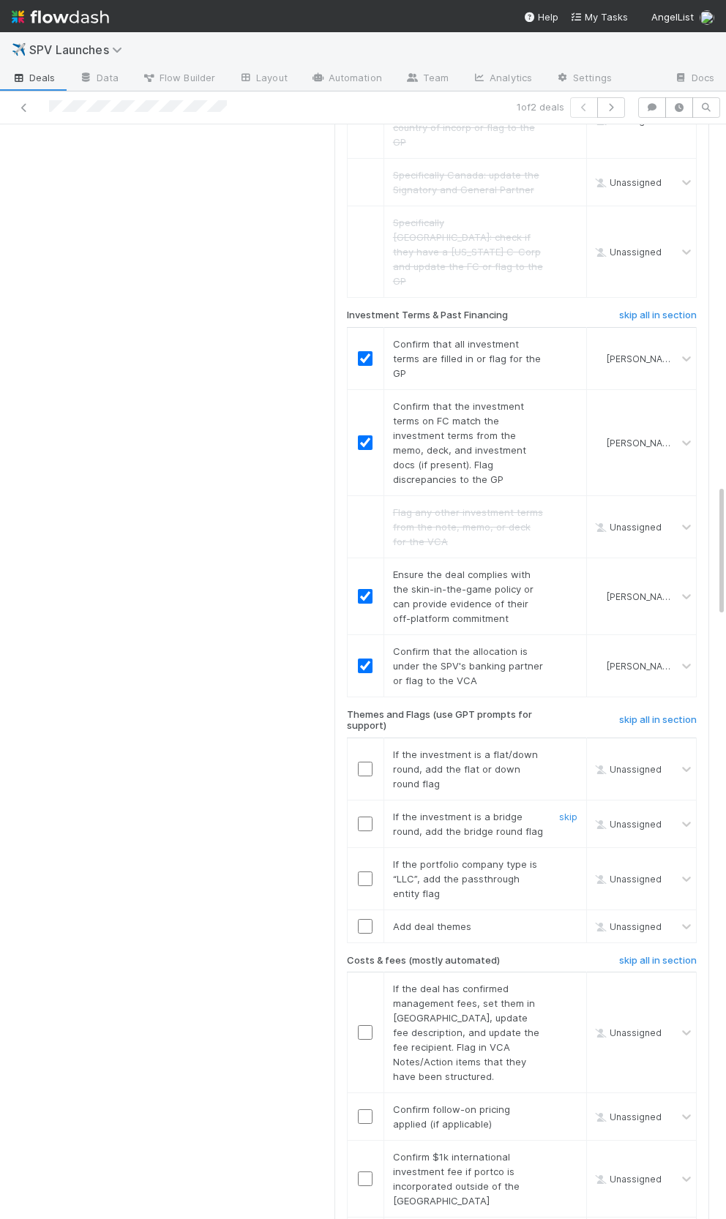
scroll to position [2975, 0]
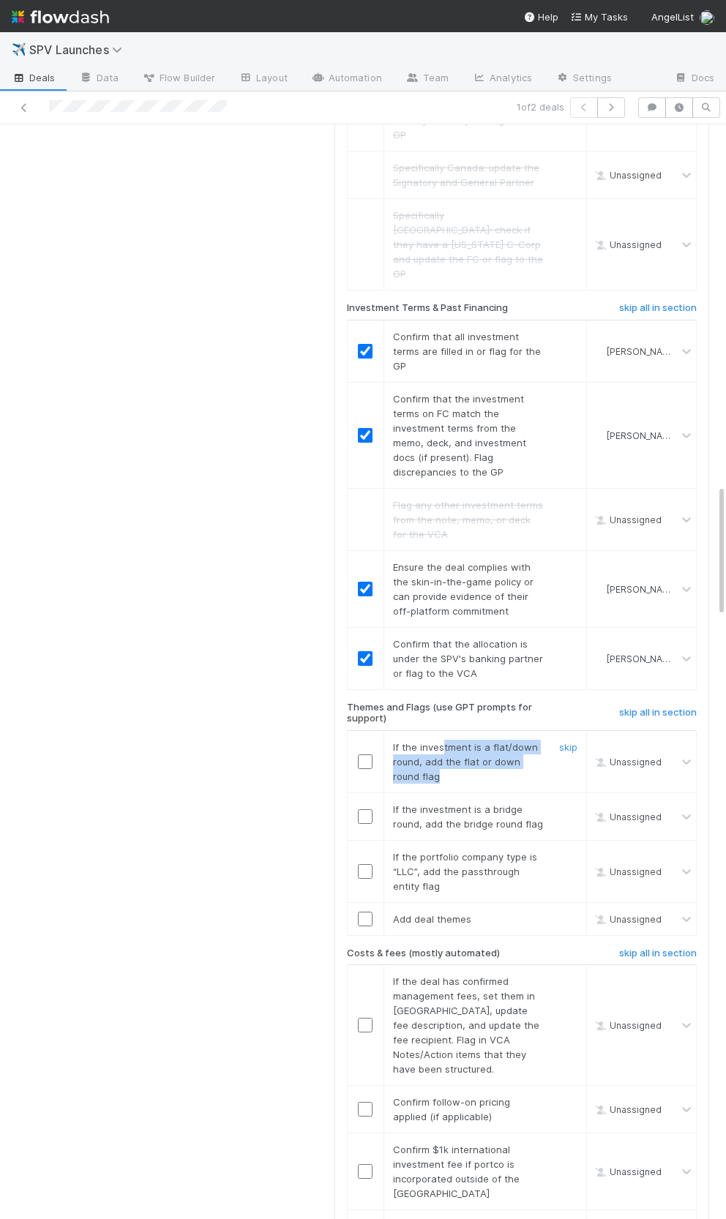
drag, startPoint x: 454, startPoint y: 644, endPoint x: 461, endPoint y: 654, distance: 11.6
click at [461, 740] on div "If the investment is a flat/down round, add the flat or down round flag" at bounding box center [463, 762] width 162 height 44
click at [655, 707] on h6 "skip all in section" at bounding box center [658, 713] width 78 height 12
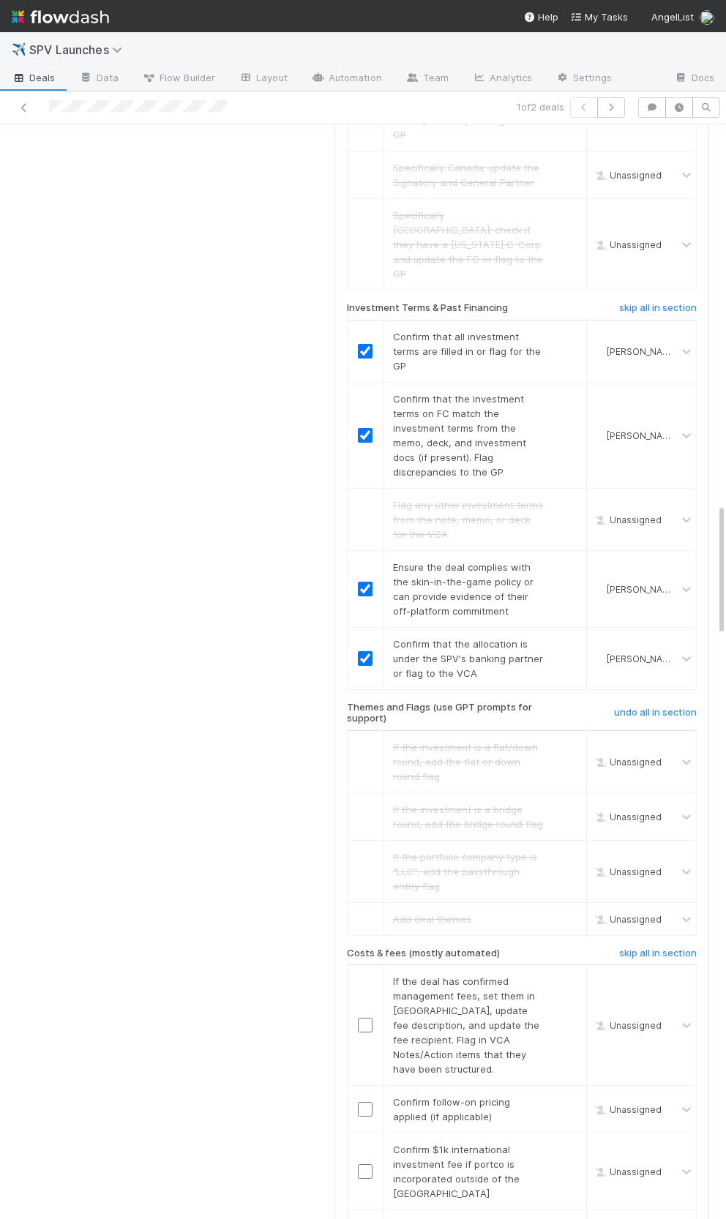
scroll to position [3129, 0]
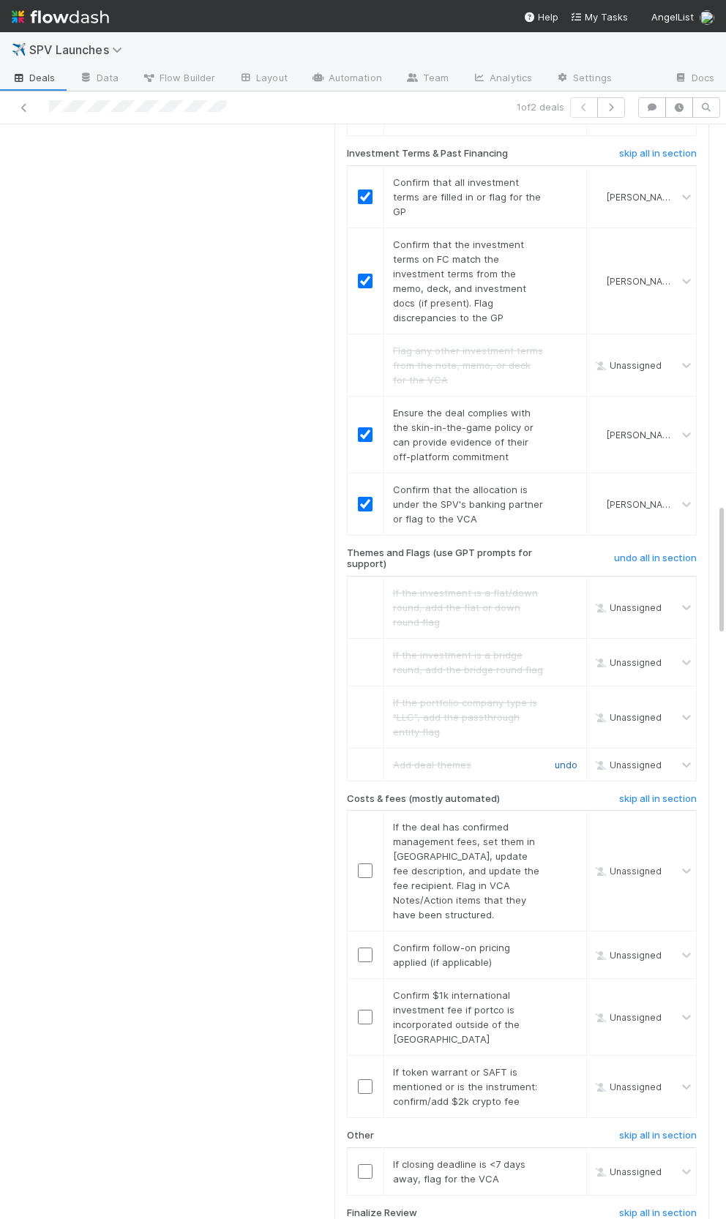
click at [561, 759] on link "undo" at bounding box center [566, 765] width 23 height 12
click at [364, 757] on input "checkbox" at bounding box center [365, 764] width 15 height 15
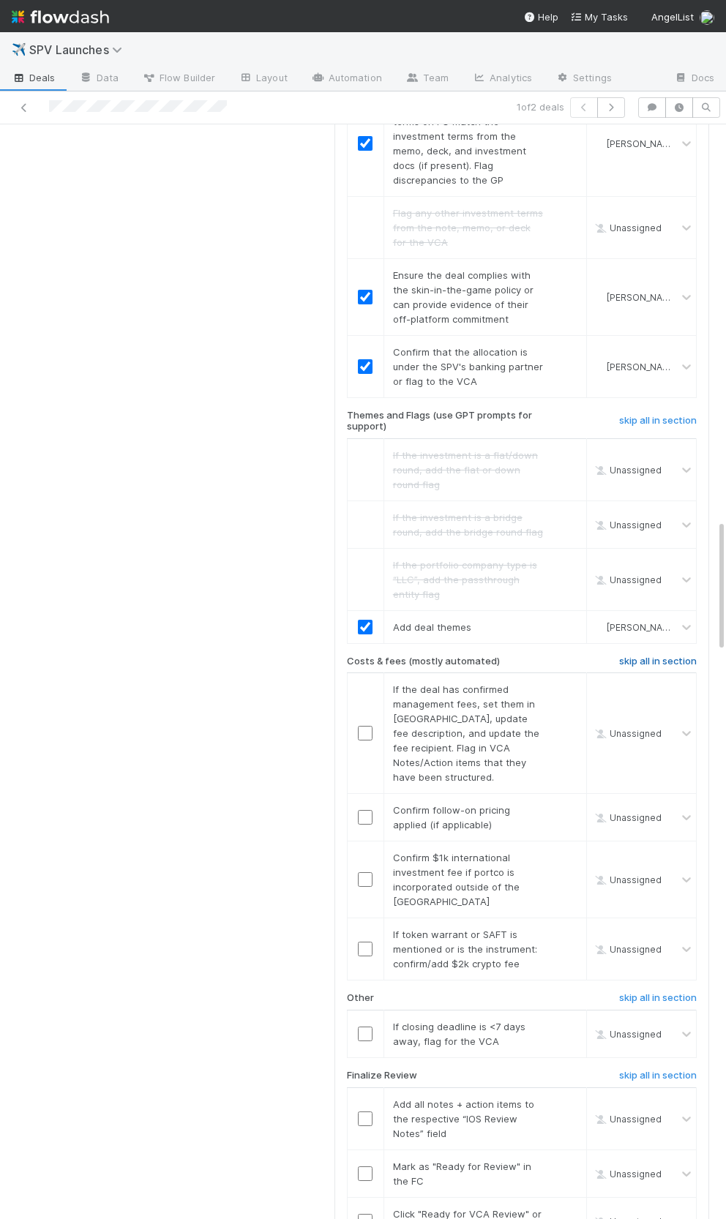
click at [630, 656] on h6 "skip all in section" at bounding box center [658, 662] width 78 height 12
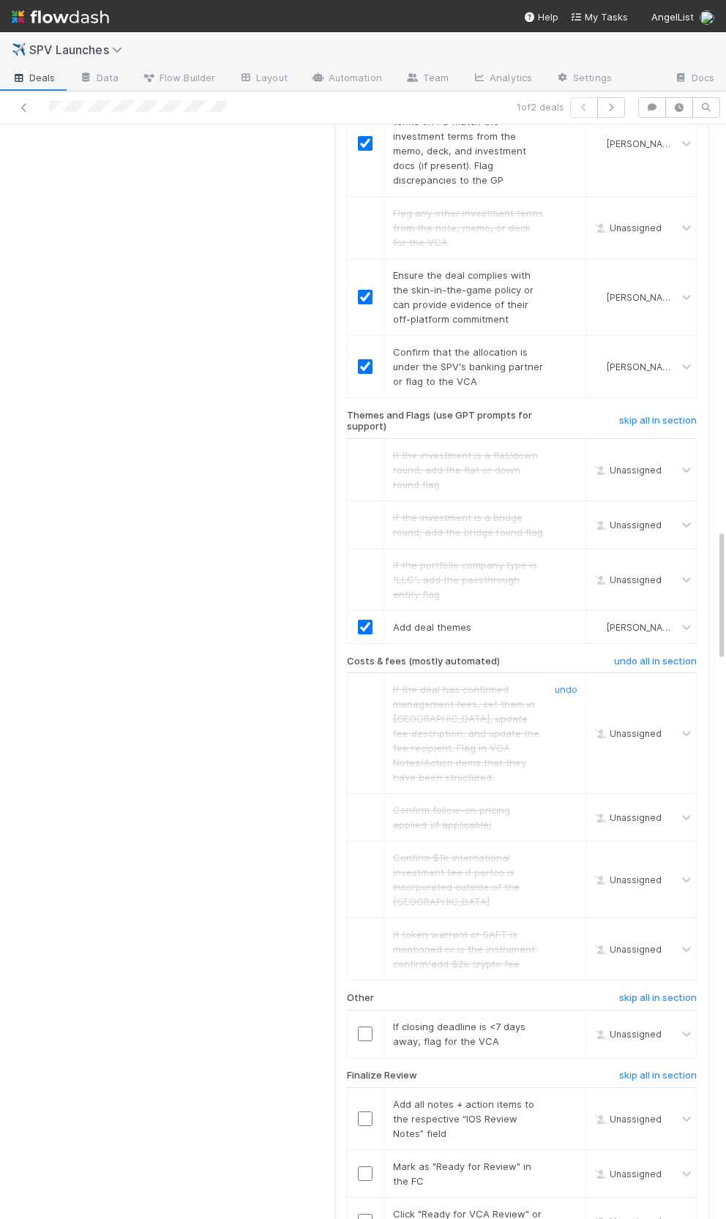
scroll to position [3410, 0]
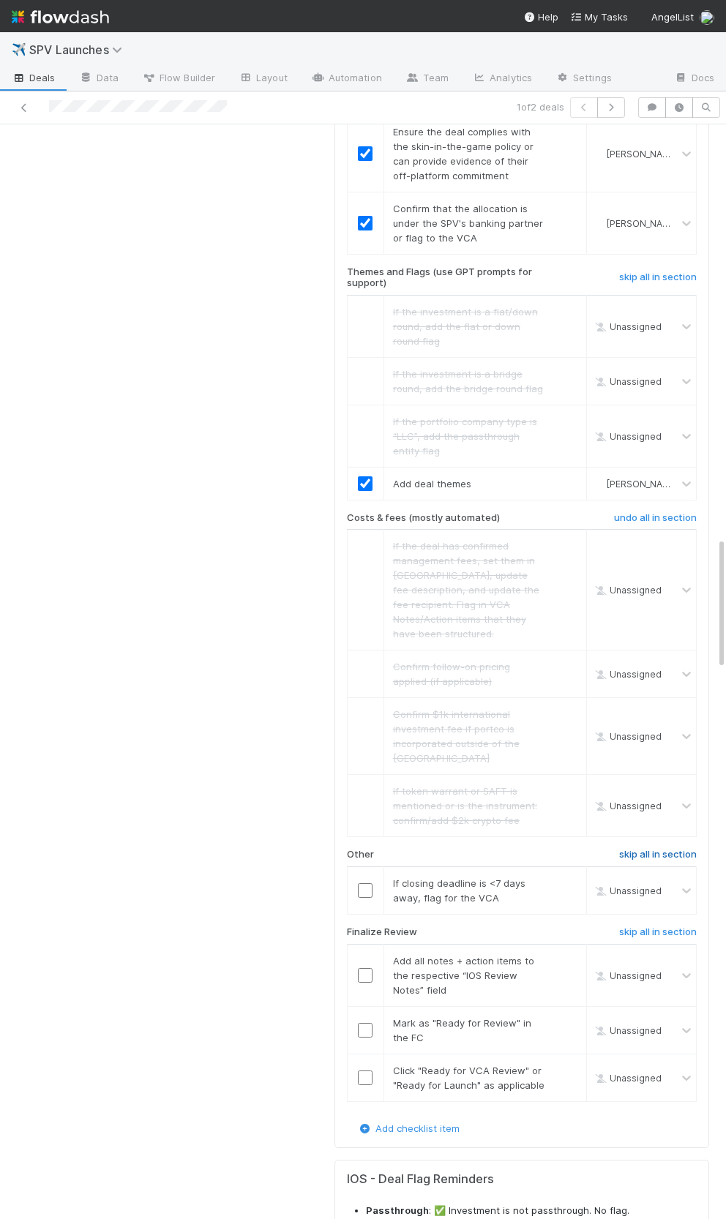
click at [632, 849] on h6 "skip all in section" at bounding box center [658, 855] width 78 height 12
click at [364, 968] on input "checkbox" at bounding box center [363, 975] width 15 height 15
click at [356, 1023] on input "checkbox" at bounding box center [363, 1030] width 15 height 15
click at [361, 1071] on input "checkbox" at bounding box center [363, 1078] width 15 height 15
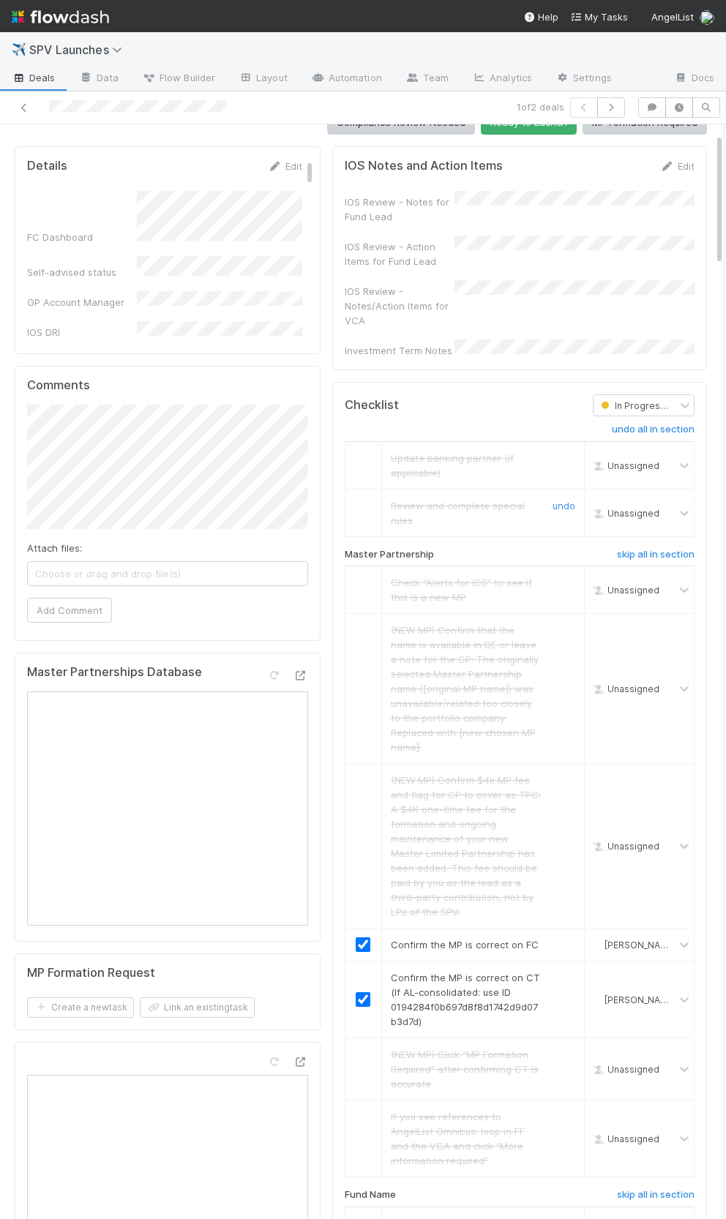
scroll to position [0, 0]
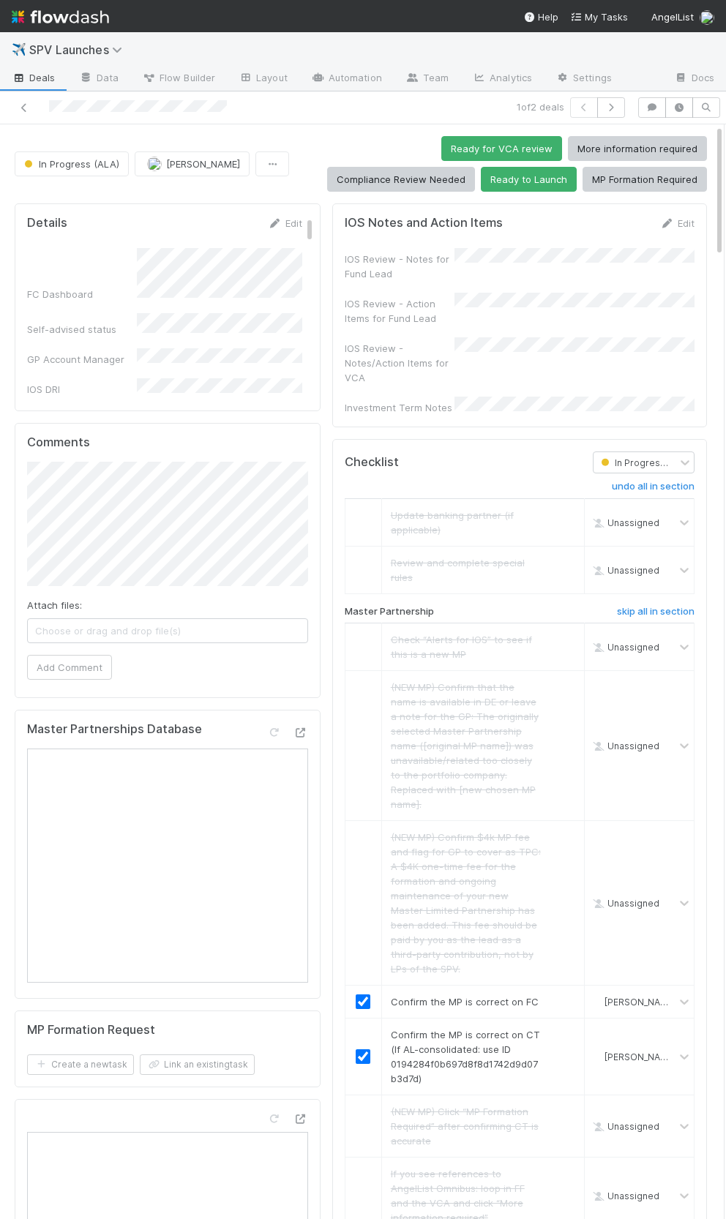
click at [669, 211] on div "IOS Notes and Action Items Edit IOS Review - Notes for Fund Lead IOS Review - A…" at bounding box center [519, 315] width 375 height 224
click at [672, 217] on link "Edit" at bounding box center [677, 223] width 34 height 12
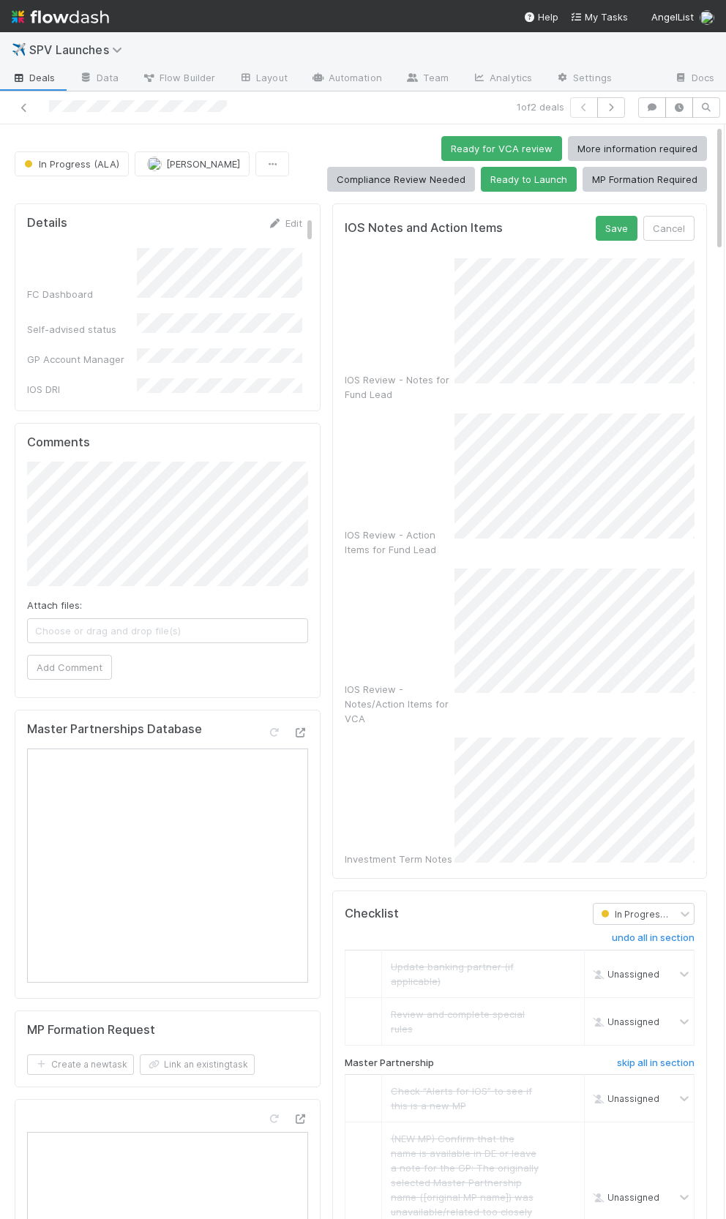
scroll to position [0, 3]
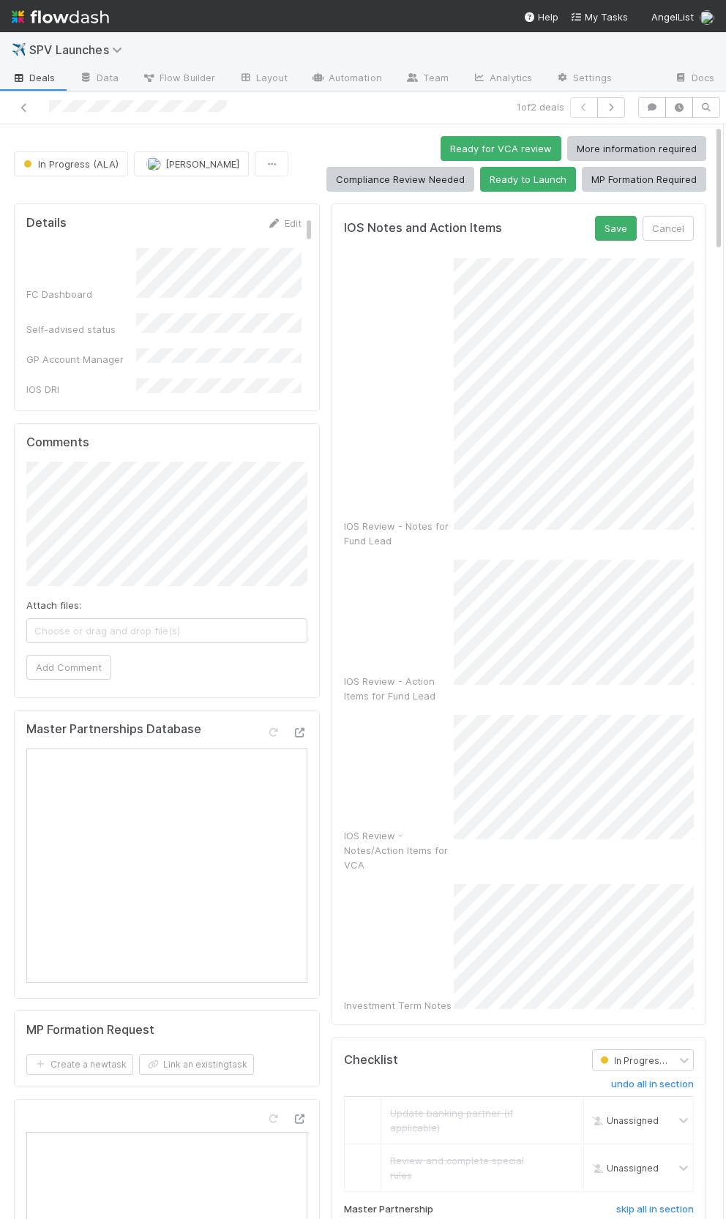
click at [434, 490] on div "IOS Review - Notes for Fund Lead" at bounding box center [519, 403] width 350 height 290
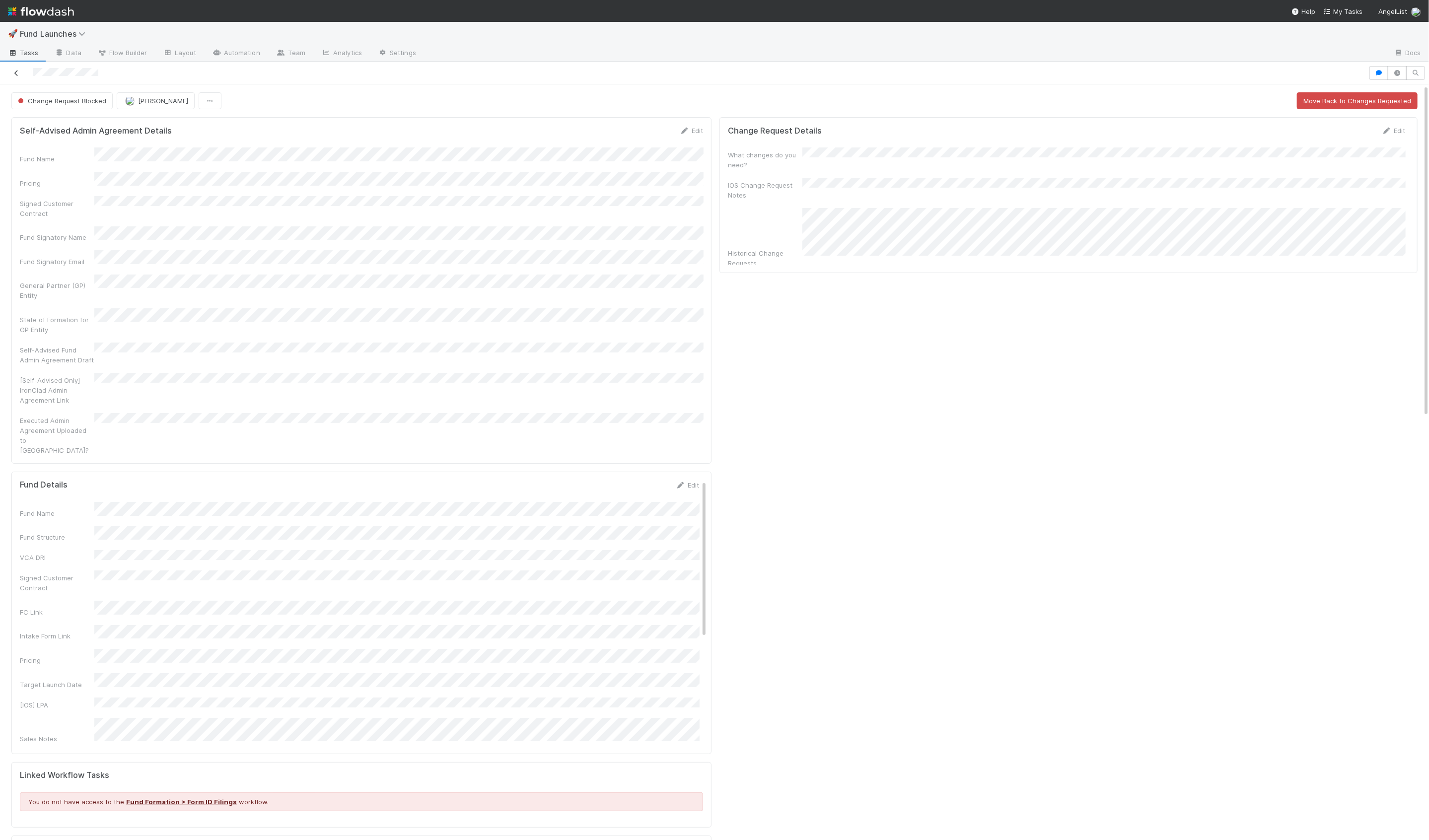
click at [17, 69] on link at bounding box center [16, 73] width 10 height 10
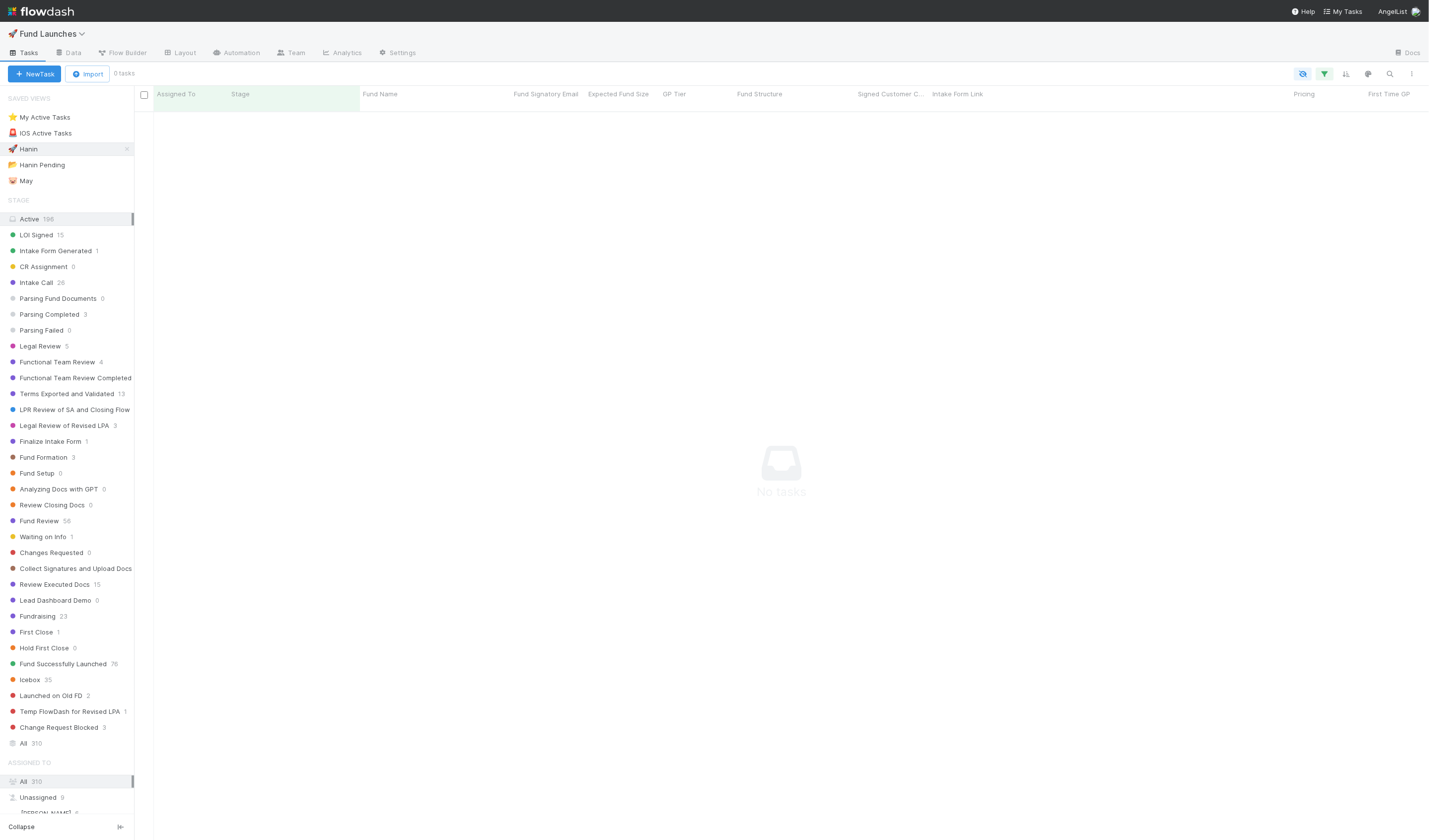
scroll to position [737, 1295]
click at [106, 163] on div "📂 Hanin Pending 2" at bounding box center [71, 165] width 126 height 12
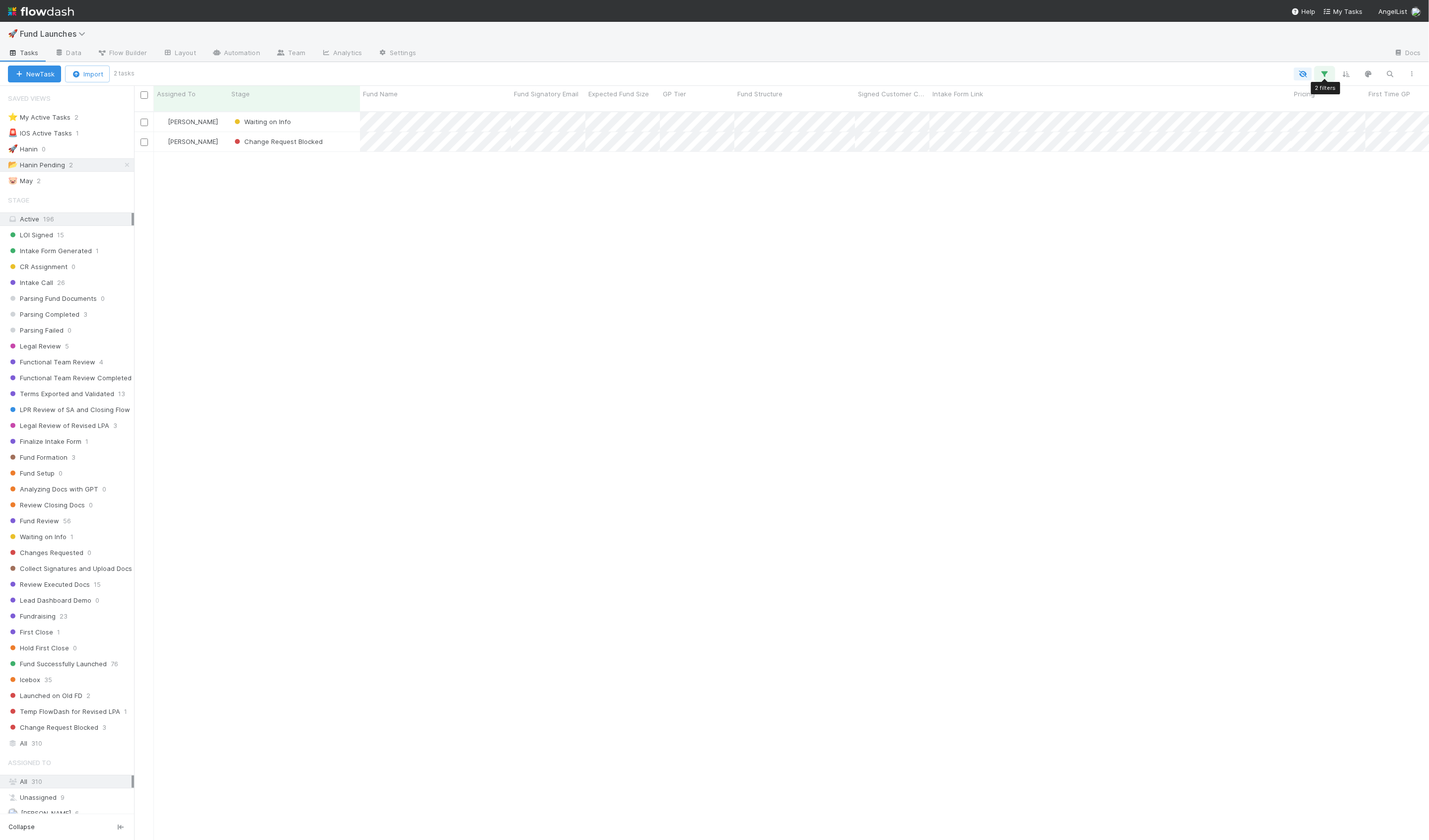
click at [1332, 69] on button "button" at bounding box center [1325, 74] width 18 height 13
click at [1270, 153] on icon at bounding box center [1268, 155] width 7 height 7
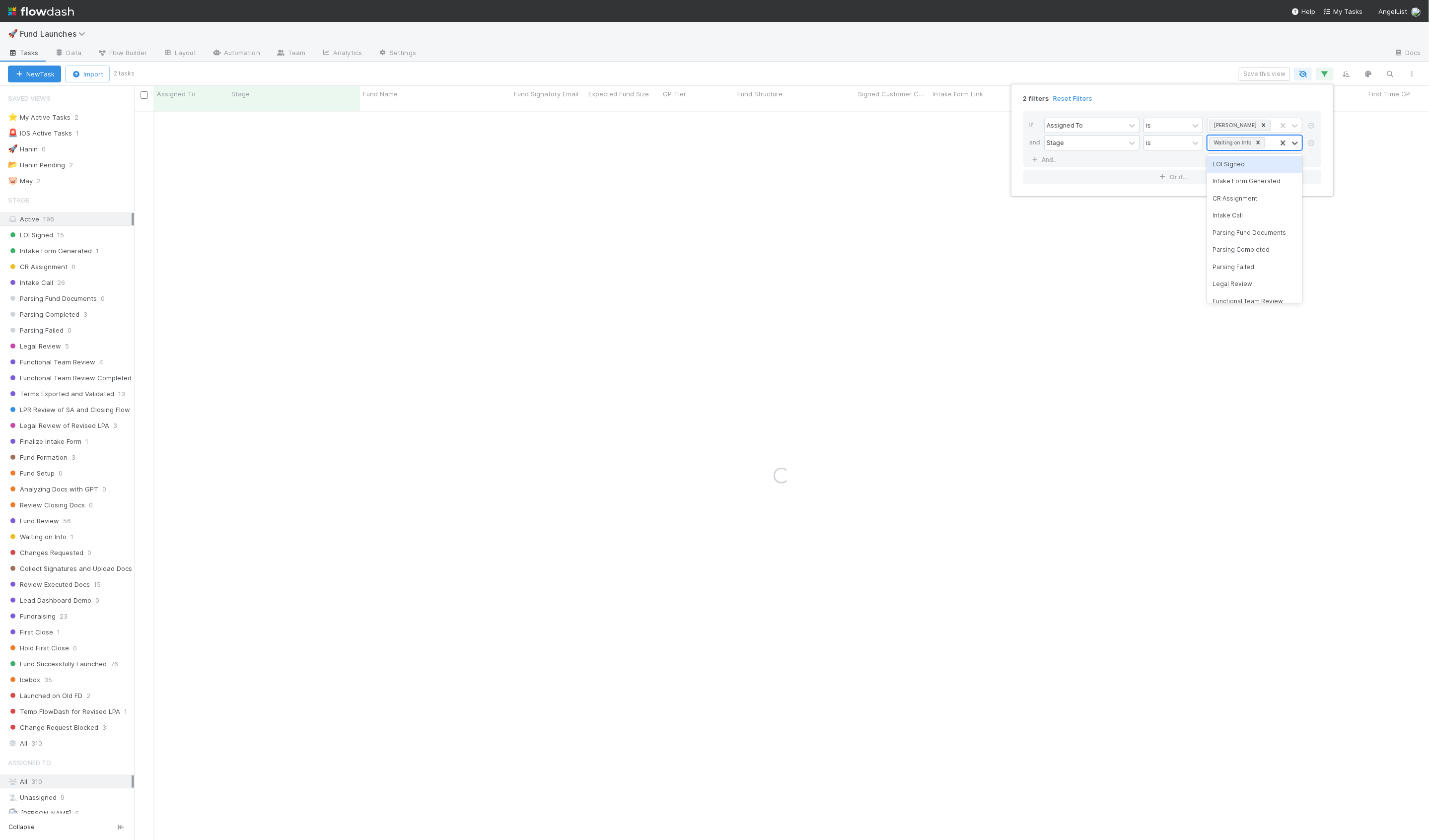
click at [719, 209] on div "2 filters Reset Filters If Assigned To is Hanin Almoallim and Stage is option C…" at bounding box center [714, 420] width 1429 height 840
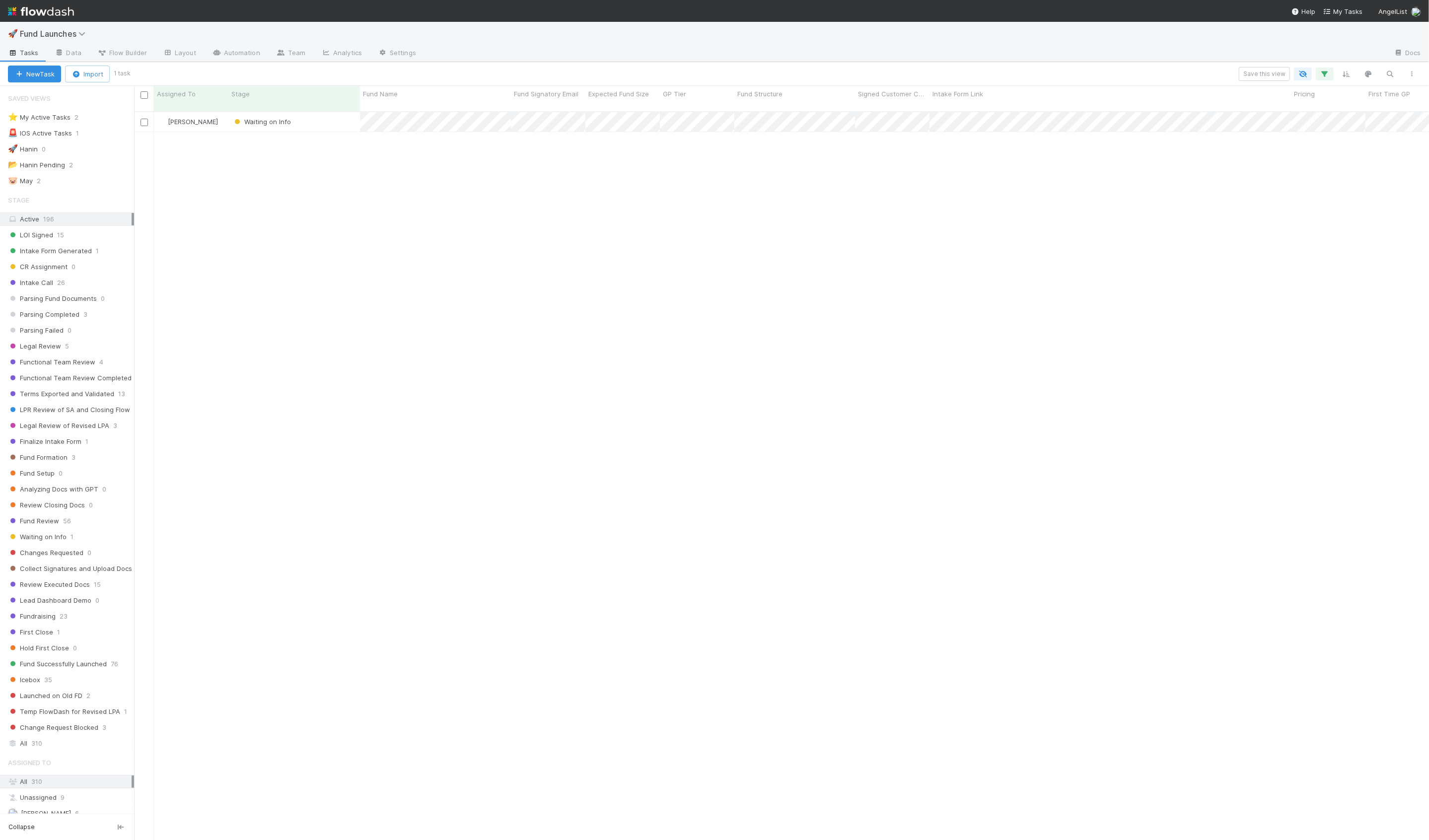
scroll to position [737, 1295]
click at [1275, 77] on button "Save this view" at bounding box center [1264, 74] width 51 height 14
click at [1065, 132] on div "Create a new saved view" at bounding box center [1041, 132] width 81 height 10
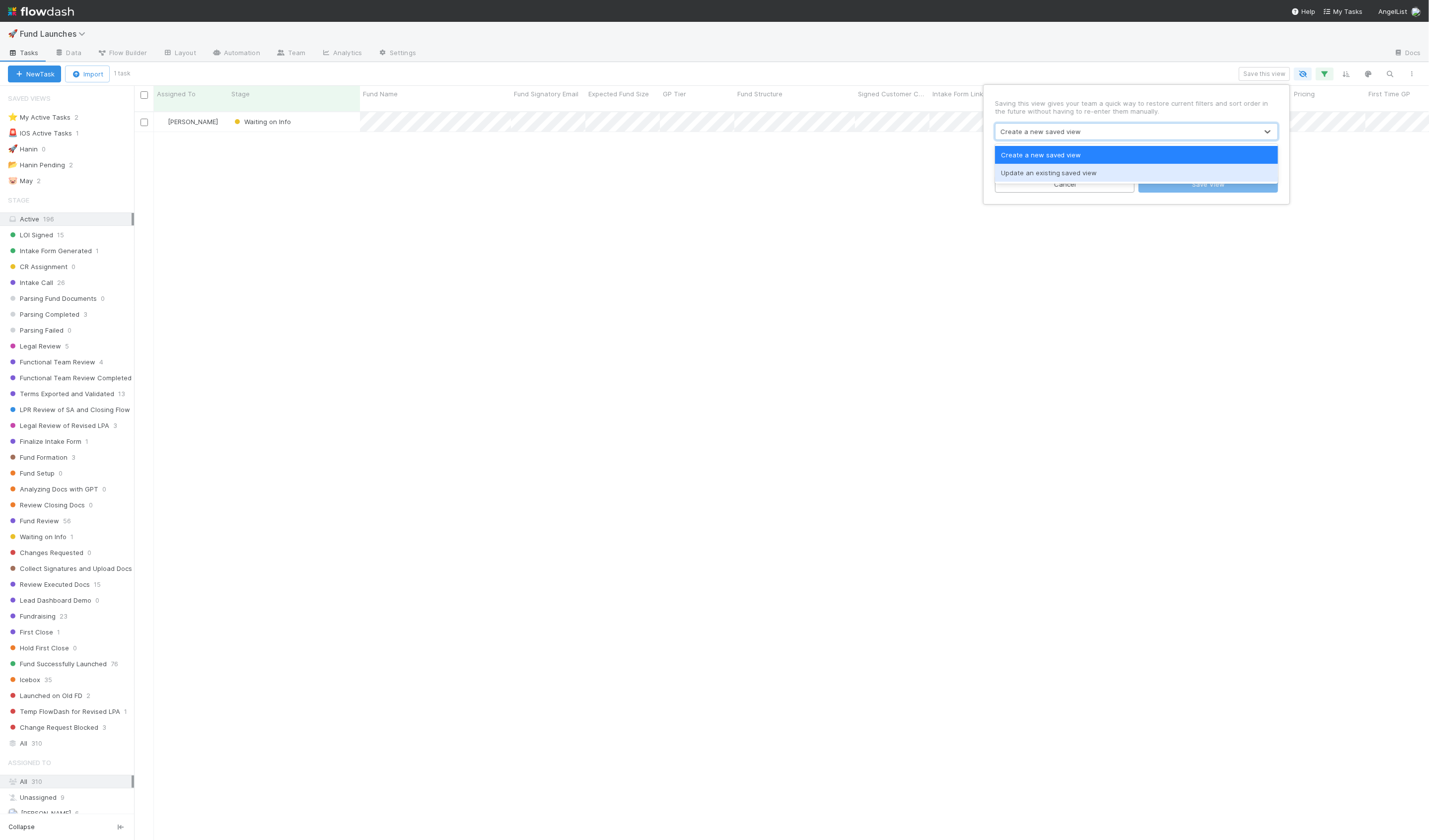
click at [1055, 173] on div "Update an existing saved view" at bounding box center [1137, 173] width 283 height 18
click at [1033, 152] on div "⭐ My Active Tasks" at bounding box center [1032, 152] width 62 height 10
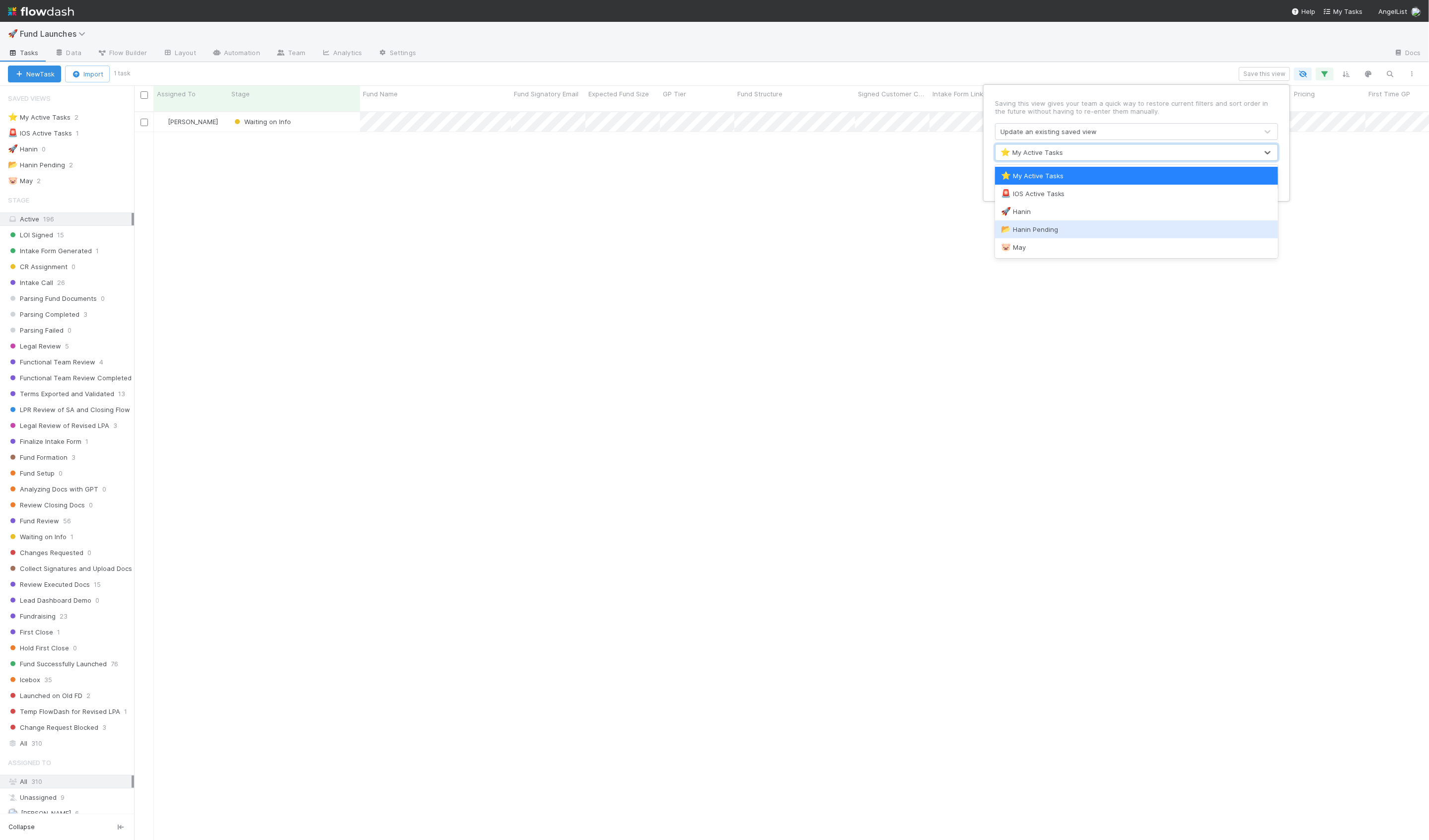
click at [1045, 221] on div "📂 Hanin Pending" at bounding box center [1137, 229] width 283 height 18
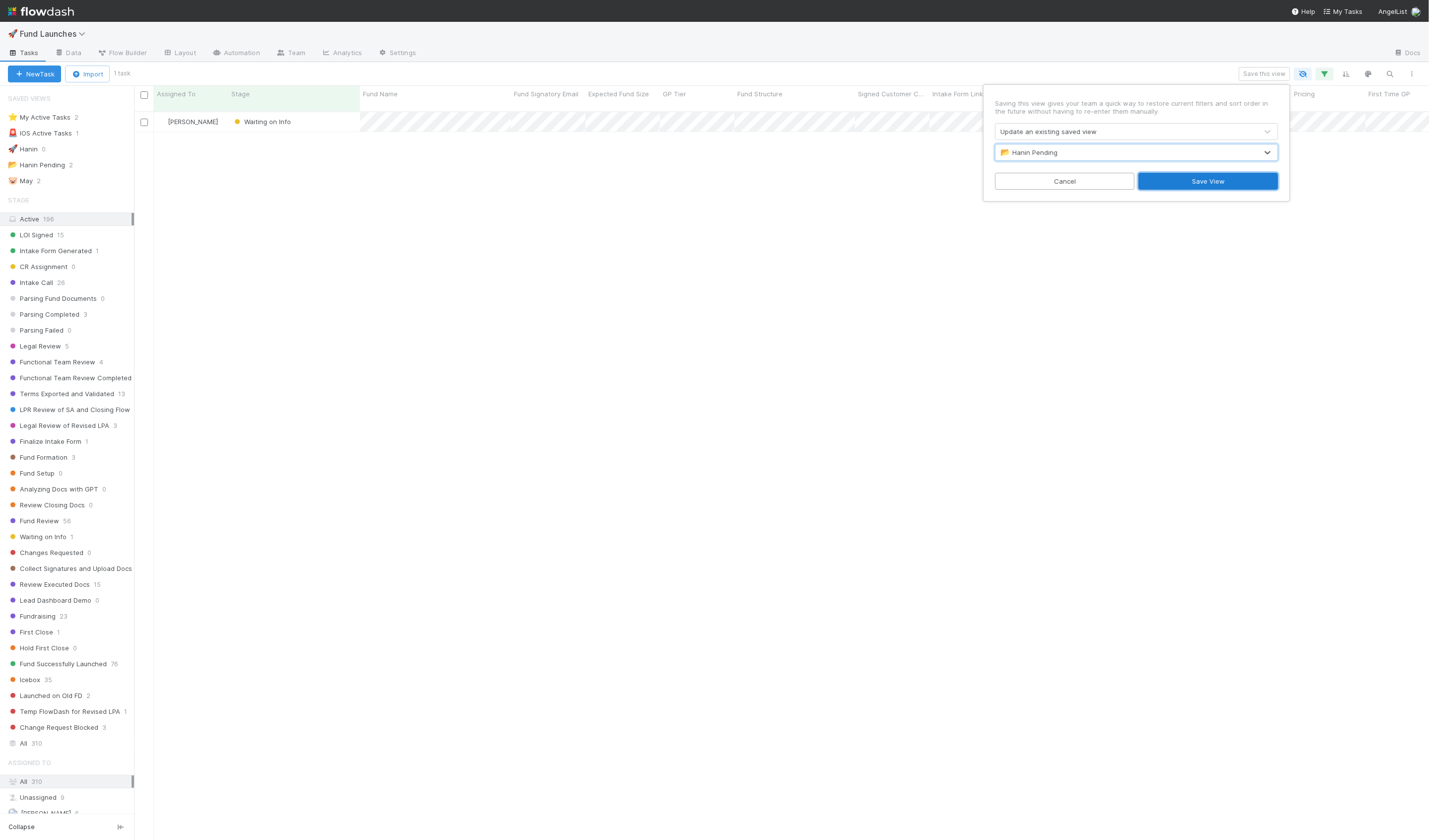
click at [1171, 186] on button "Save View" at bounding box center [1208, 181] width 140 height 17
click at [90, 147] on div "🚀 Hanin 0" at bounding box center [71, 149] width 126 height 12
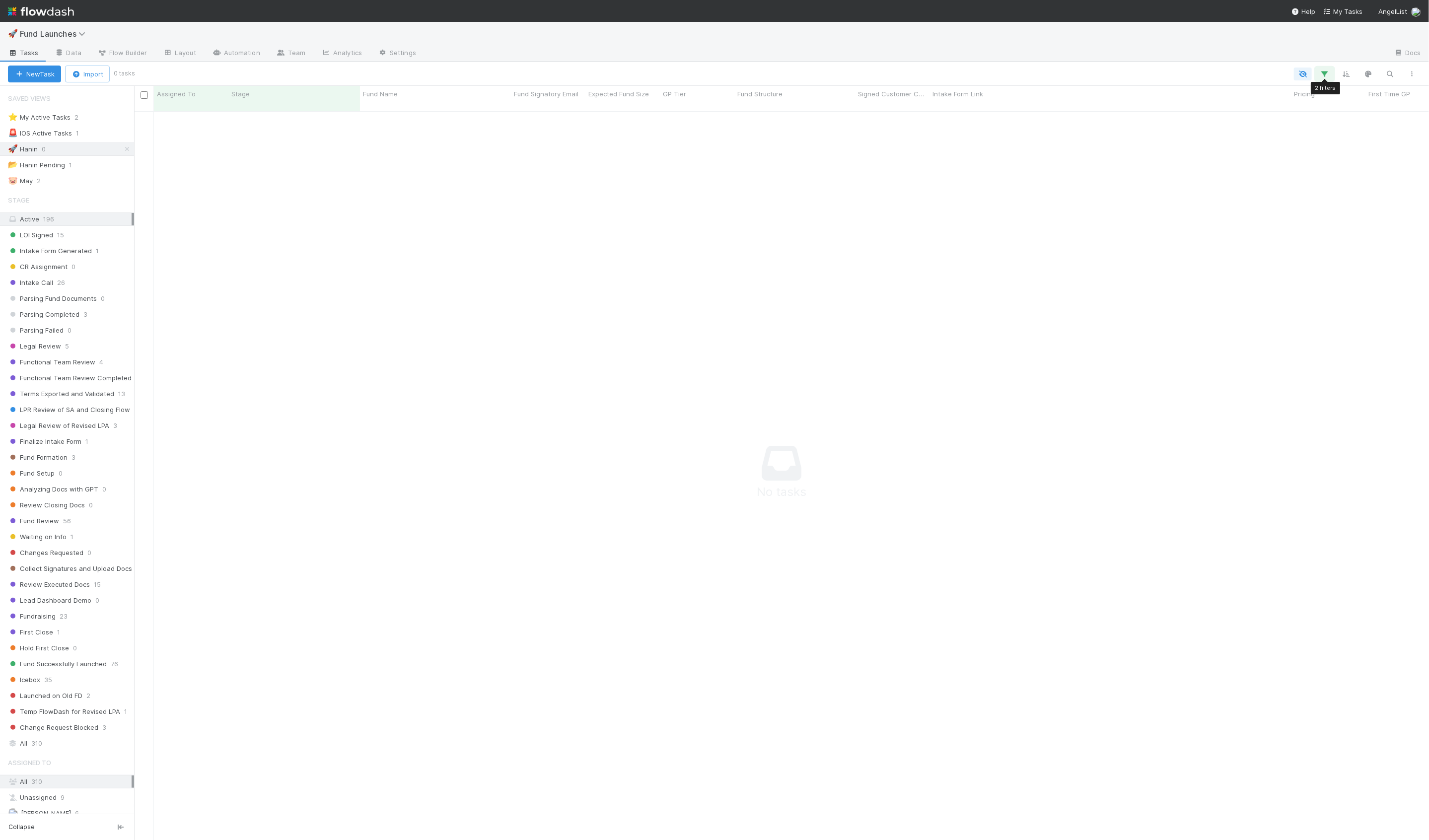
click at [1329, 69] on icon "button" at bounding box center [1325, 73] width 10 height 9
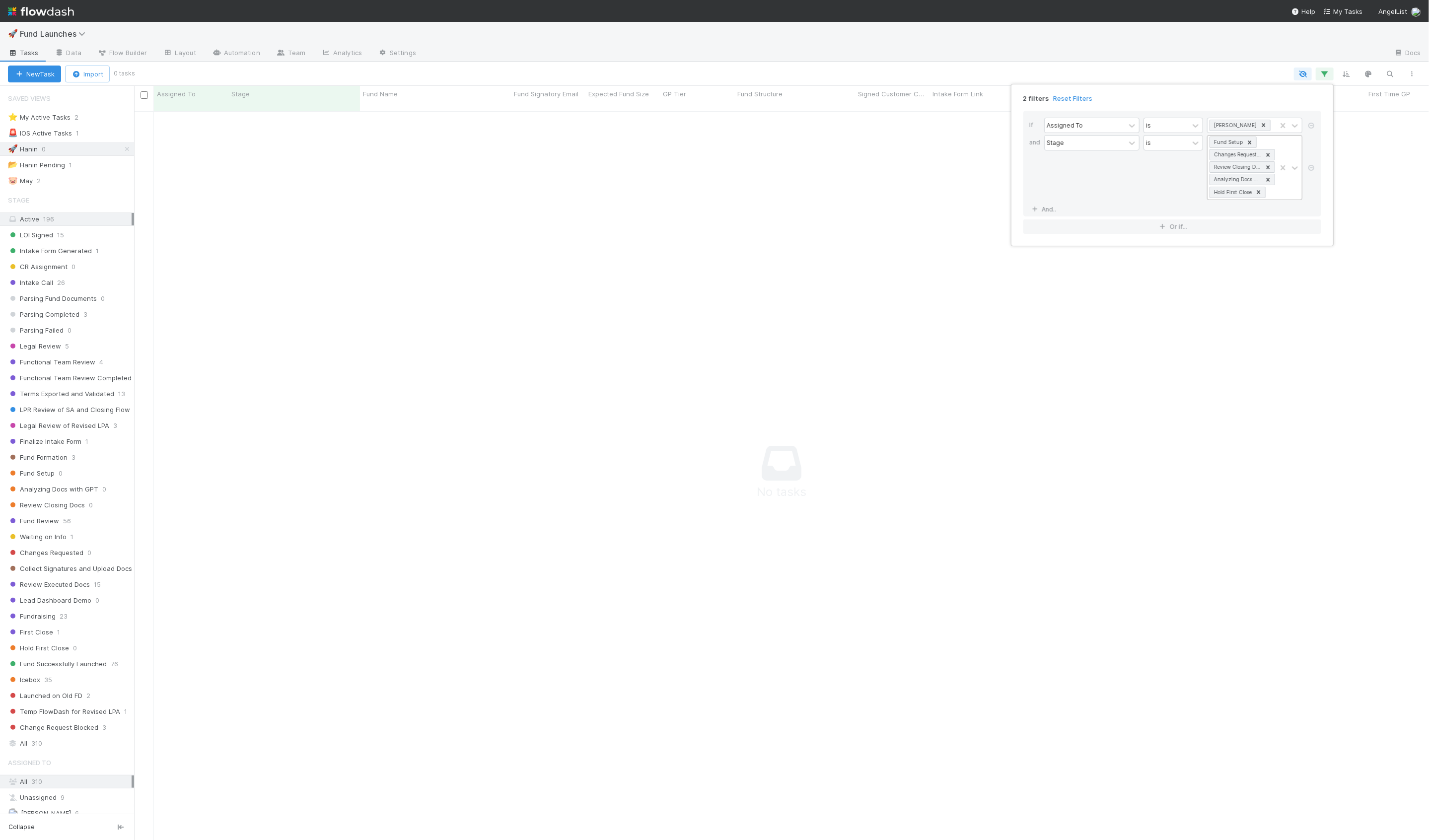
scroll to position [0, 0]
click at [1275, 188] on div "Fund Setup Changes Requested Review Closing Docs Analyzing Docs with GPT Hold F…" at bounding box center [1242, 168] width 69 height 64
type input "blo"
click at [1236, 214] on div "Change Request Blocked" at bounding box center [1255, 213] width 96 height 17
click at [1173, 81] on div "2 filters Reset Filters If Assigned To is Hanin Almoallim and Stage is option C…" at bounding box center [714, 420] width 1429 height 840
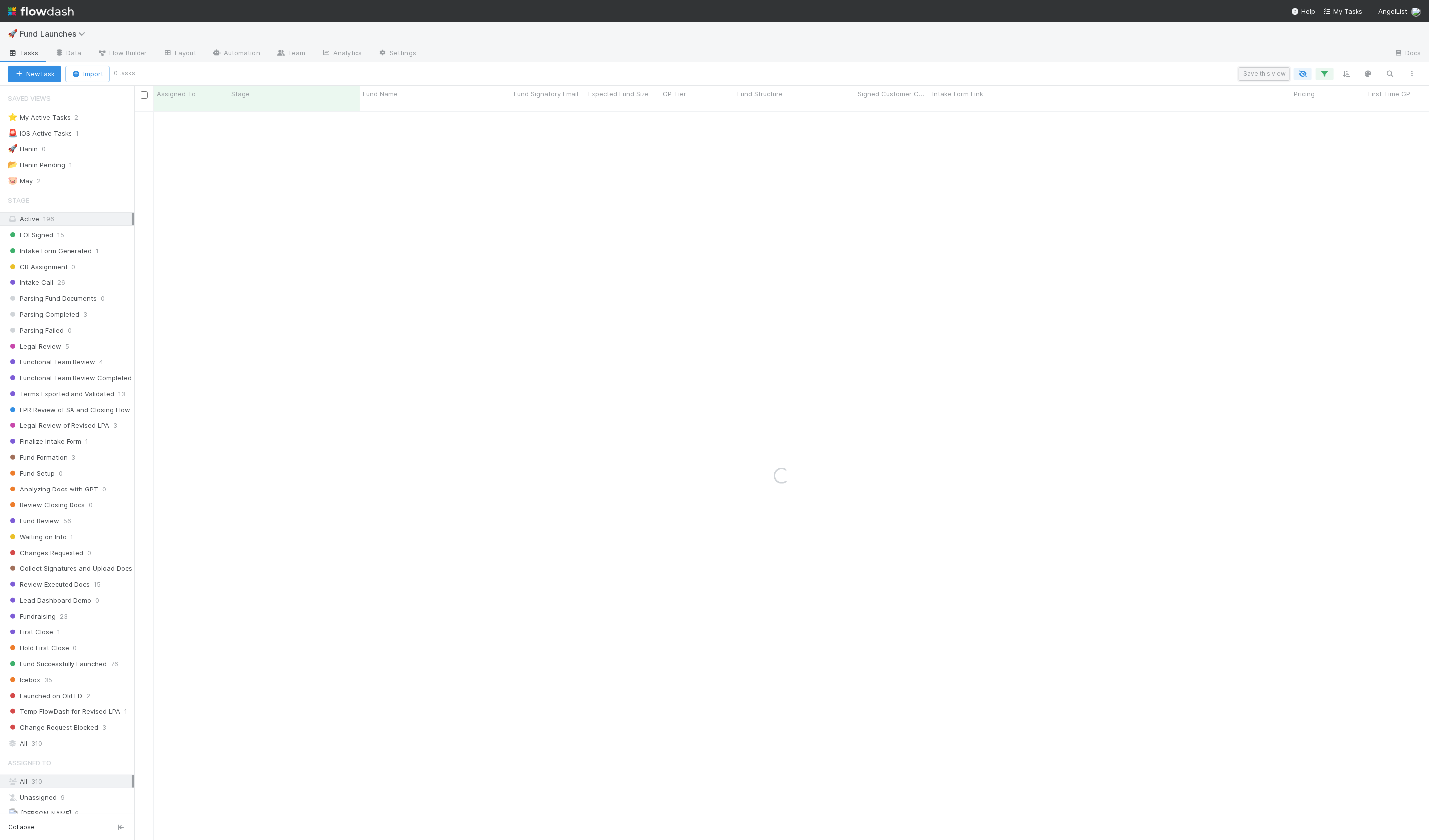
click at [1251, 73] on button "Save this view" at bounding box center [1264, 74] width 51 height 14
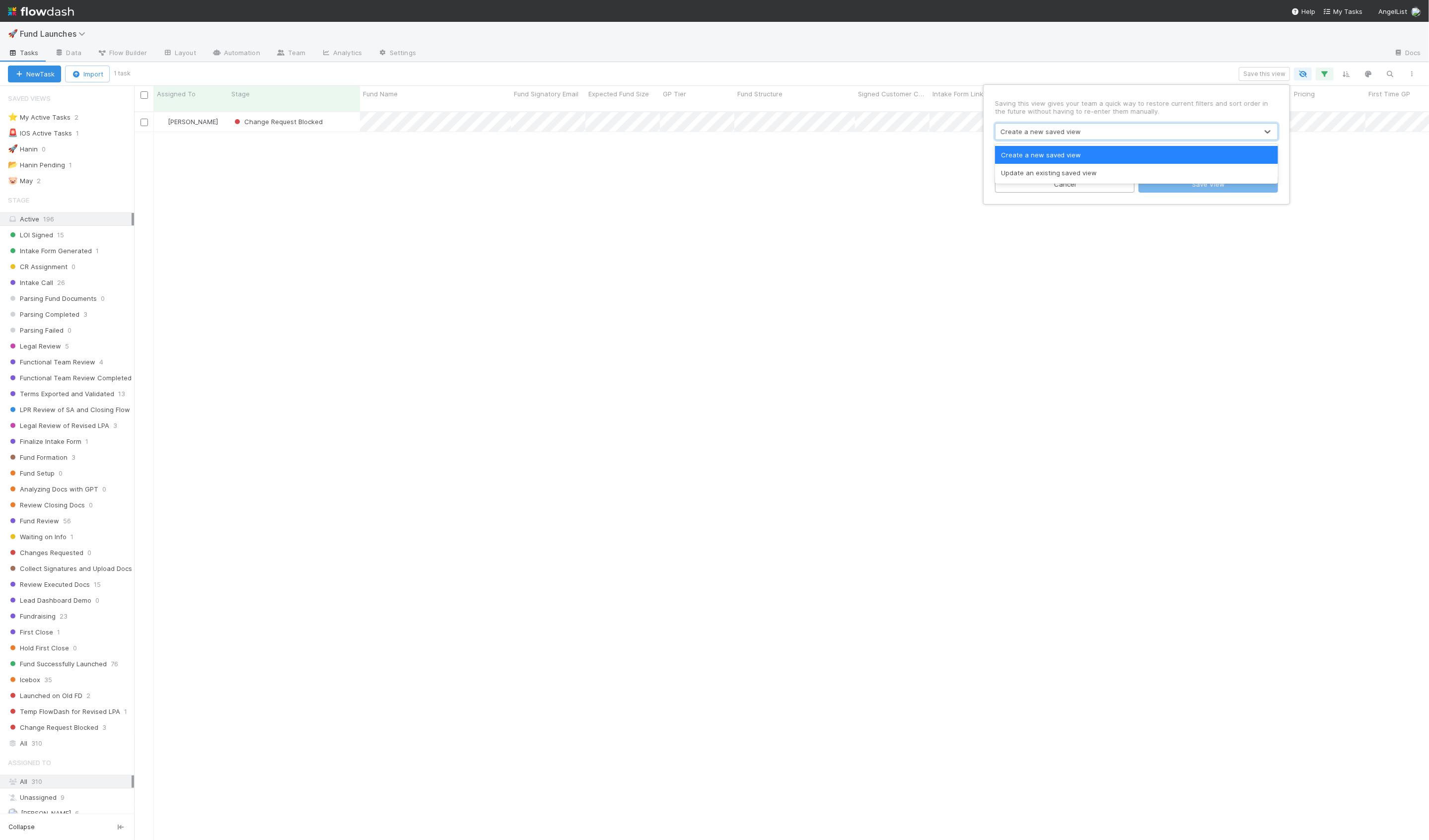
click at [1061, 125] on div "Create a new saved view" at bounding box center [1126, 131] width 262 height 16
click at [1047, 168] on div "Update an existing saved view" at bounding box center [1137, 173] width 283 height 18
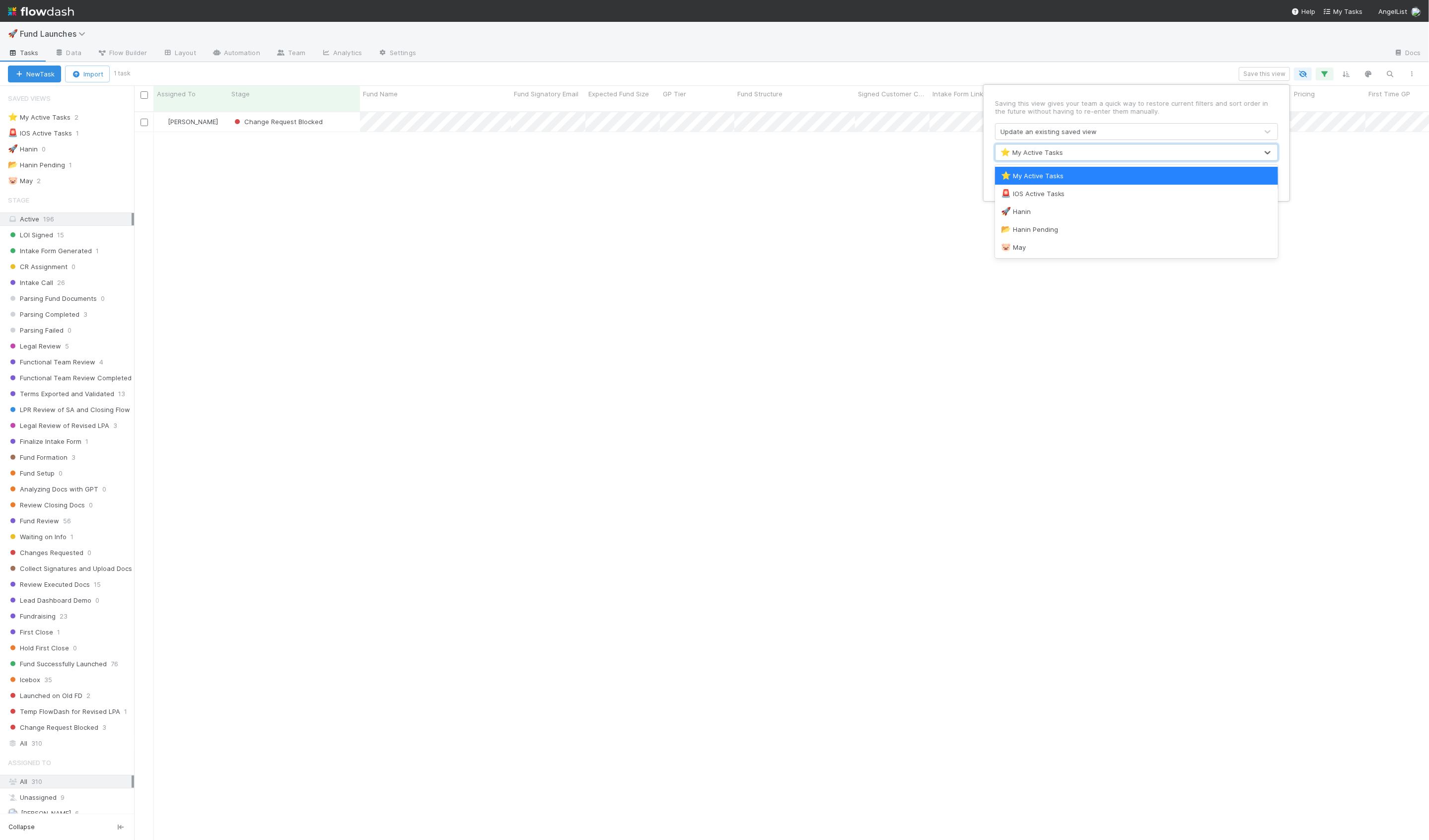
click at [1049, 153] on div "⭐ My Active Tasks" at bounding box center [1032, 152] width 62 height 10
click at [1054, 210] on div "🚀 Hanin" at bounding box center [1137, 211] width 271 height 10
drag, startPoint x: 1183, startPoint y: 187, endPoint x: 989, endPoint y: 193, distance: 194.1
click at [1183, 187] on button "Save View" at bounding box center [1208, 181] width 140 height 17
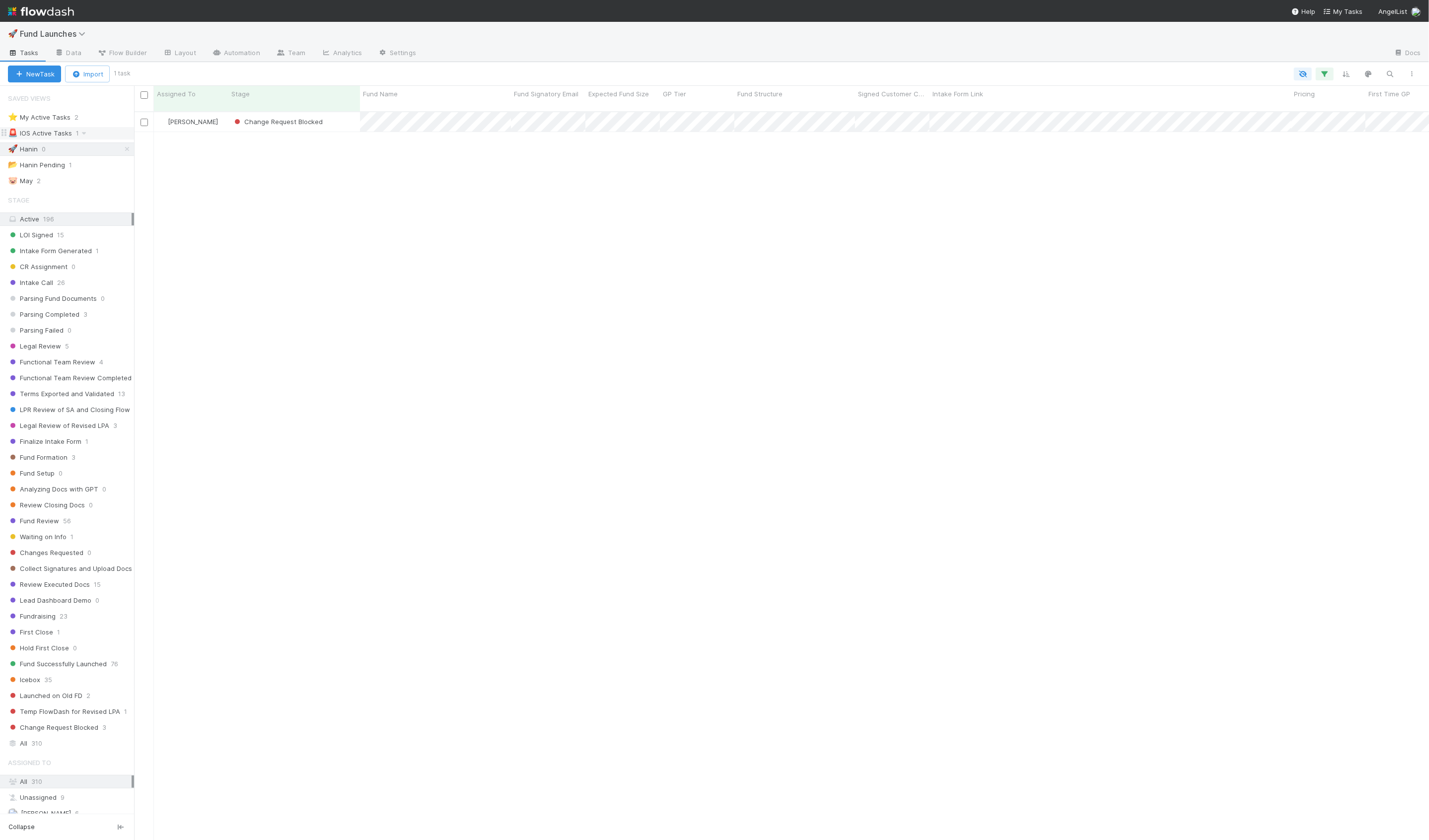
click at [116, 133] on div "🚨 IOS Active Tasks 1" at bounding box center [71, 133] width 126 height 12
click at [1328, 75] on icon "button" at bounding box center [1325, 73] width 10 height 9
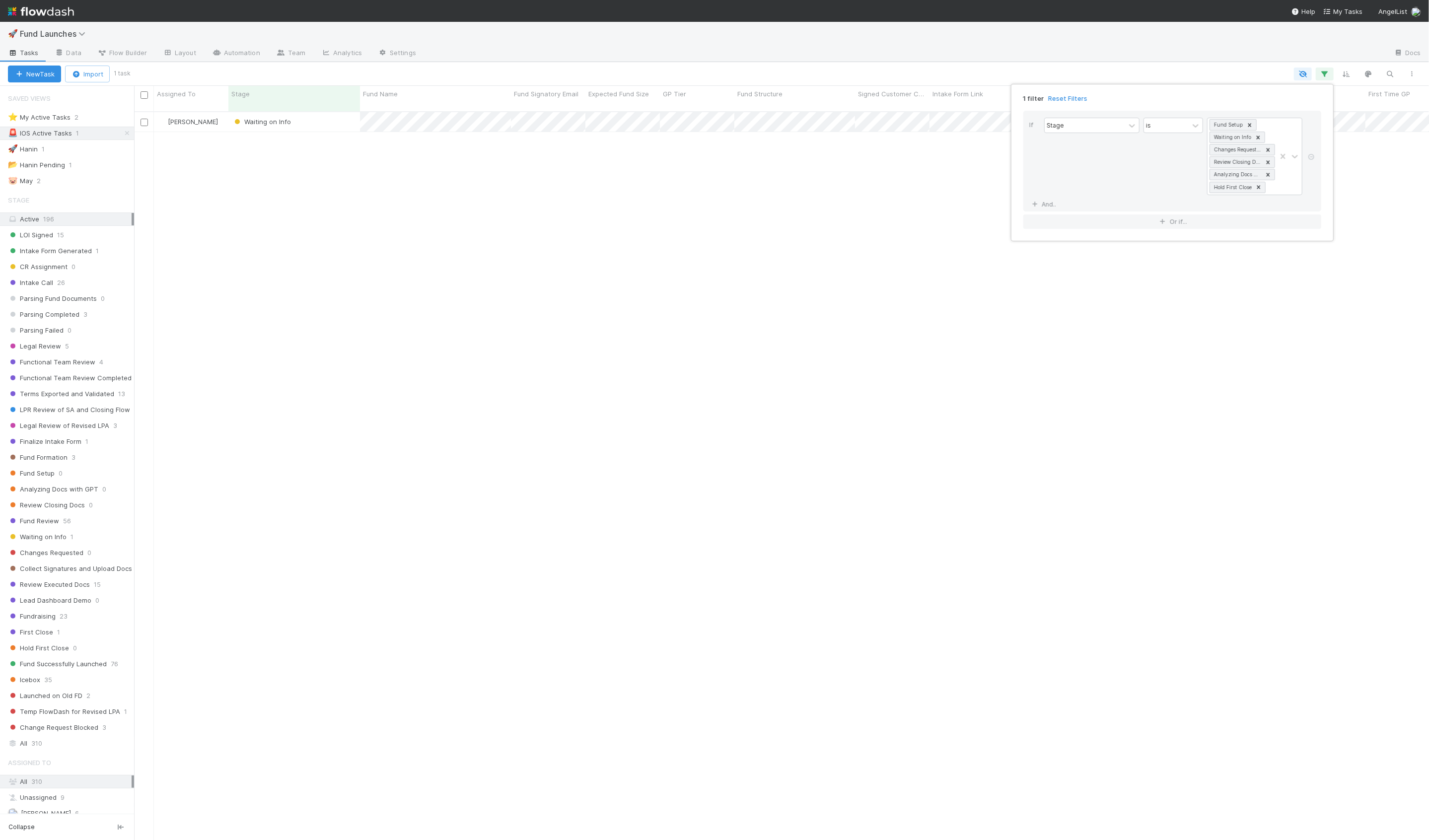
click at [797, 196] on div "1 filter Reset Filters If Stage is Fund Setup Waiting on Info Changes Requested…" at bounding box center [714, 420] width 1429 height 840
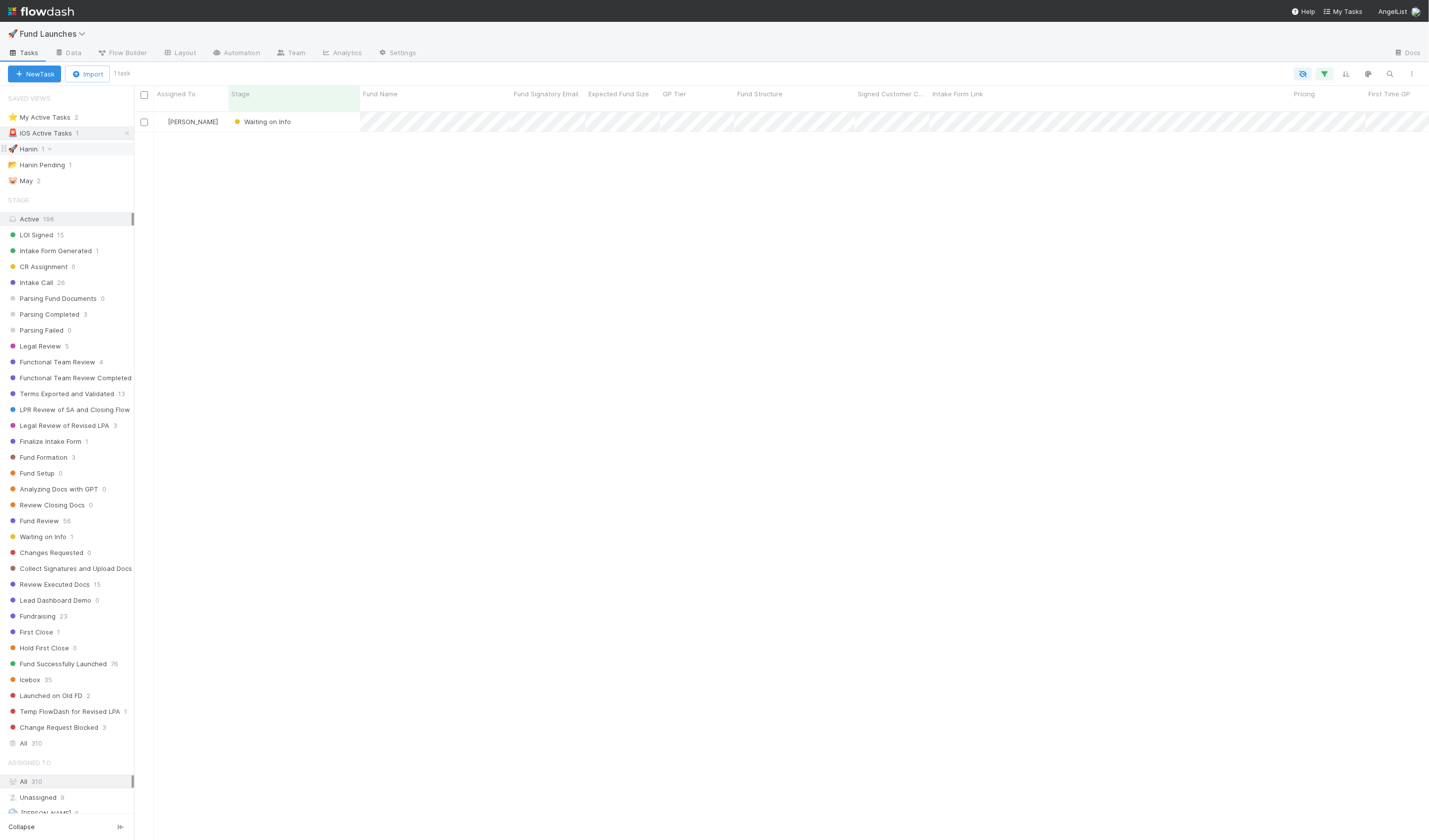
click at [65, 149] on div "🚀 Hanin 1" at bounding box center [71, 149] width 126 height 12
click at [83, 178] on div "🐷 May 2" at bounding box center [71, 181] width 126 height 12
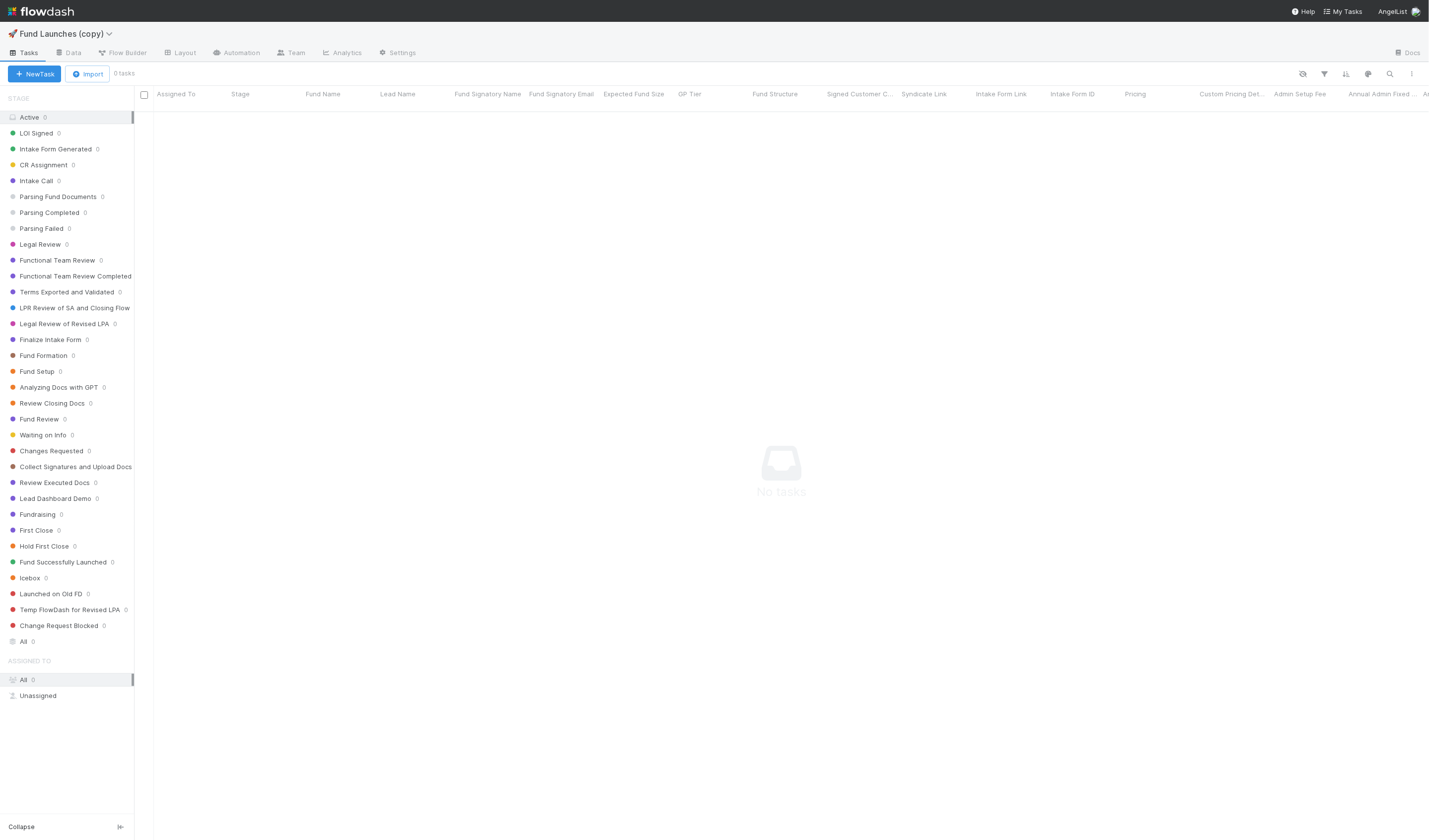
scroll to position [737, 1295]
click at [240, 57] on link "Automation" at bounding box center [236, 53] width 64 height 16
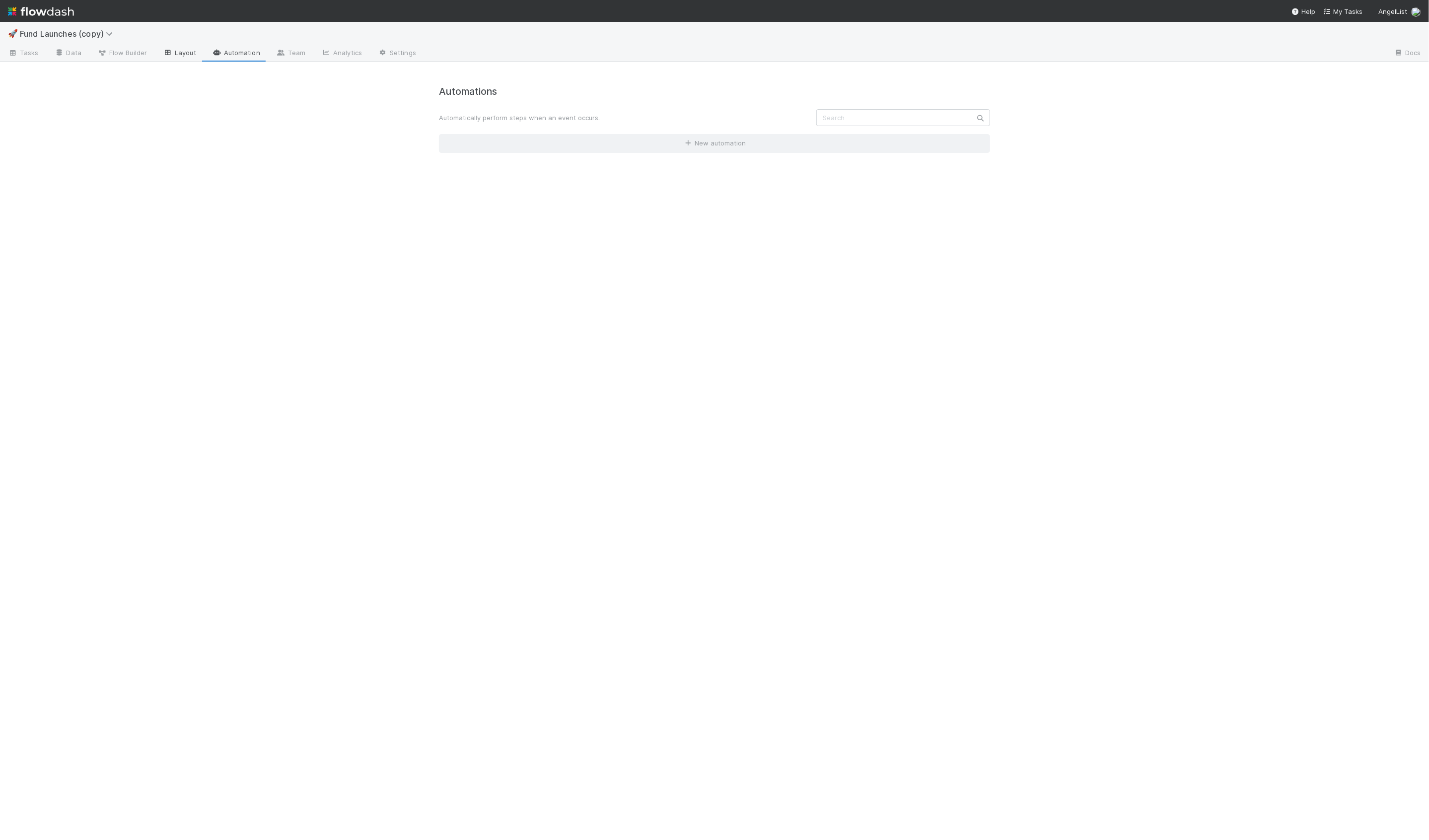
click at [176, 55] on link "Layout" at bounding box center [179, 53] width 49 height 16
click at [130, 55] on span "Flow Builder" at bounding box center [121, 52] width 50 height 10
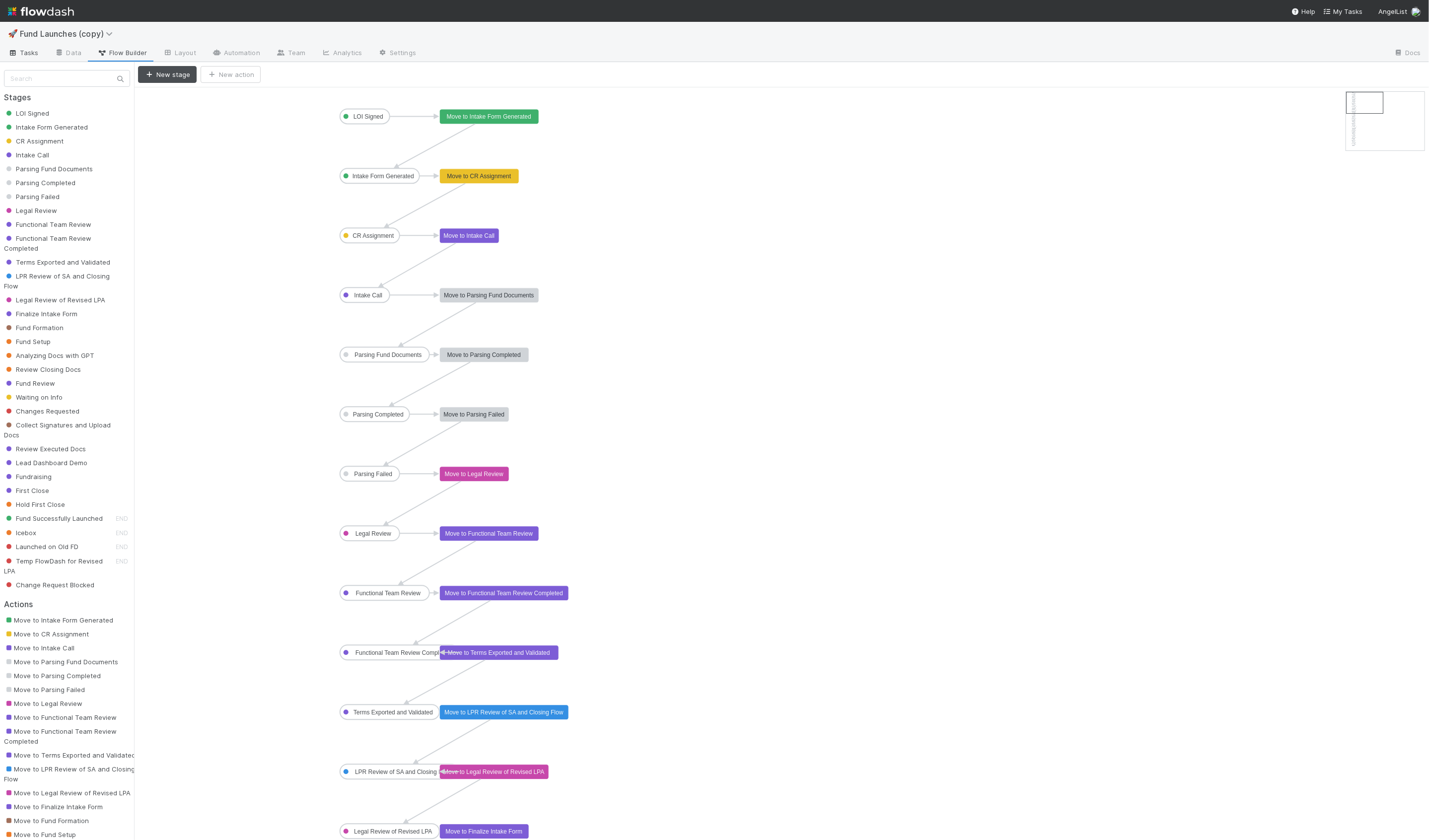
click at [28, 48] on span "Tasks" at bounding box center [23, 52] width 31 height 10
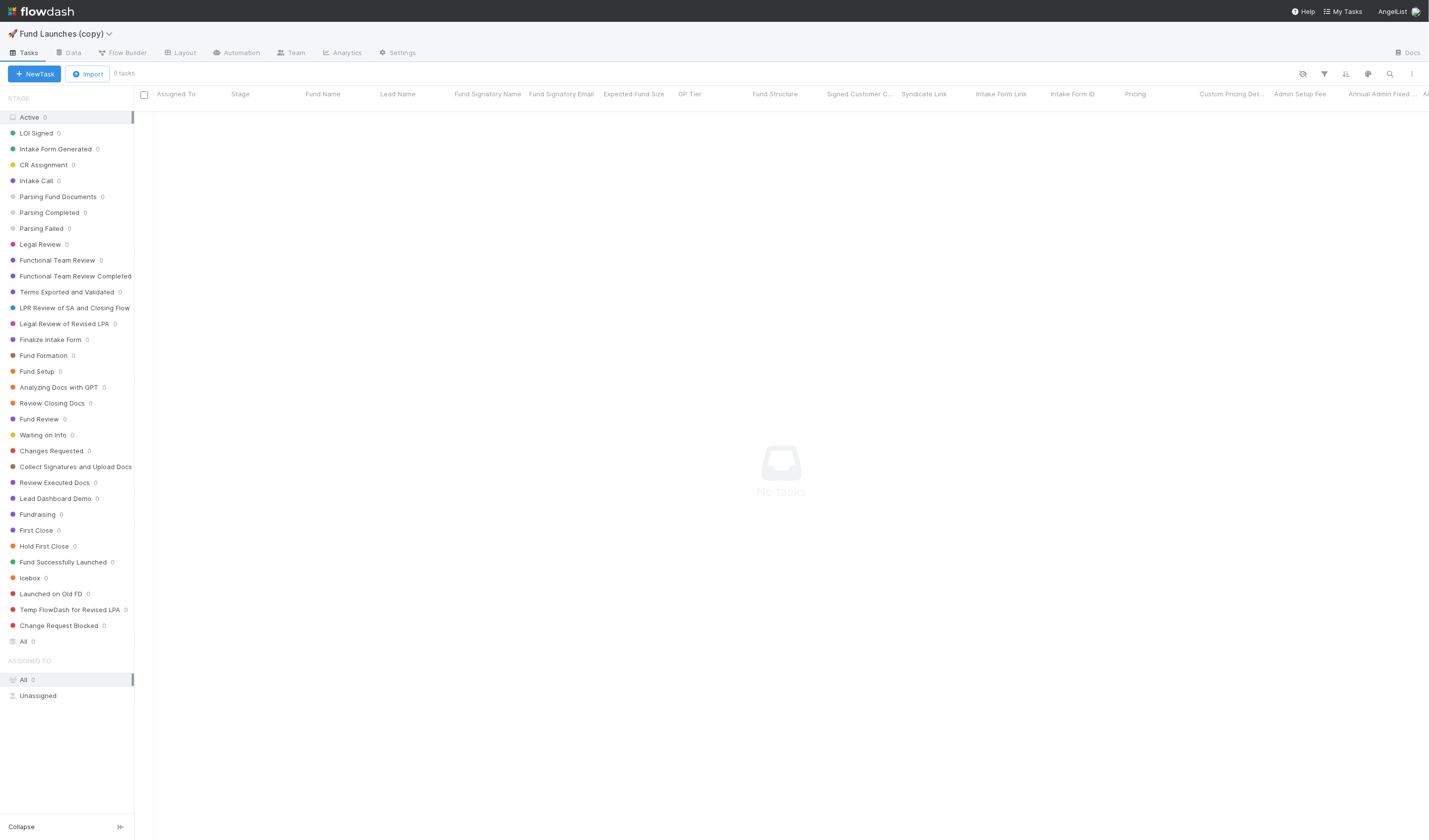
scroll to position [737, 1295]
click at [178, 54] on link "Layout" at bounding box center [179, 53] width 49 height 16
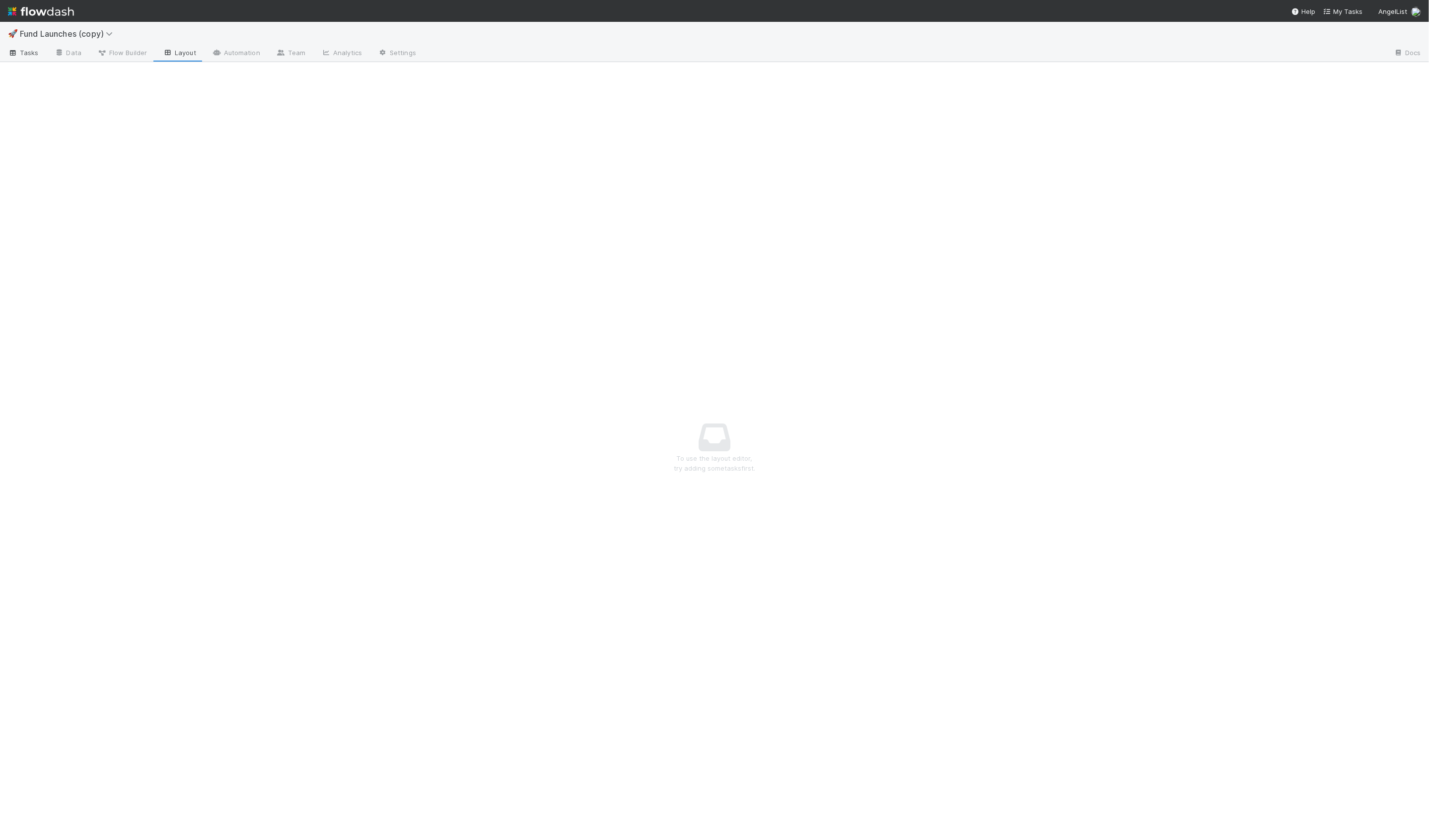
click at [26, 53] on span "Tasks" at bounding box center [23, 52] width 31 height 10
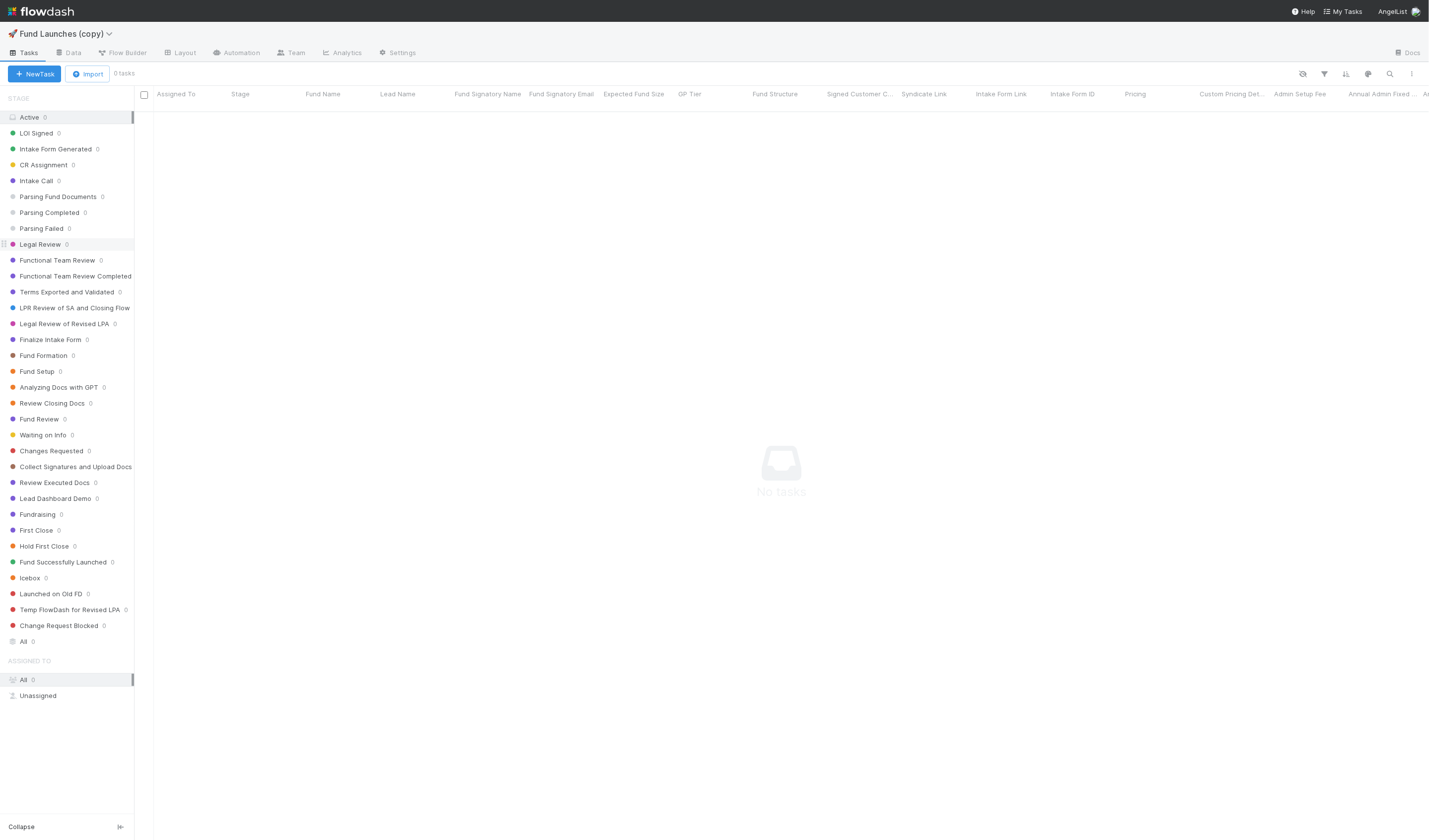
scroll to position [737, 1295]
click at [62, 35] on span "Fund Launches (copy)" at bounding box center [69, 33] width 98 height 10
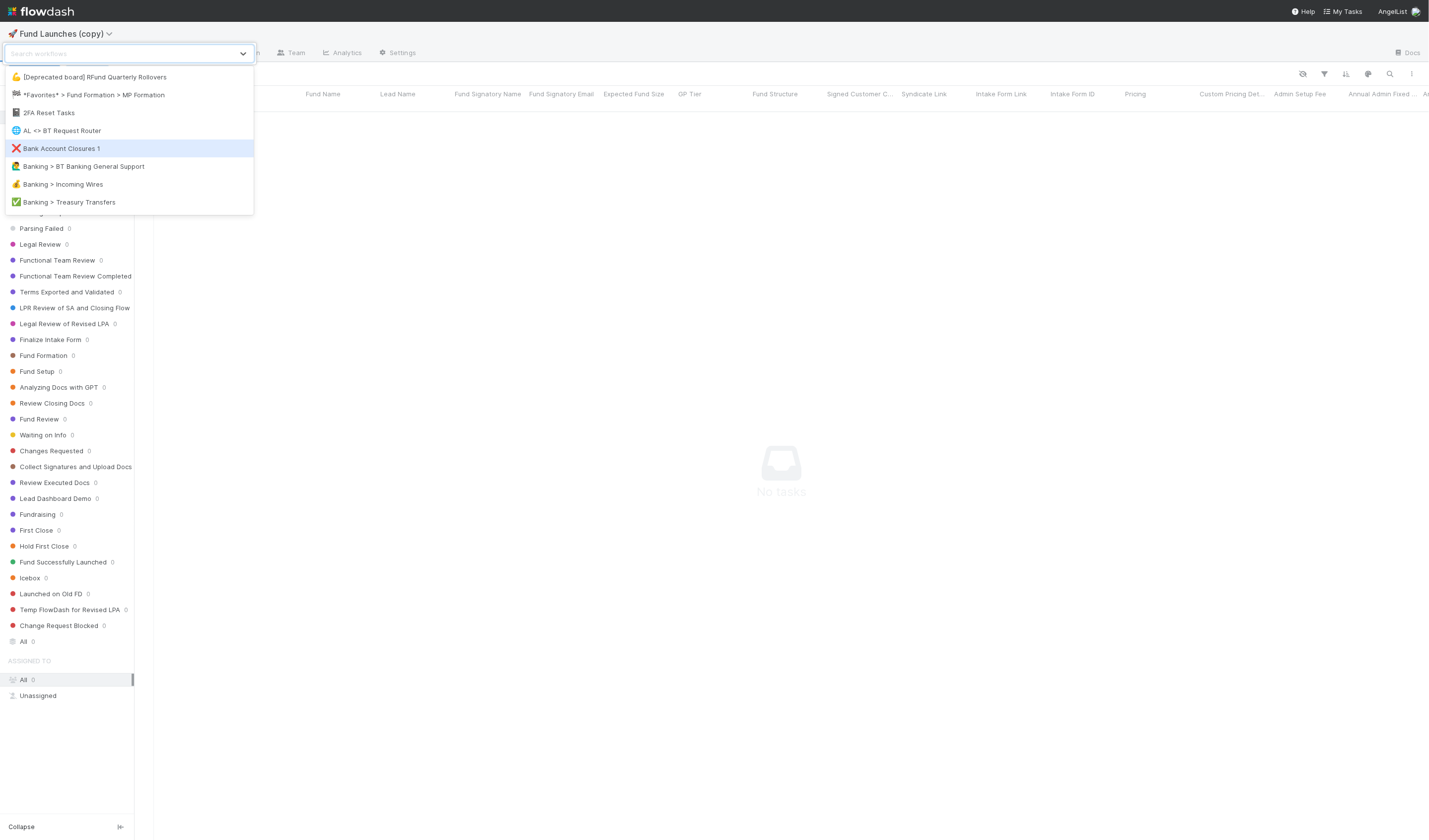
click at [419, 270] on div "option Bank Account Closures 1 focused, 5 of 71. 71 results available. Use Up a…" at bounding box center [714, 420] width 1429 height 840
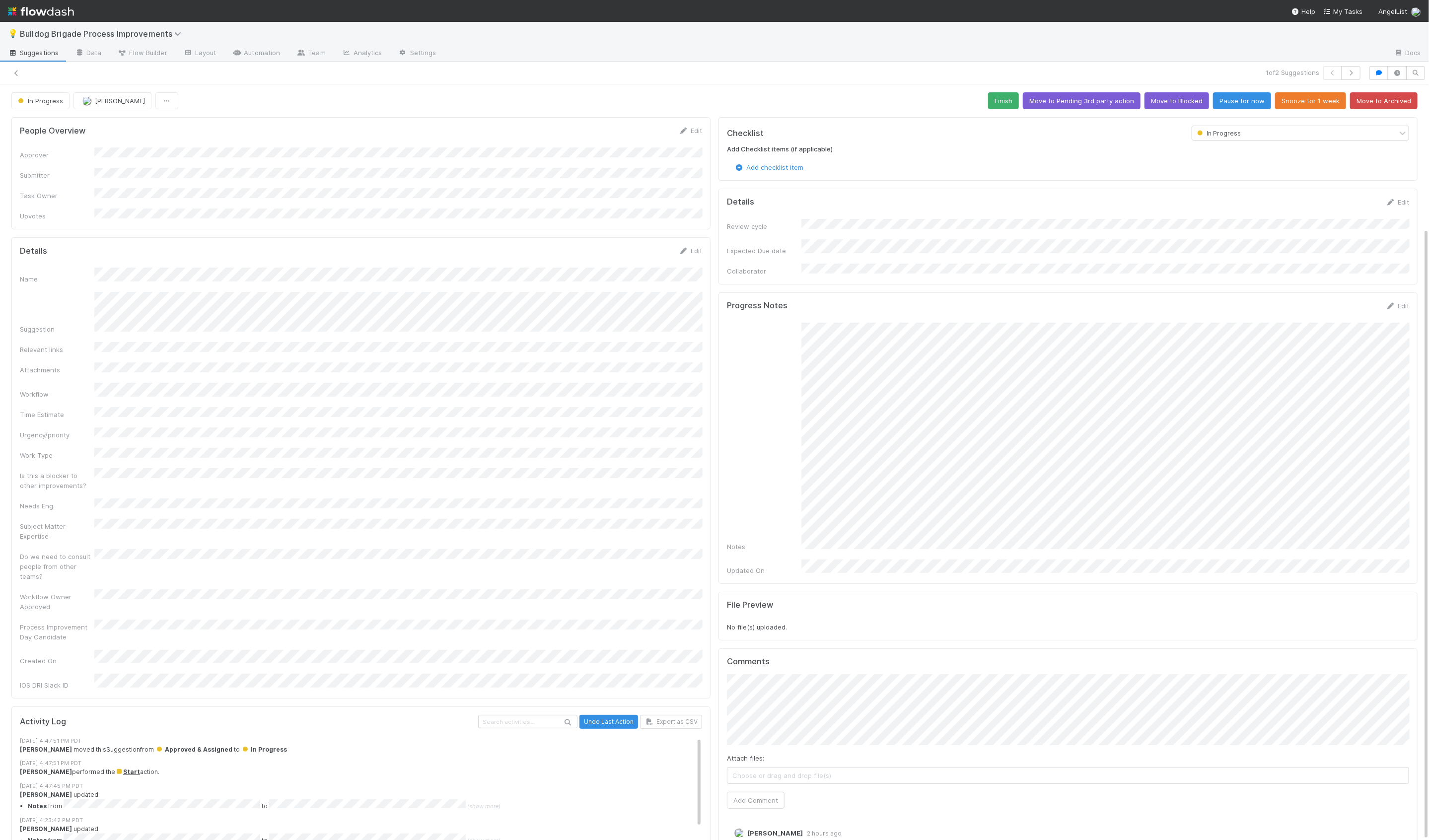
scroll to position [66, 0]
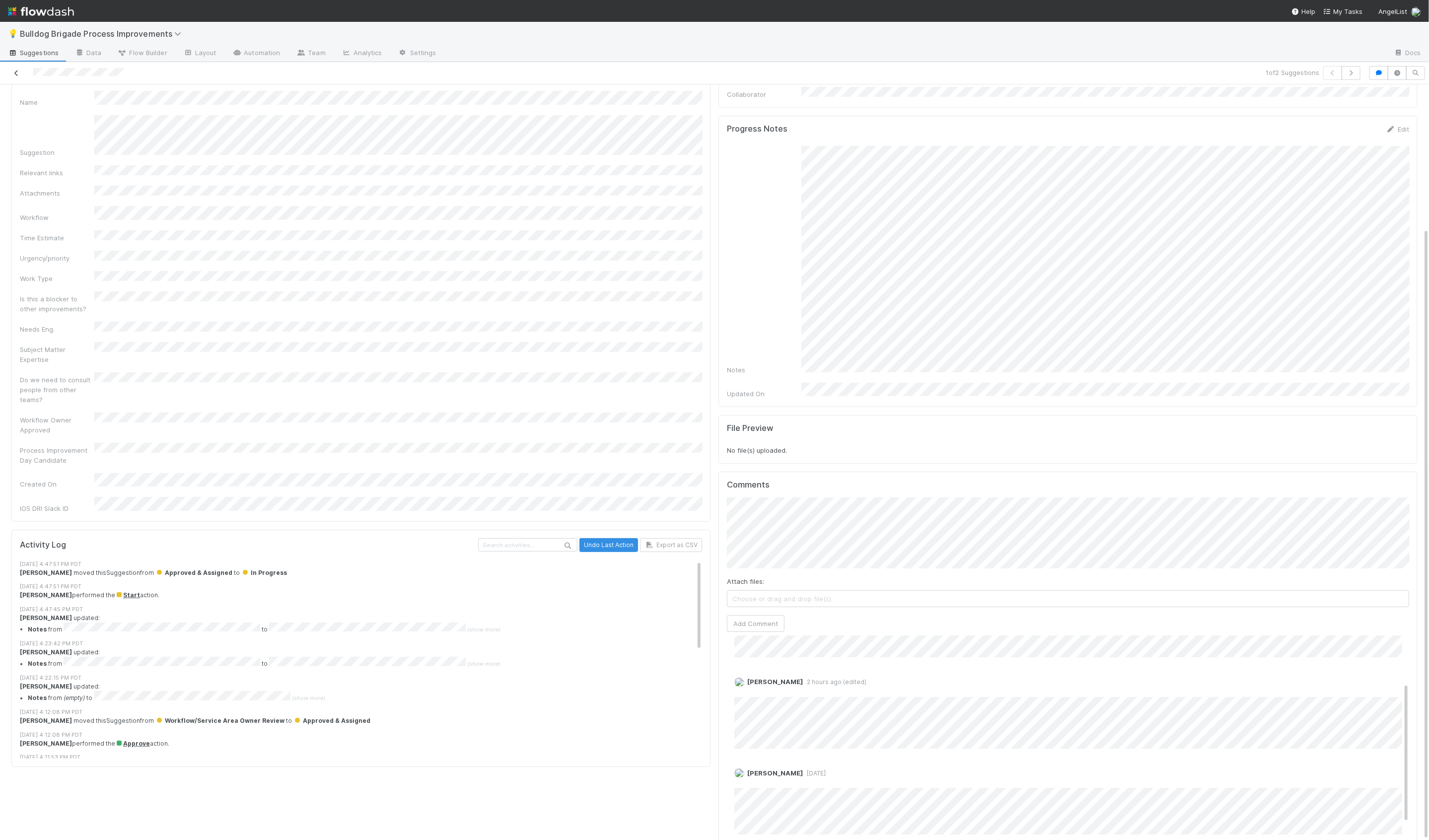
click at [15, 71] on icon at bounding box center [16, 73] width 10 height 7
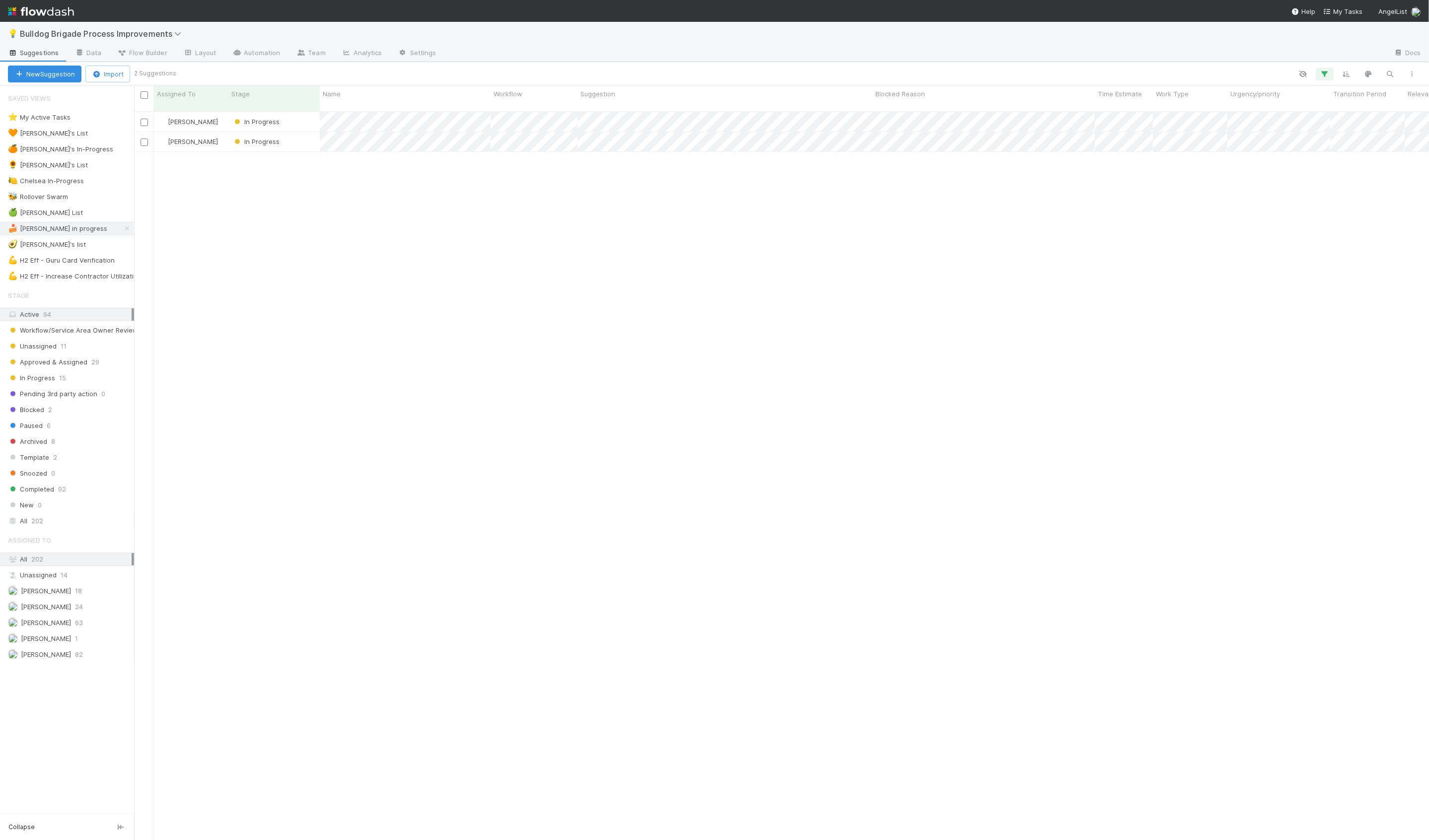
scroll to position [737, 1295]
click at [316, 133] on div "In Progress" at bounding box center [274, 142] width 92 height 20
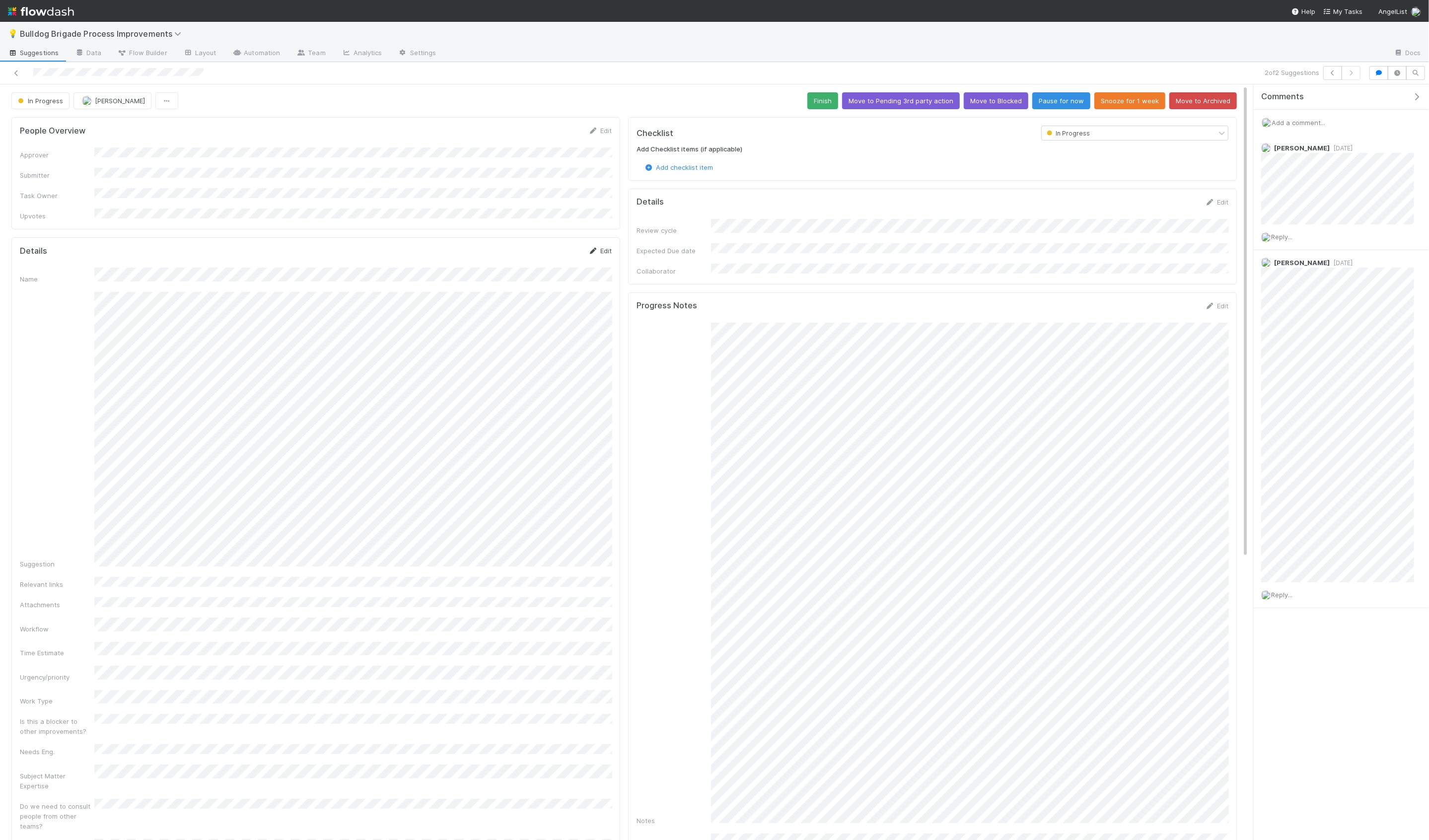
click at [605, 247] on link "Edit" at bounding box center [600, 251] width 23 height 8
click at [553, 246] on button "Save" at bounding box center [559, 254] width 28 height 17
click at [607, 247] on link "Edit" at bounding box center [600, 251] width 23 height 8
click at [564, 246] on button "Save" at bounding box center [559, 254] width 28 height 17
click at [19, 74] on icon at bounding box center [16, 73] width 10 height 7
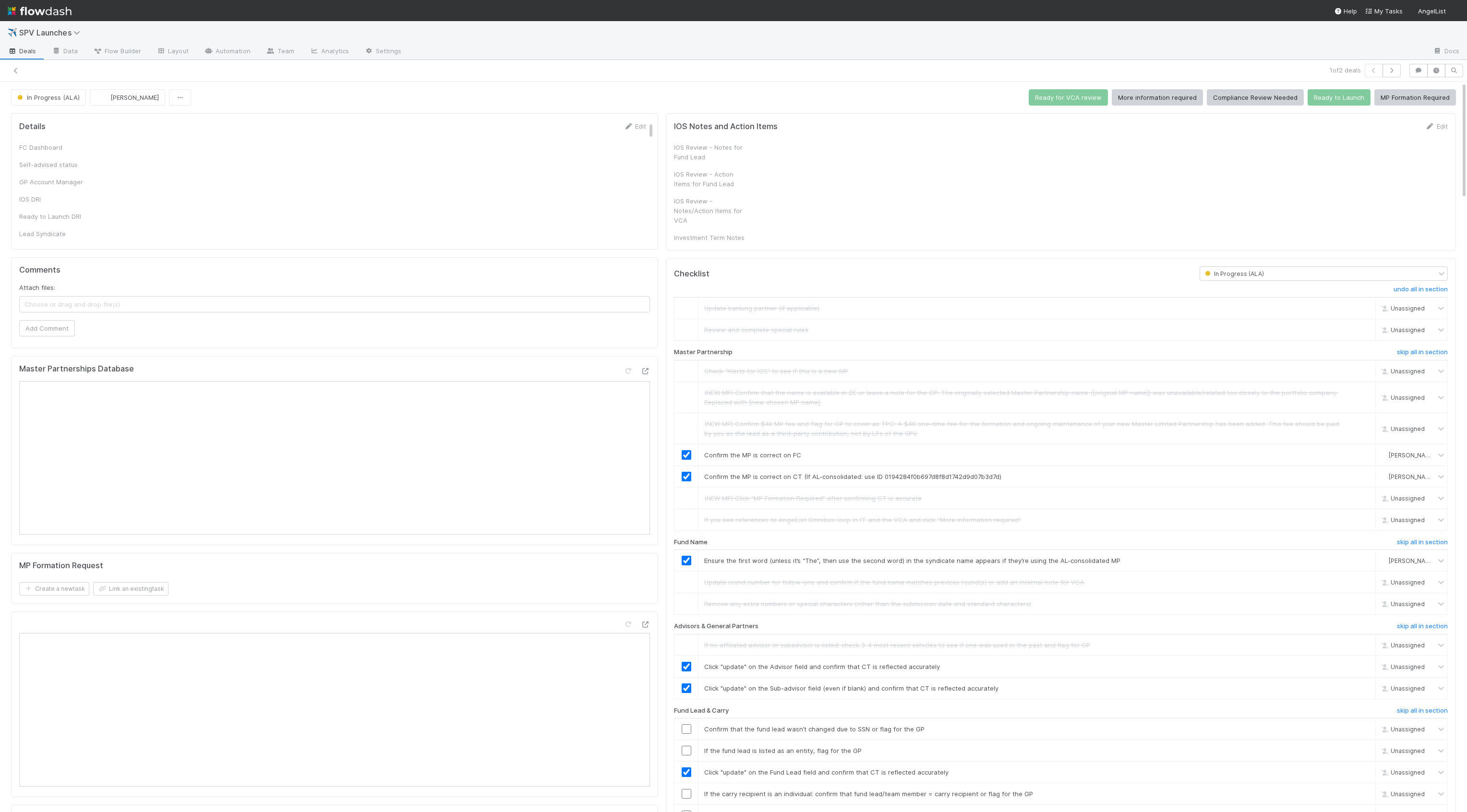
checkbox input "true"
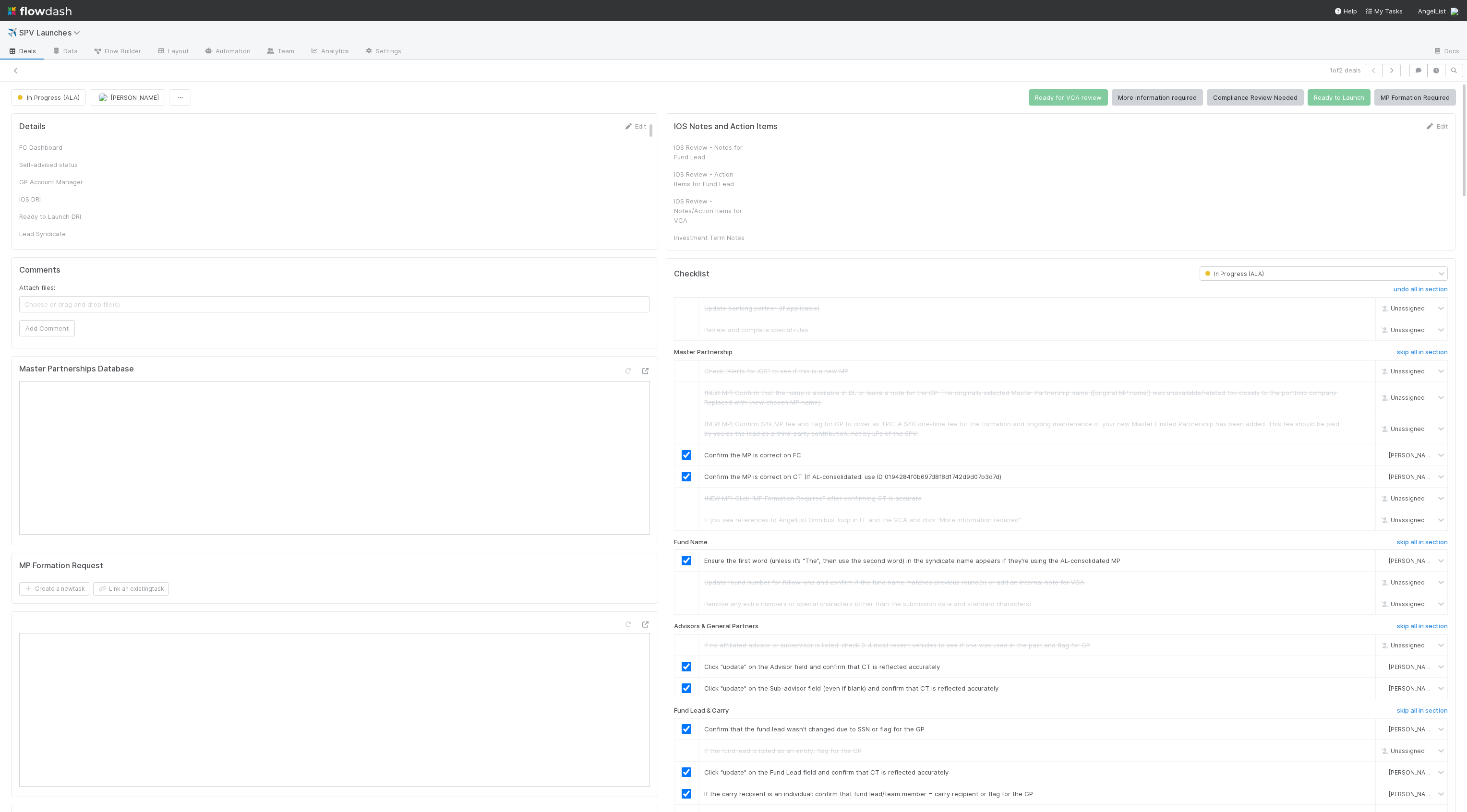
checkbox input "true"
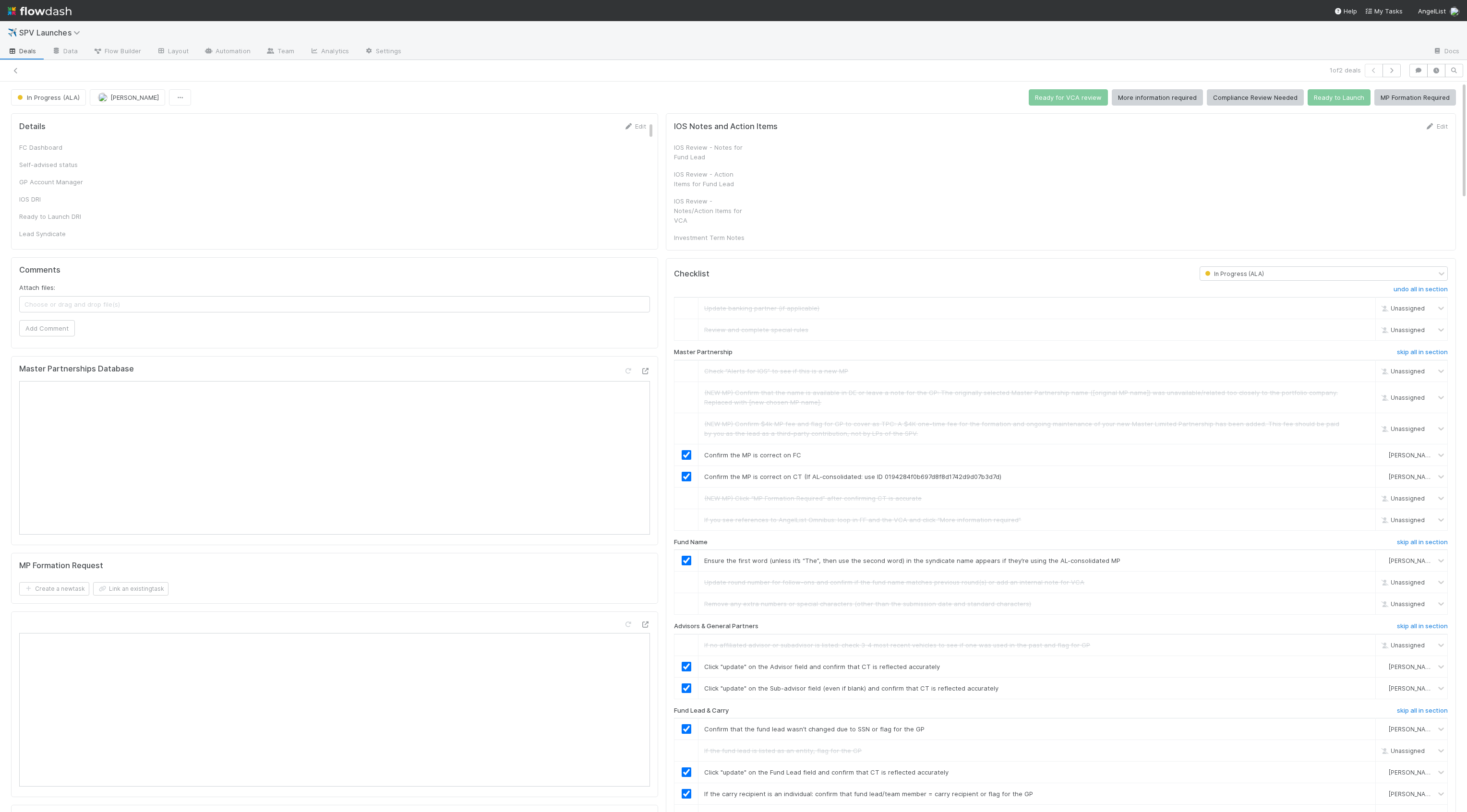
checkbox input "true"
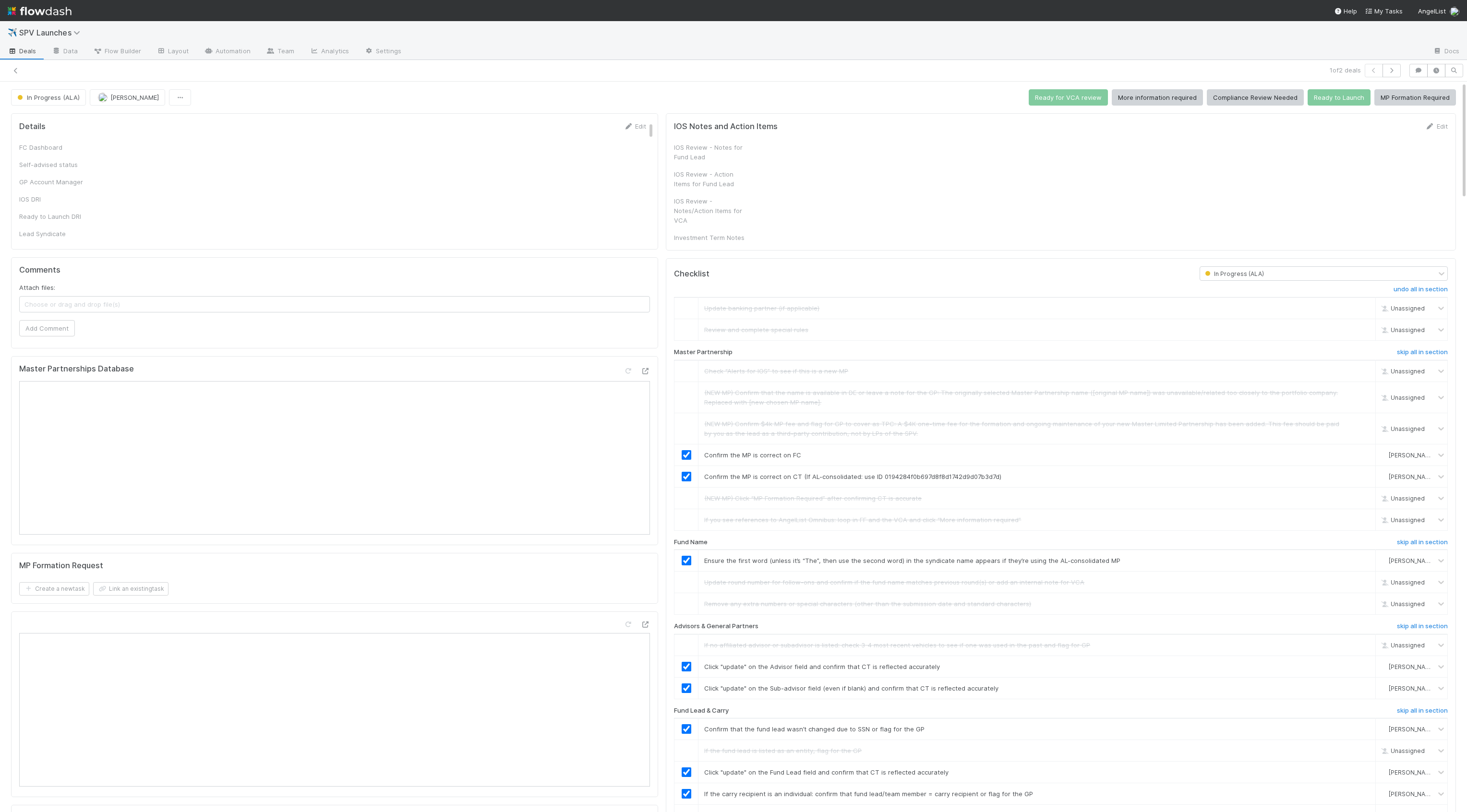
checkbox input "true"
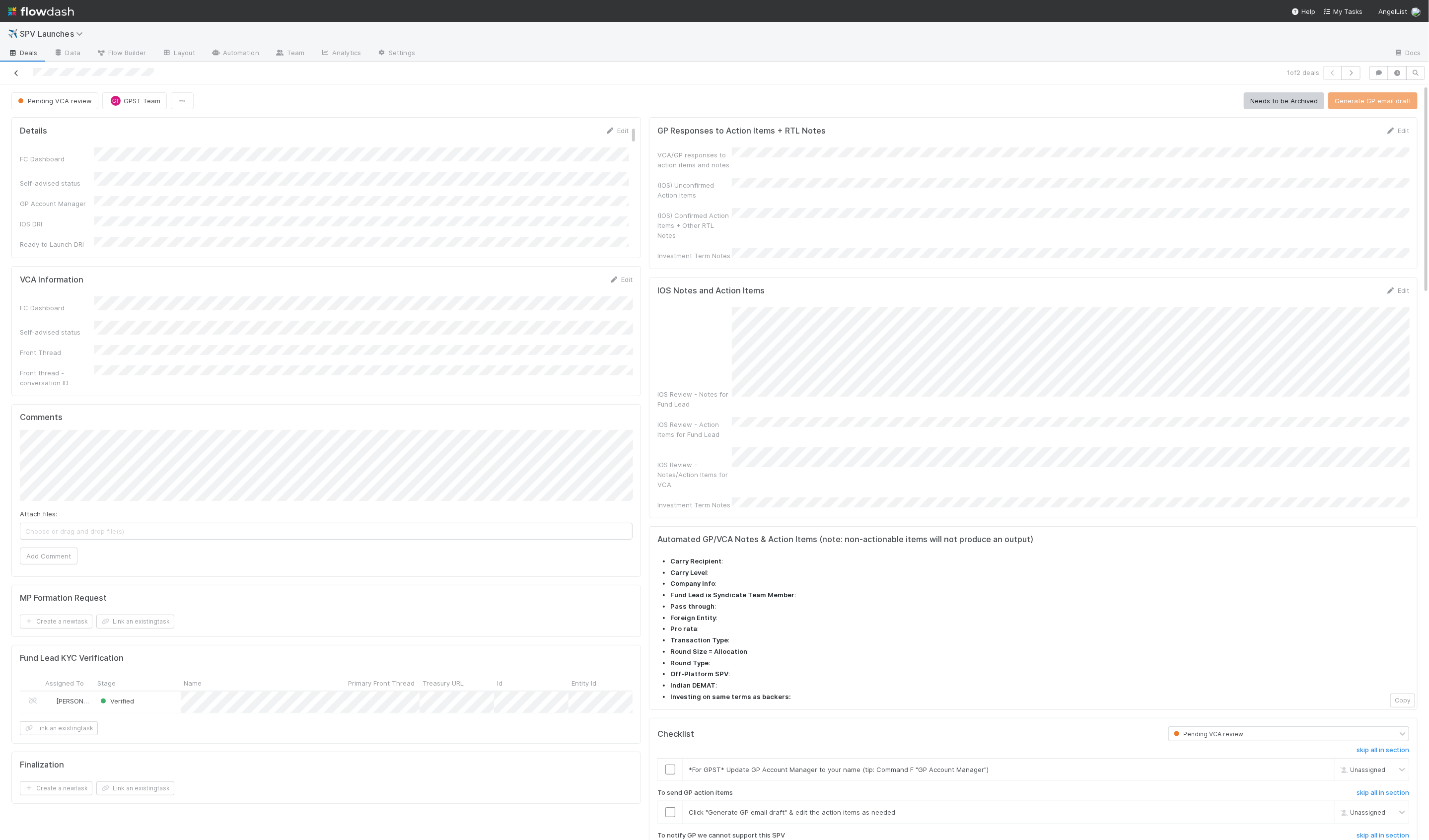
click at [19, 73] on icon at bounding box center [16, 73] width 10 height 7
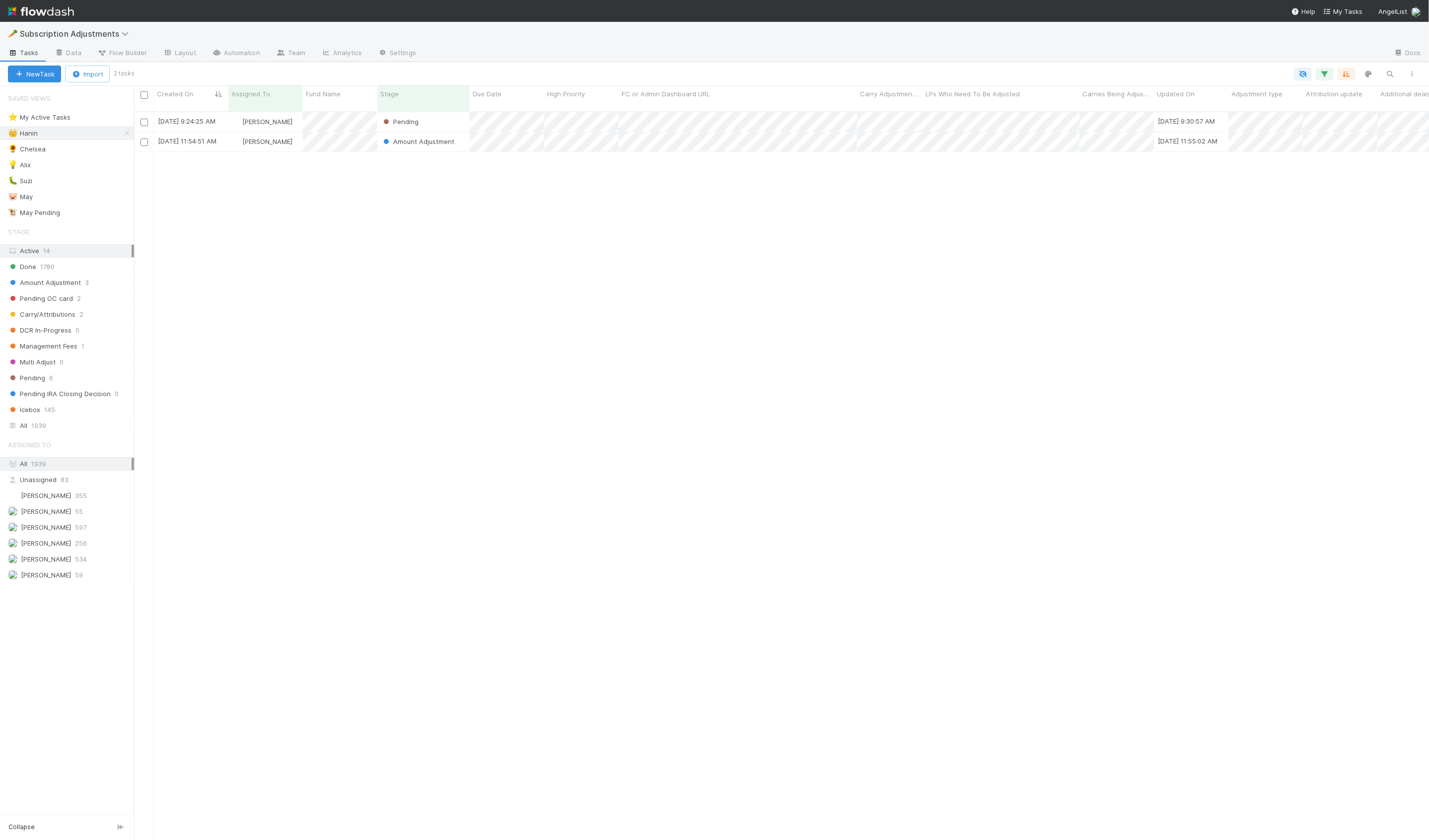
scroll to position [737, 1295]
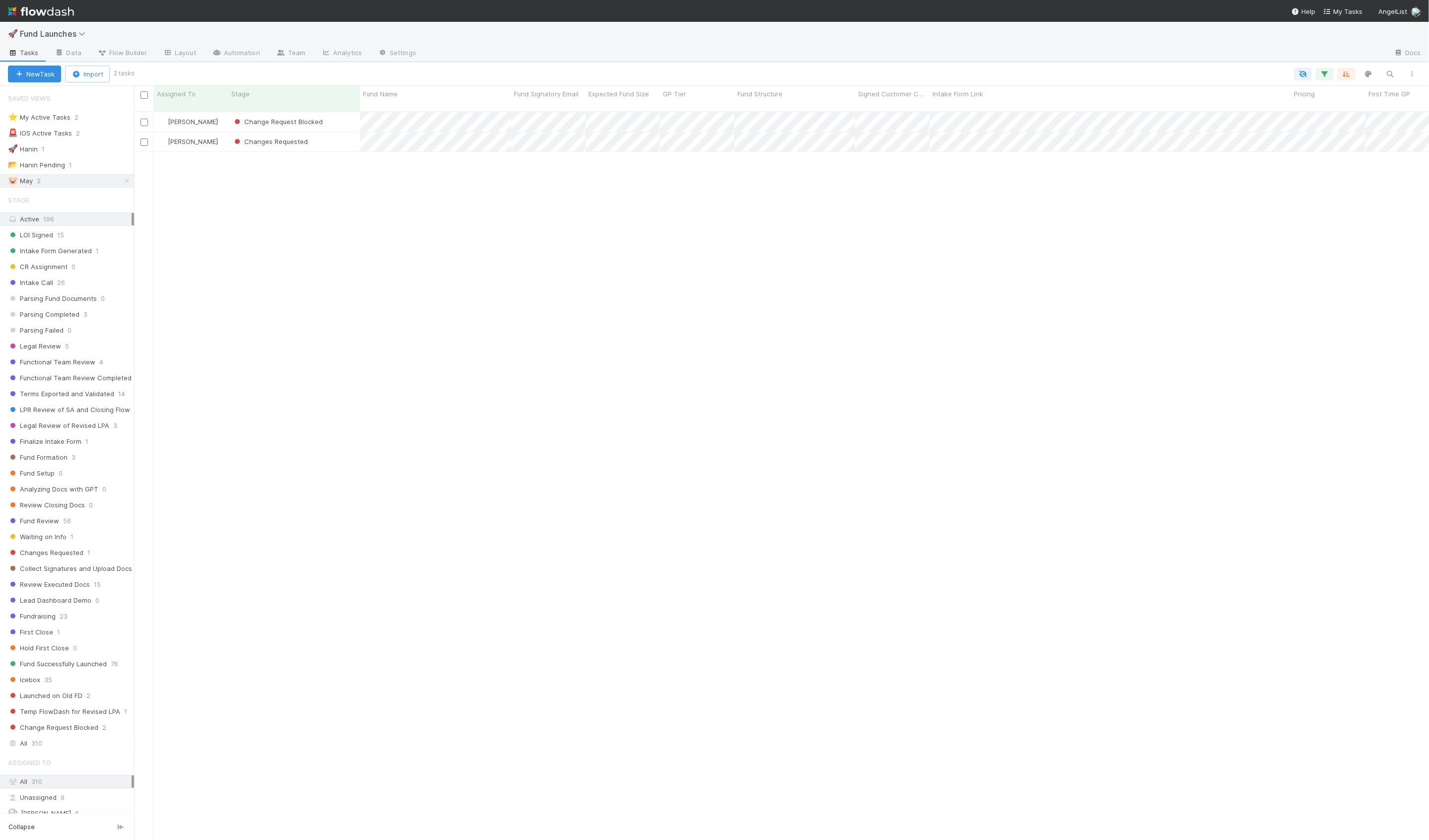
scroll to position [737, 1295]
click at [94, 153] on div "🚀 Hanin 1" at bounding box center [71, 149] width 126 height 12
